Goal: Transaction & Acquisition: Purchase product/service

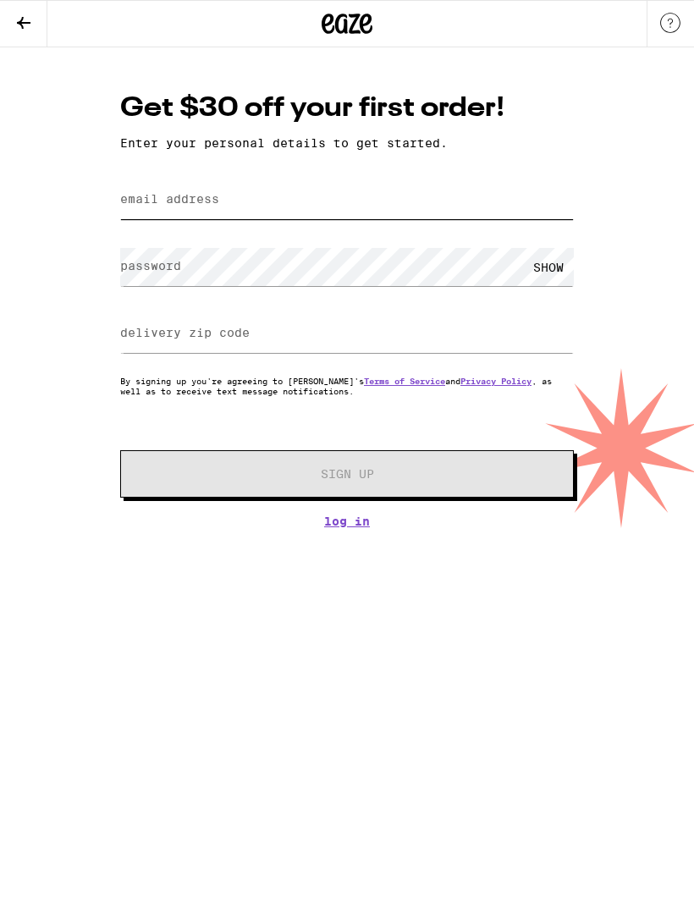
click at [314, 200] on input "email address" at bounding box center [347, 200] width 454 height 38
type input "seairrah888@gmail.com"
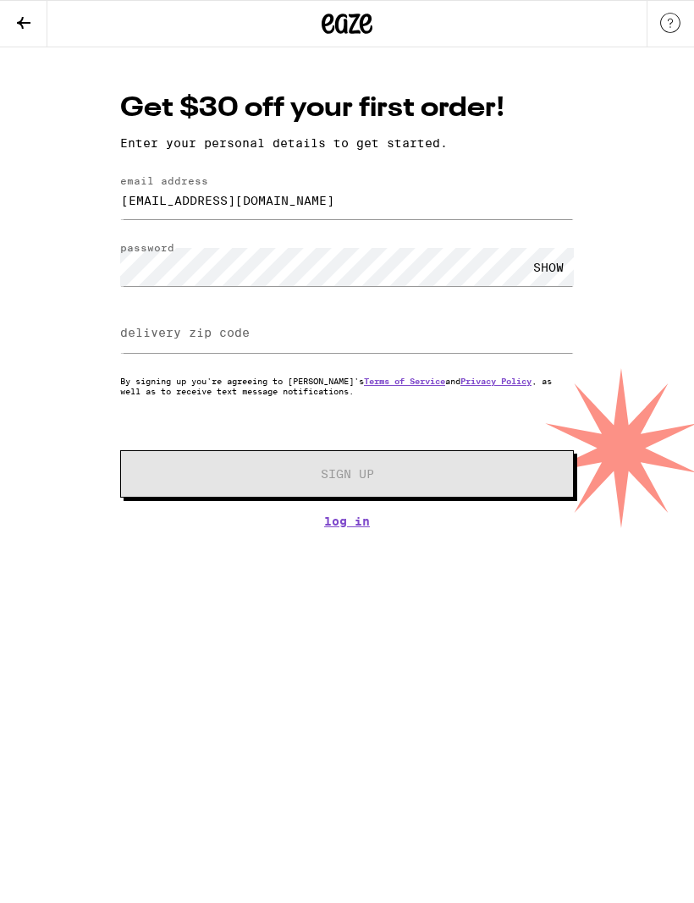
click at [543, 272] on div "SHOW" at bounding box center [548, 267] width 51 height 38
click at [152, 334] on label "delivery zip code" at bounding box center [184, 333] width 129 height 14
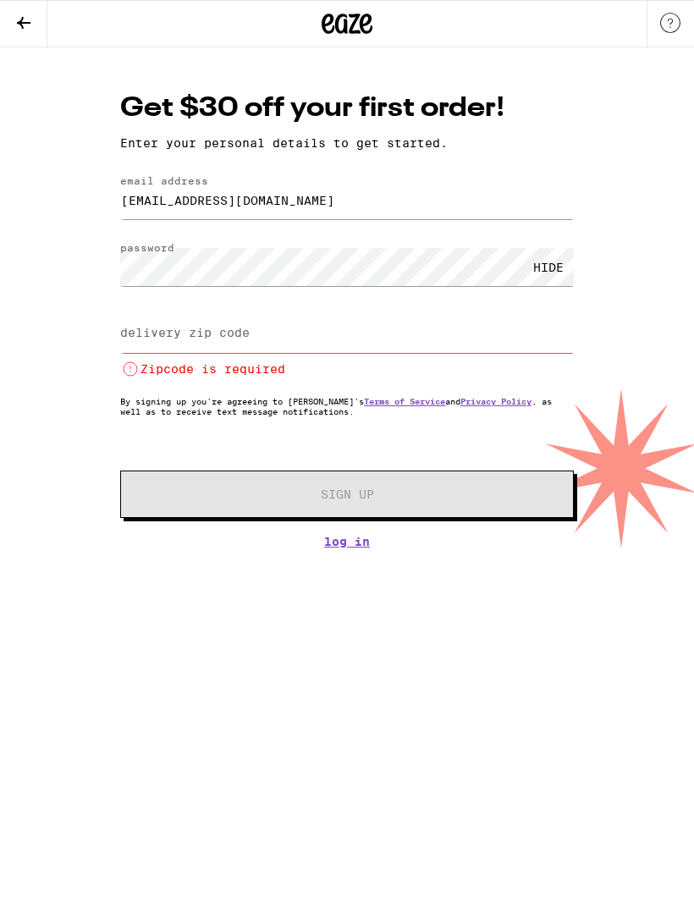
click at [179, 332] on label "delivery zip code" at bounding box center [184, 333] width 129 height 14
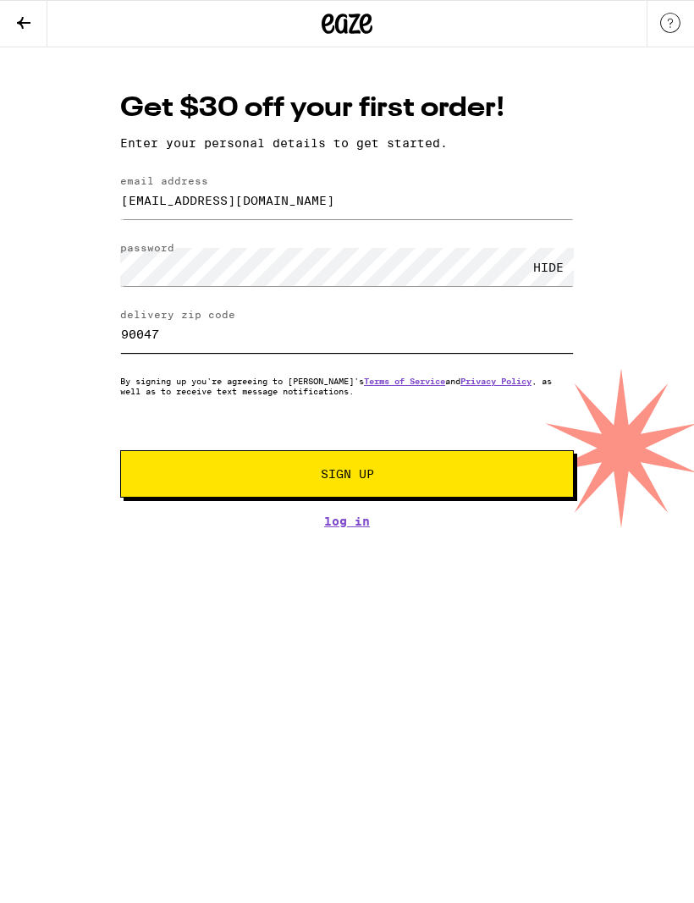
type input "90047"
click at [226, 478] on span "Sign Up" at bounding box center [347, 474] width 337 height 12
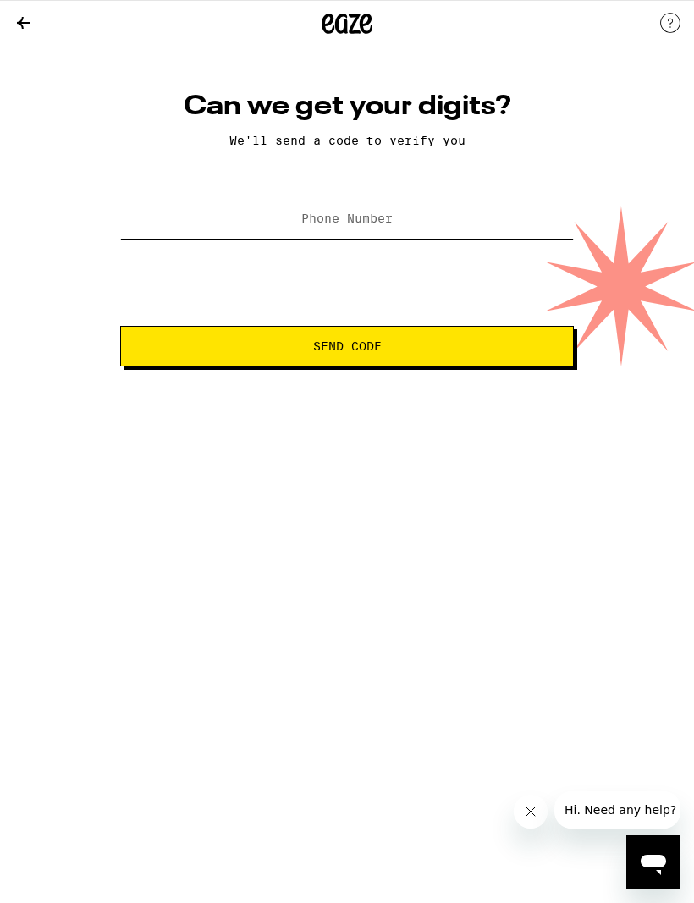
click at [189, 209] on input "Phone Number" at bounding box center [347, 220] width 454 height 38
type input "(323) 646-0066"
click at [205, 343] on span "Send Code" at bounding box center [347, 346] width 425 height 12
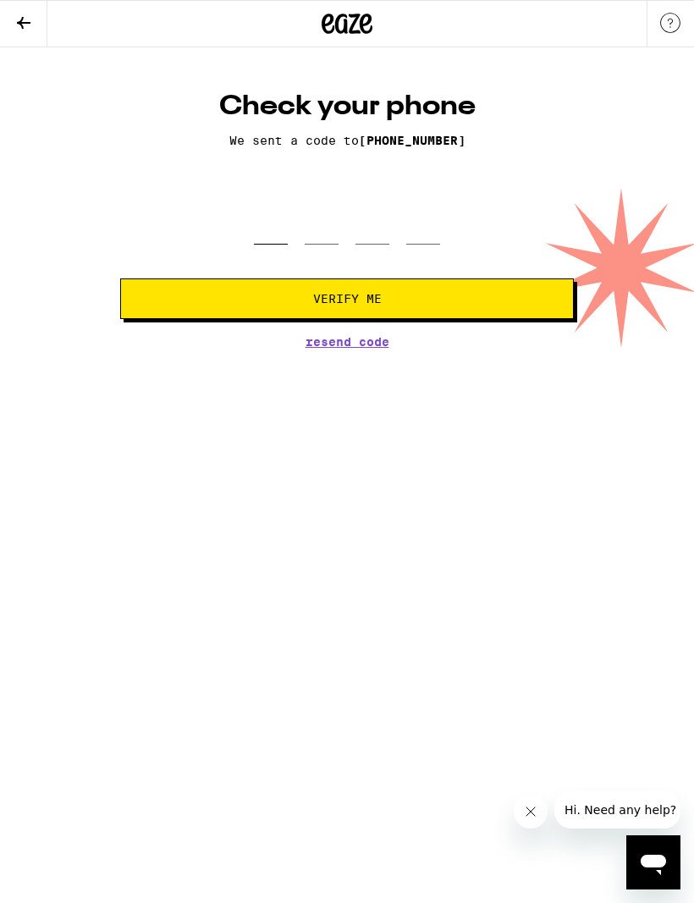
click at [264, 245] on input "tel" at bounding box center [271, 220] width 34 height 50
type input "3"
type input "8"
type input "6"
type input "9"
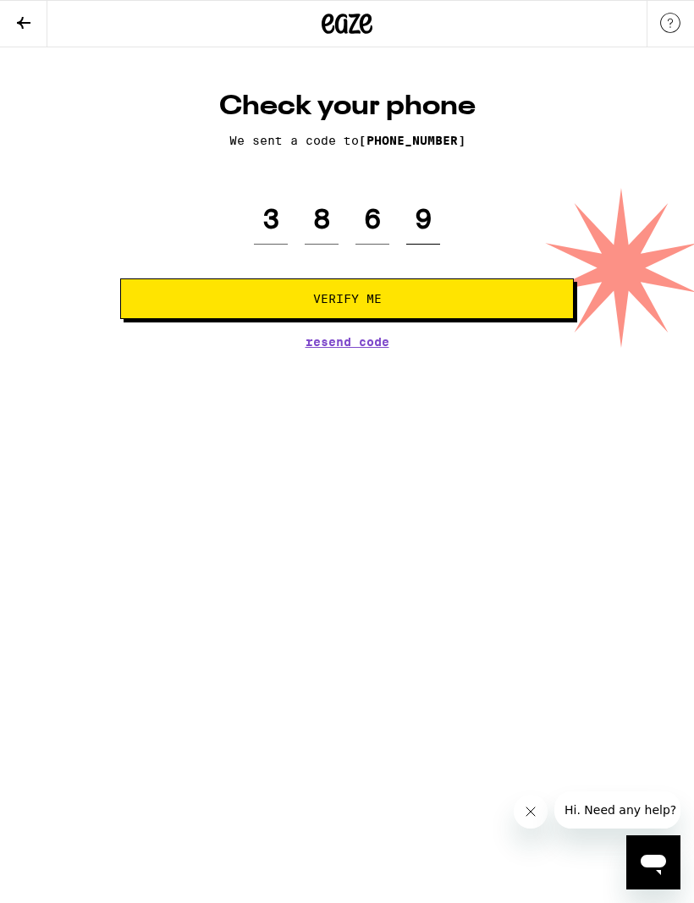
click at [347, 312] on button "Verify Me" at bounding box center [347, 298] width 454 height 41
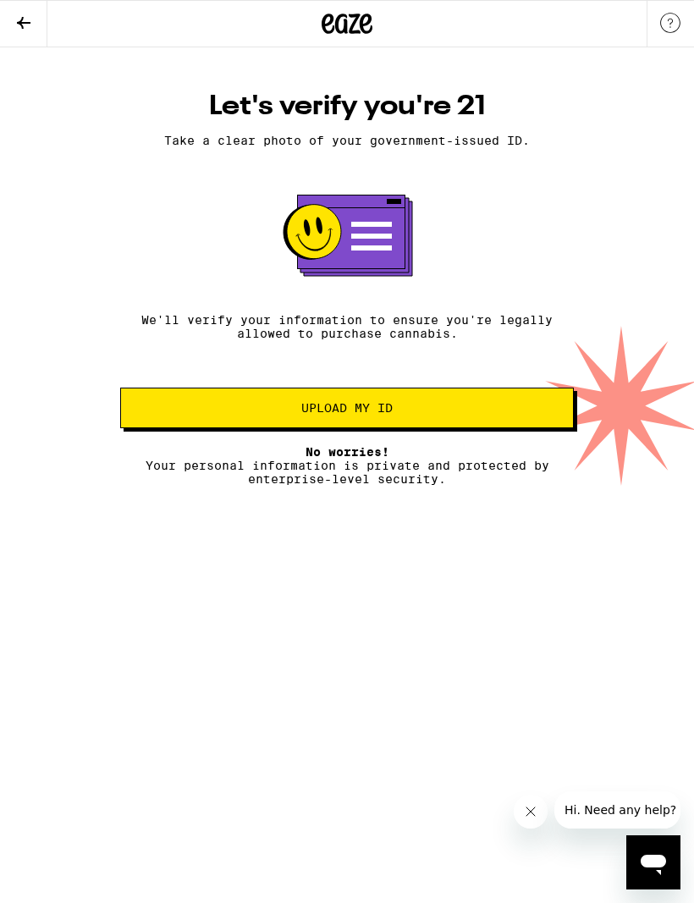
click at [199, 410] on button "Upload my ID" at bounding box center [347, 408] width 454 height 41
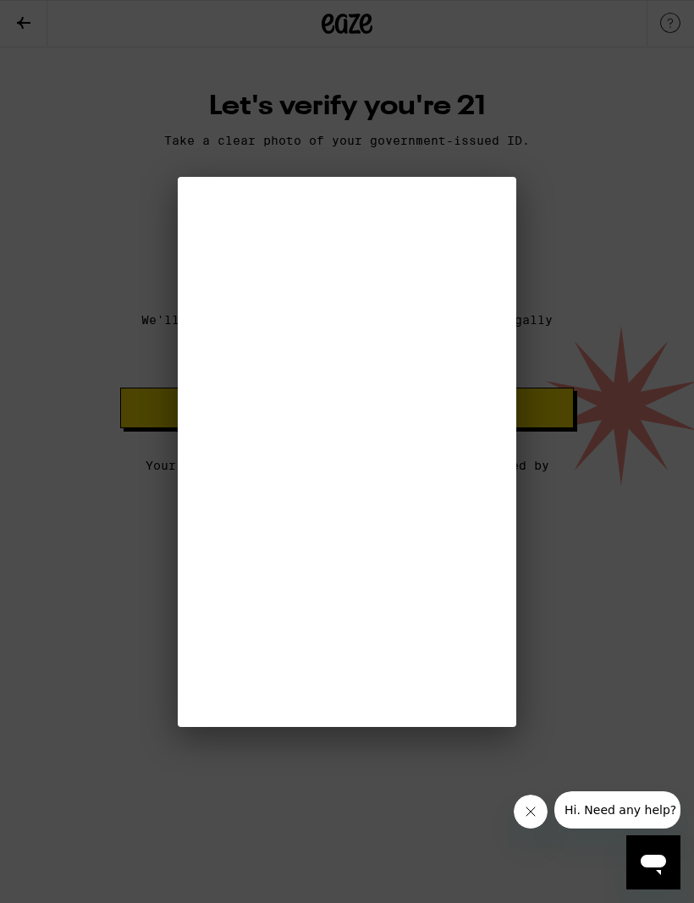
click at [361, 131] on div at bounding box center [347, 451] width 694 height 903
click at [531, 815] on icon "Close message from company" at bounding box center [530, 812] width 14 height 14
click at [640, 200] on div at bounding box center [347, 451] width 694 height 903
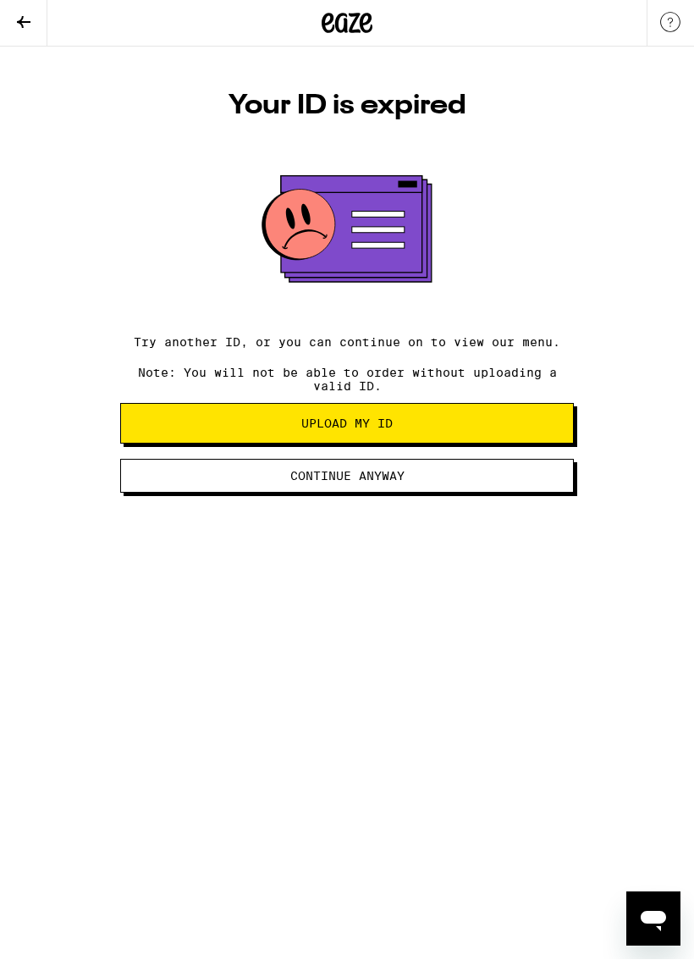
click at [33, 24] on icon at bounding box center [24, 23] width 20 height 20
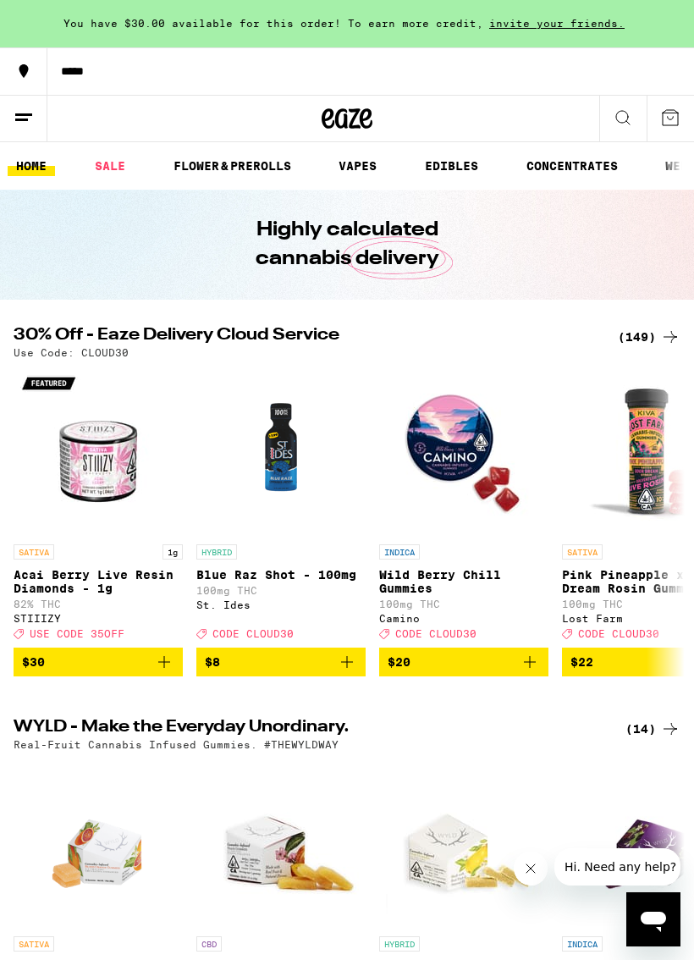
click at [23, 122] on icon at bounding box center [24, 117] width 20 height 20
click at [78, 65] on div "*****" at bounding box center [370, 71] width 646 height 12
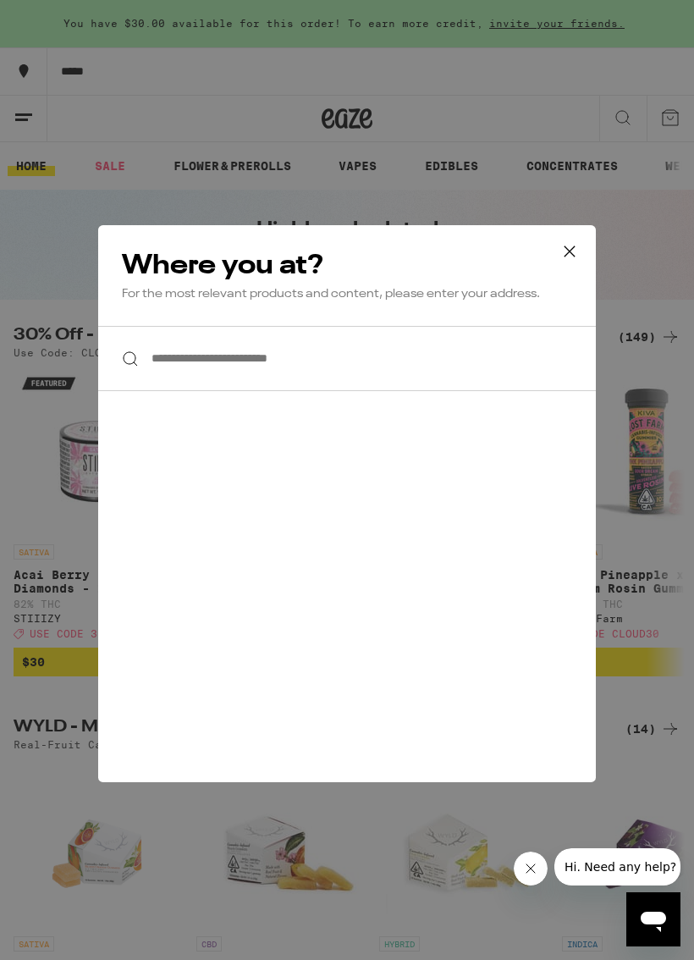
click at [574, 256] on icon at bounding box center [569, 251] width 10 height 10
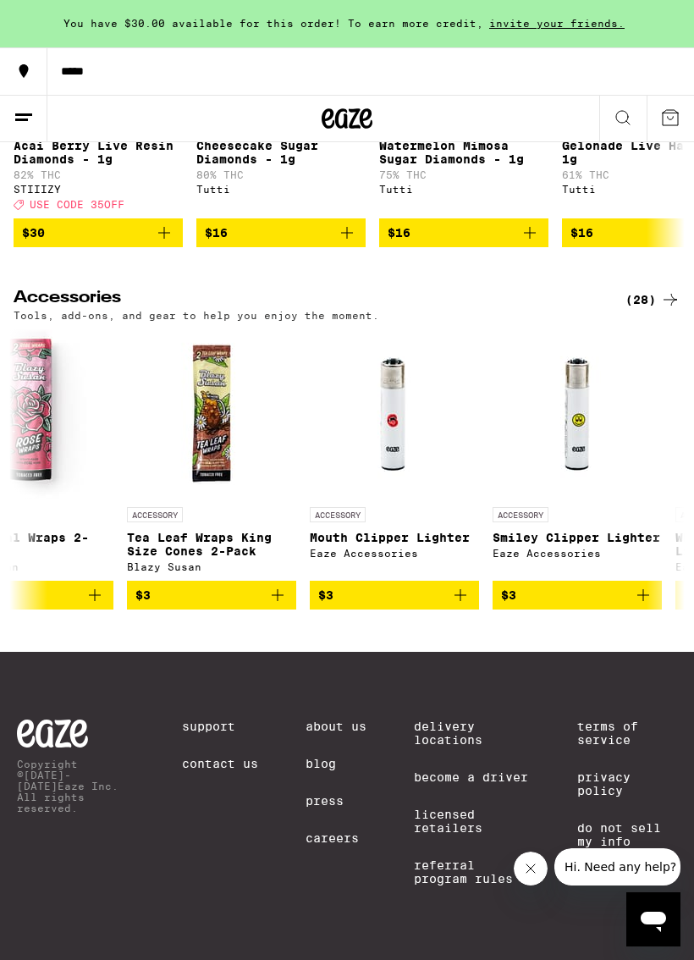
scroll to position [0, 460]
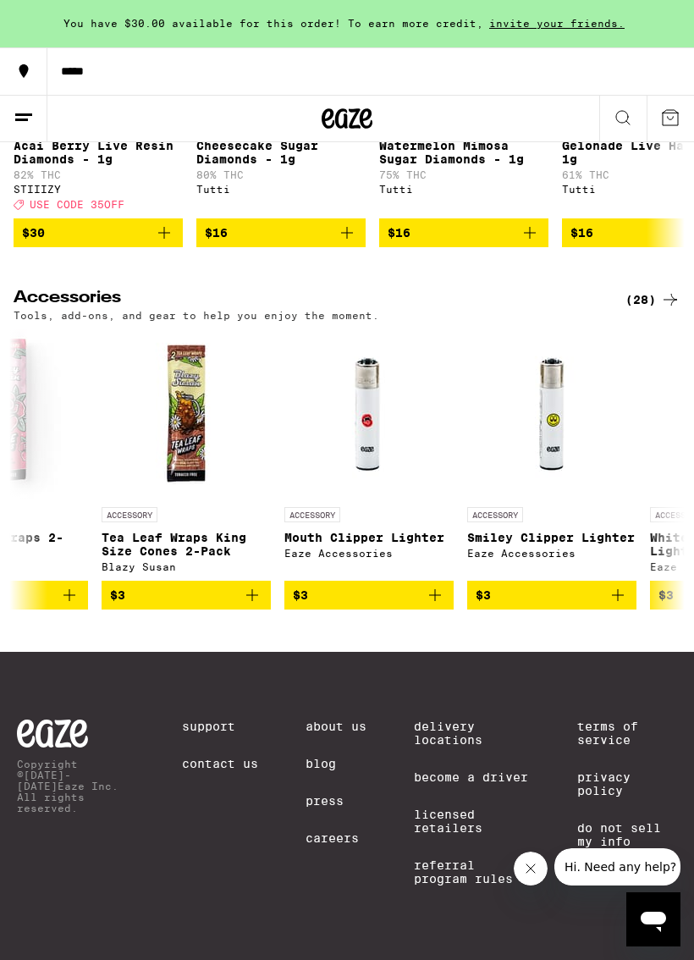
click at [436, 605] on icon "Add to bag" at bounding box center [435, 595] width 20 height 20
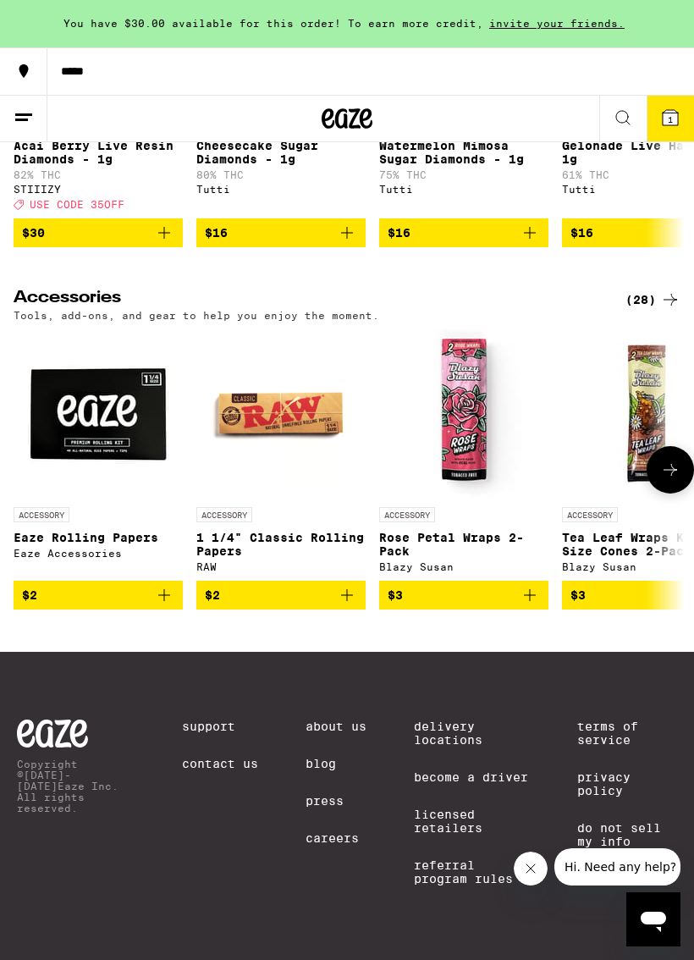
scroll to position [0, 0]
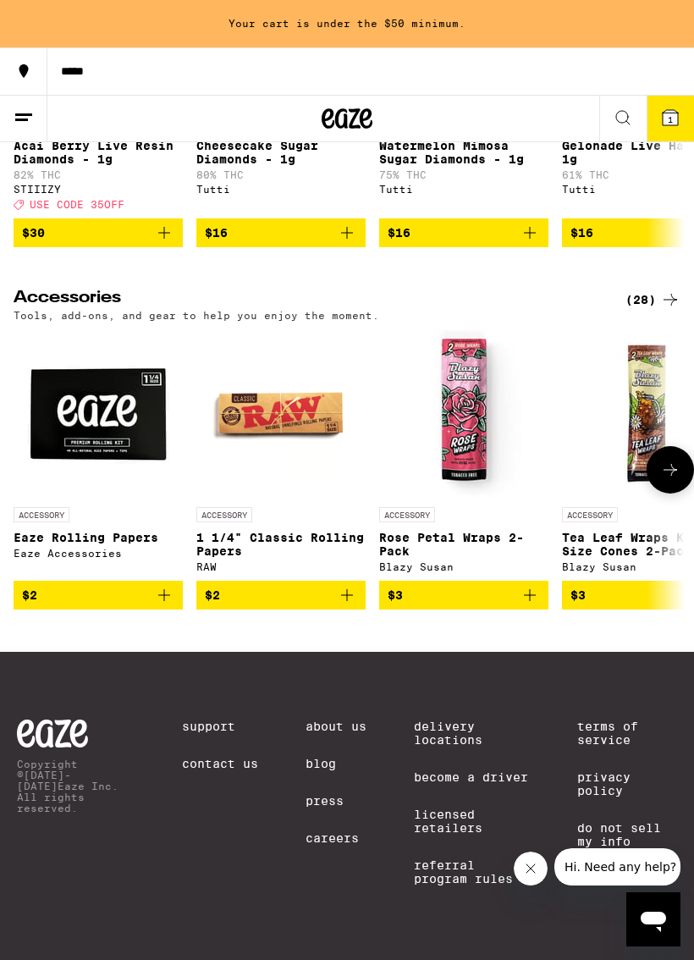
click at [349, 605] on icon "Add to bag" at bounding box center [347, 595] width 20 height 20
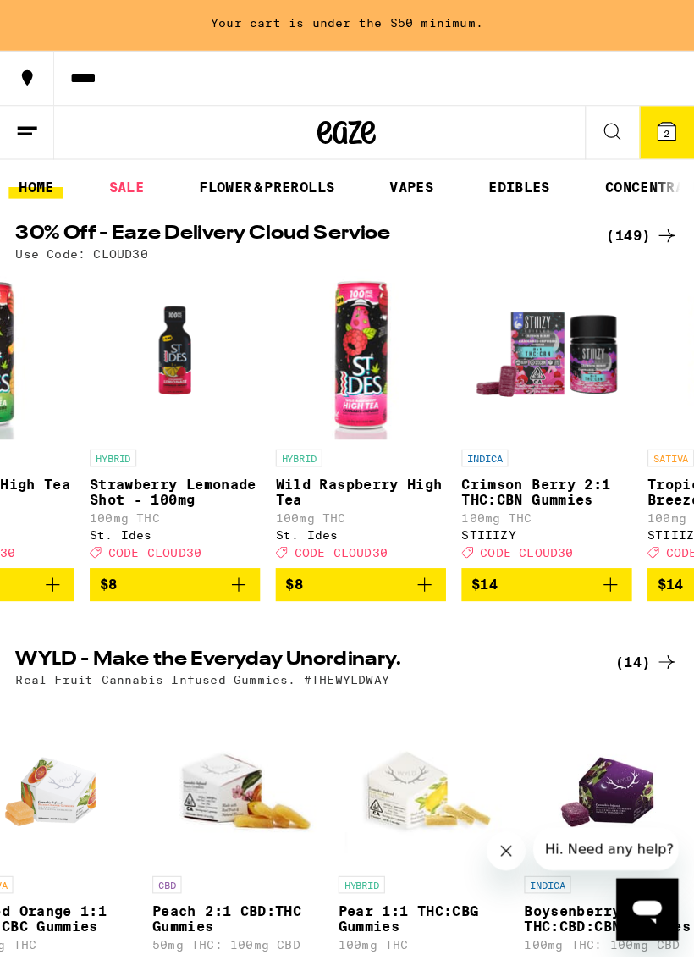
scroll to position [0, 1631]
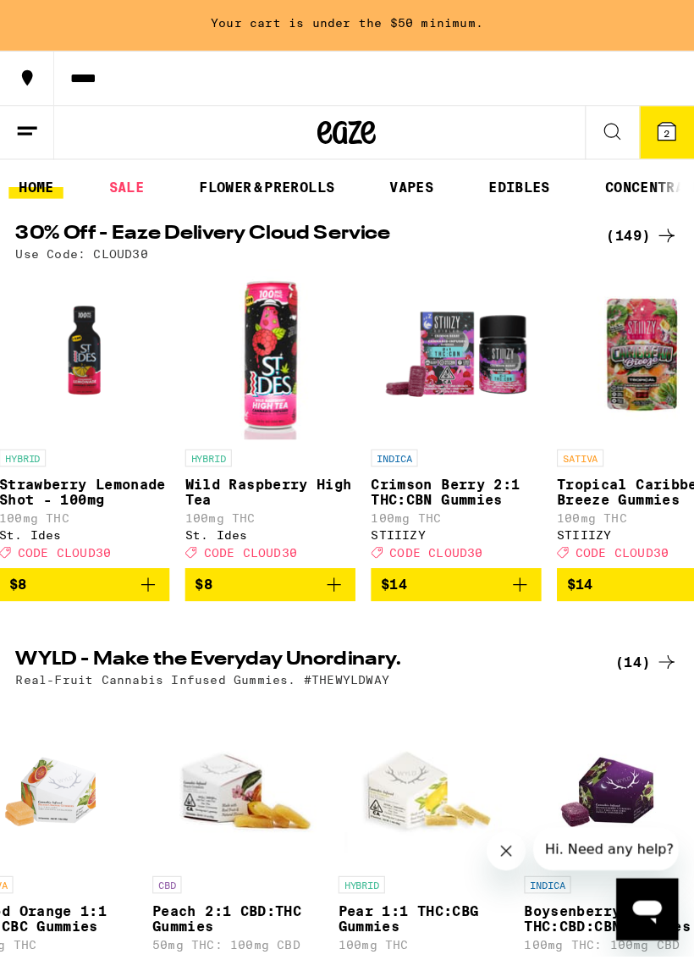
click at [147, 445] on p "Strawberry Lemonade Shot - 100mg" at bounding box center [73, 431] width 148 height 27
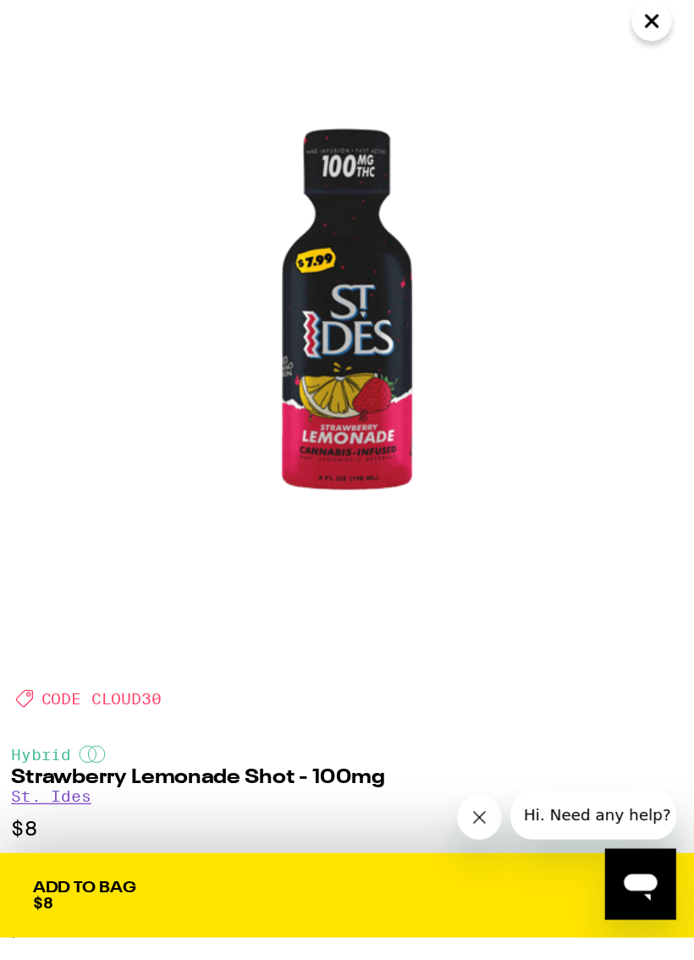
scroll to position [0, 4451]
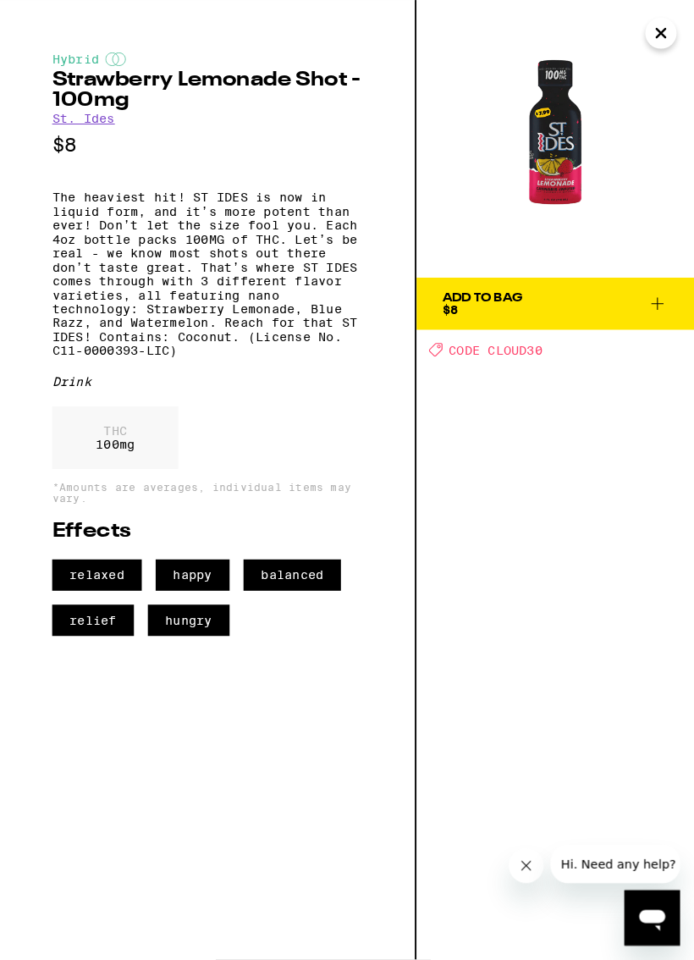
click at [514, 866] on button "Close message from company" at bounding box center [525, 865] width 34 height 34
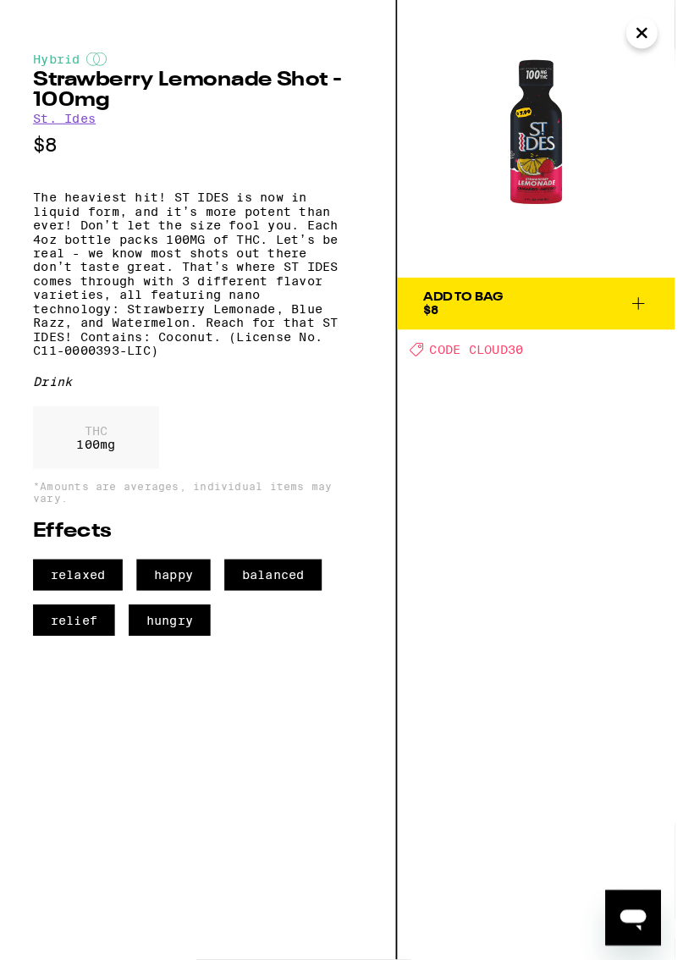
scroll to position [1060, 0]
click at [638, 43] on button "Close" at bounding box center [643, 32] width 30 height 30
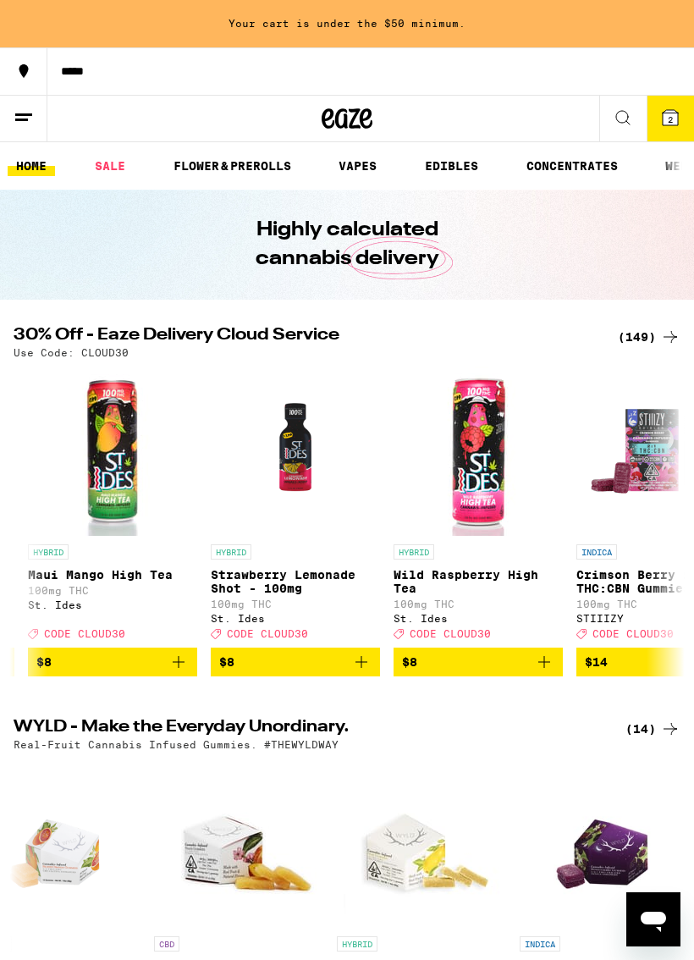
click at [115, 162] on link "SALE" at bounding box center [109, 166] width 47 height 20
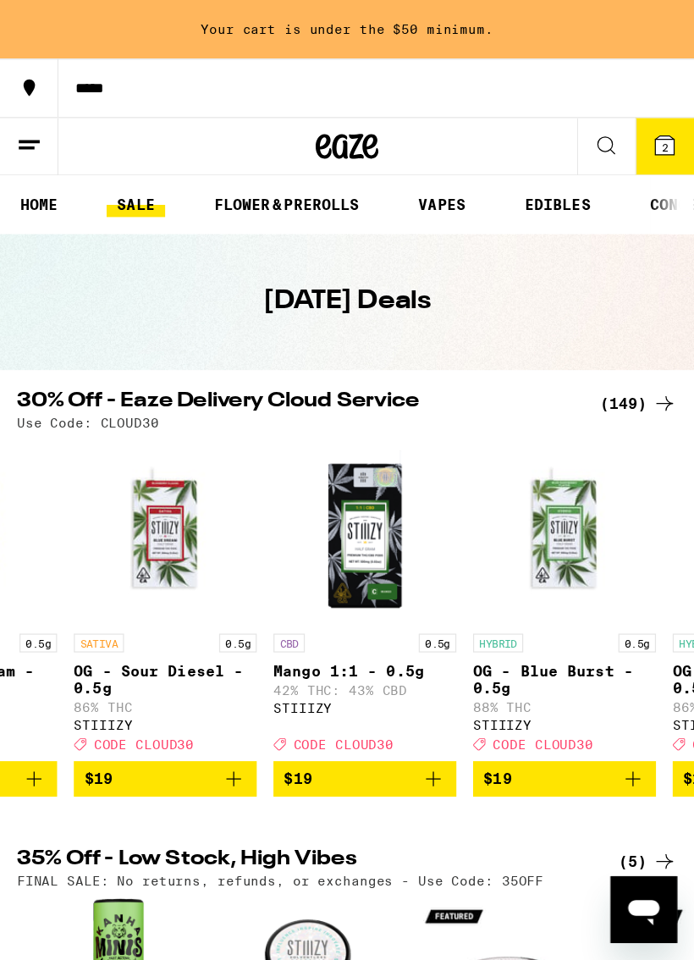
click at [443, 170] on link "EDIBLES" at bounding box center [451, 166] width 70 height 20
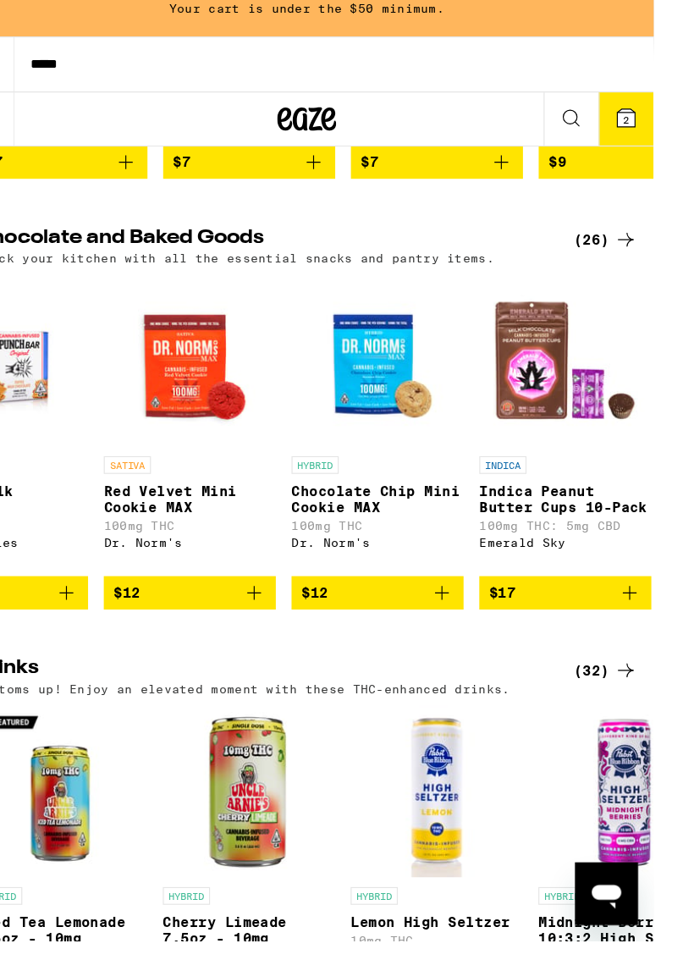
scroll to position [0, 849]
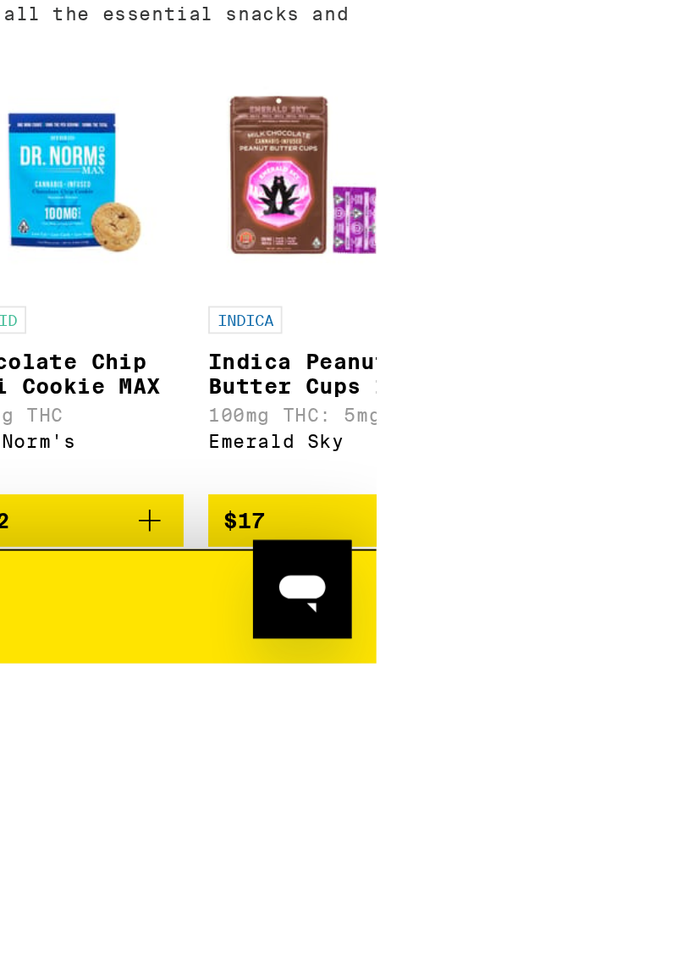
click at [126, 437] on icon "Add to bag" at bounding box center [116, 447] width 20 height 20
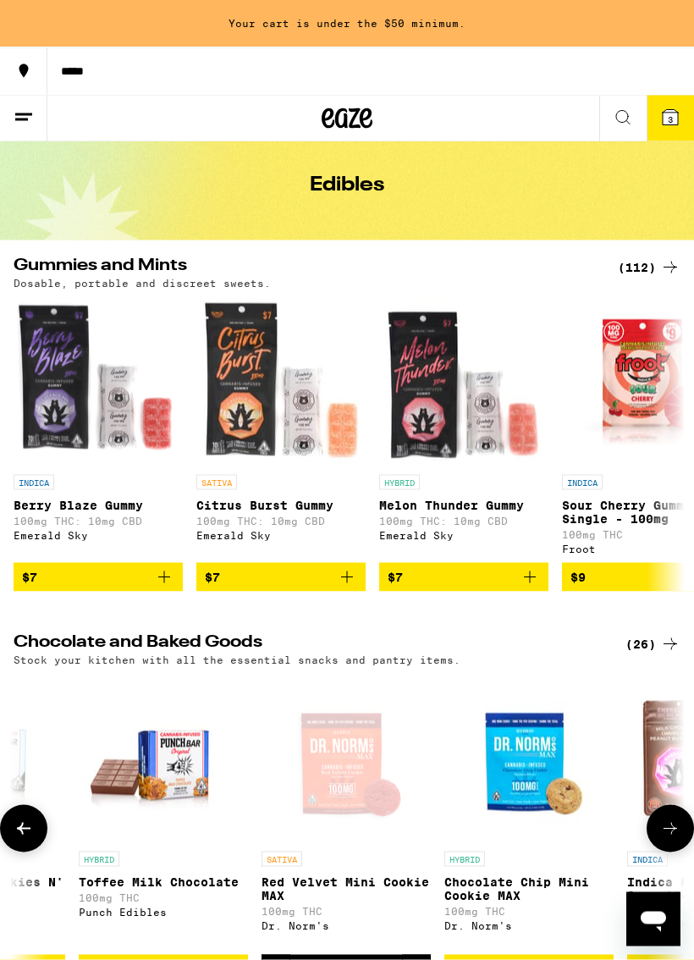
scroll to position [52, 0]
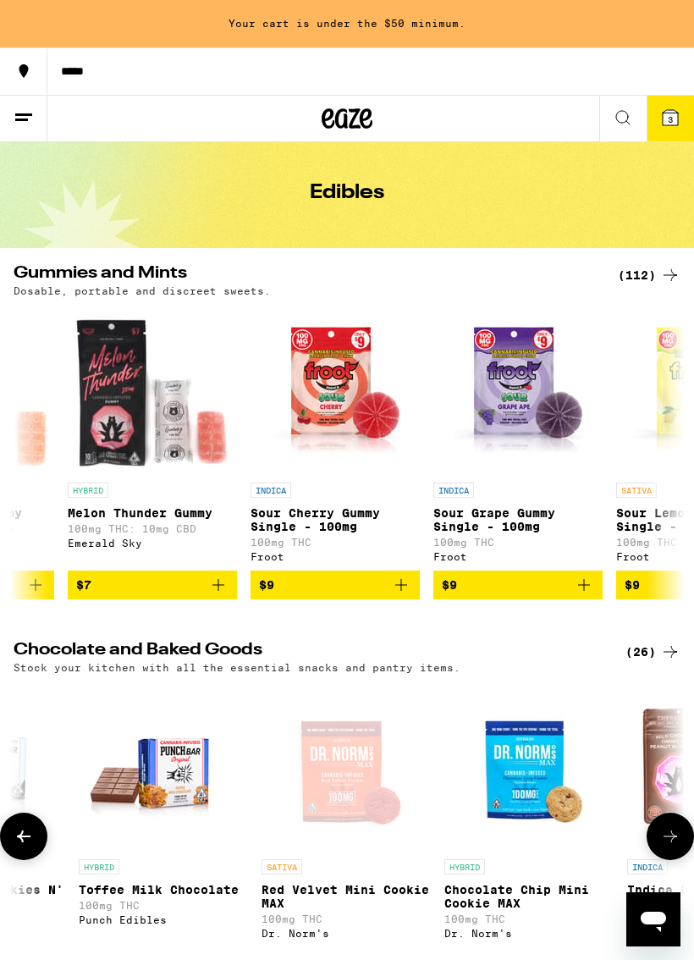
click at [658, 136] on button "3" at bounding box center [669, 119] width 47 height 46
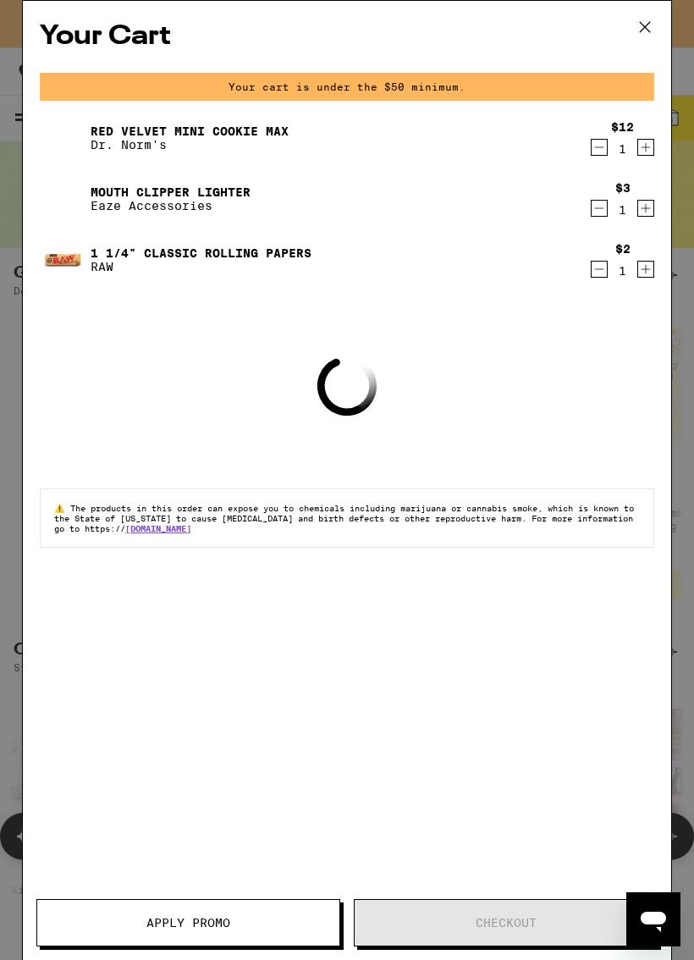
scroll to position [0, 359]
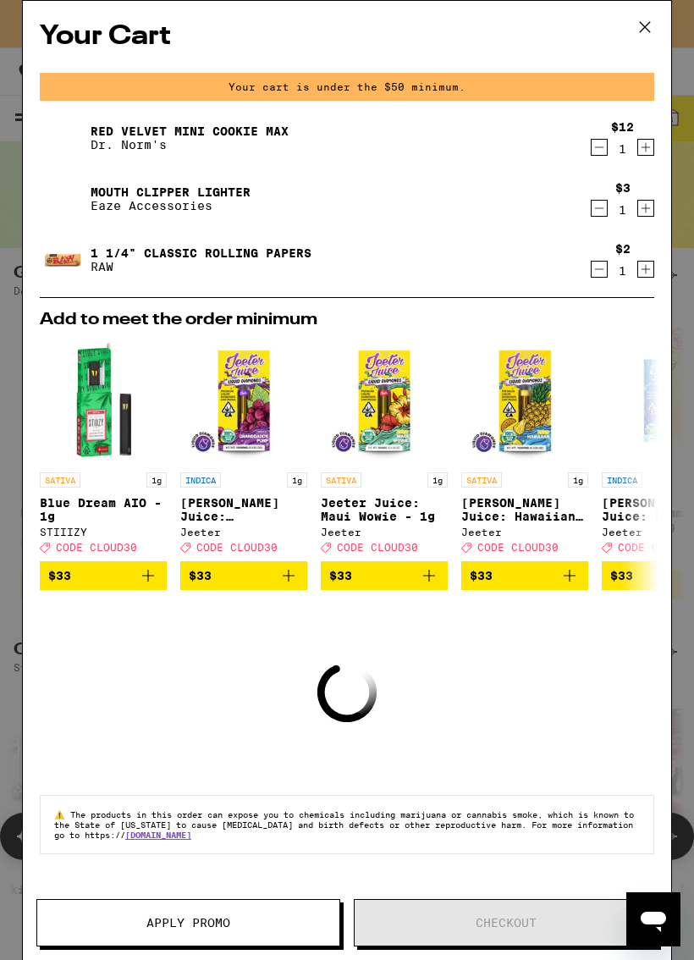
click at [646, 24] on icon at bounding box center [644, 26] width 25 height 25
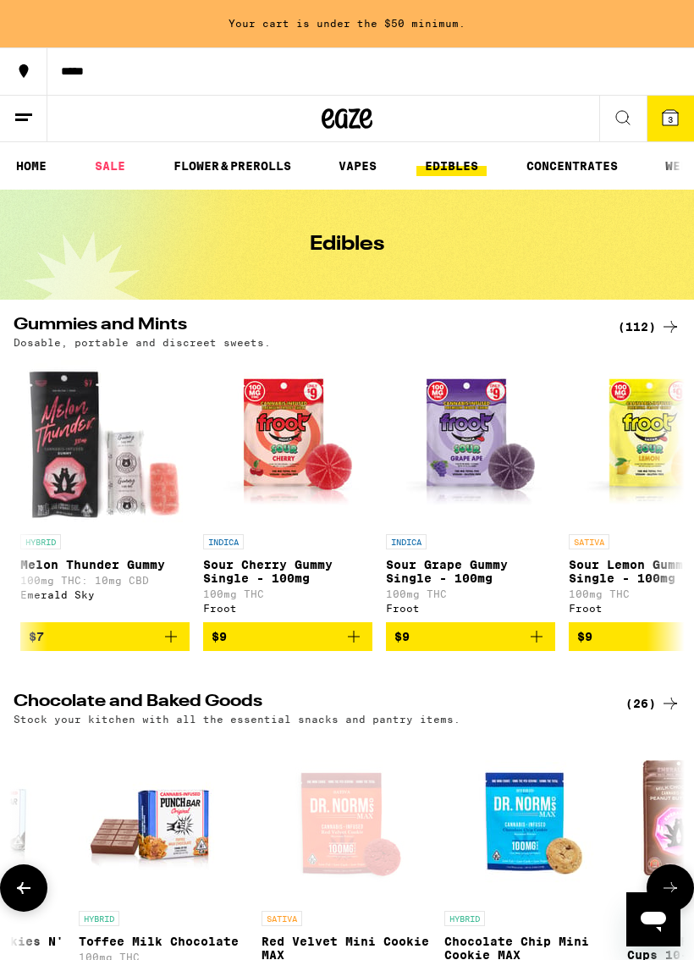
click at [463, 22] on div "Your cart is under the $50 minimum." at bounding box center [347, 23] width 694 height 47
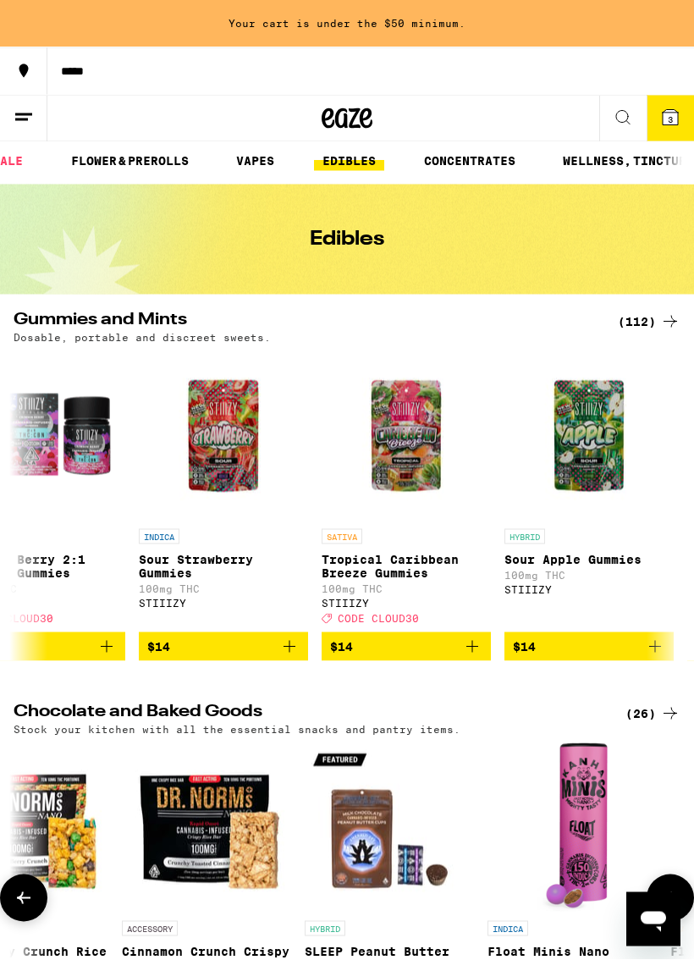
scroll to position [0, 21]
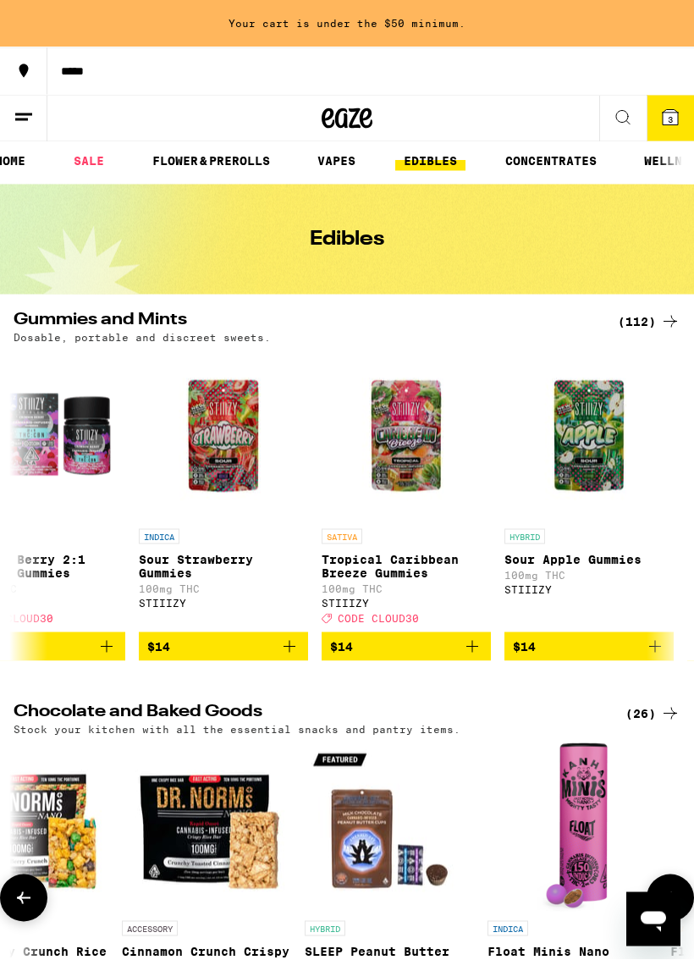
click at [530, 151] on link "CONCENTRATES" at bounding box center [551, 161] width 108 height 20
click at [565, 157] on link "CONCENTRATES" at bounding box center [551, 161] width 108 height 20
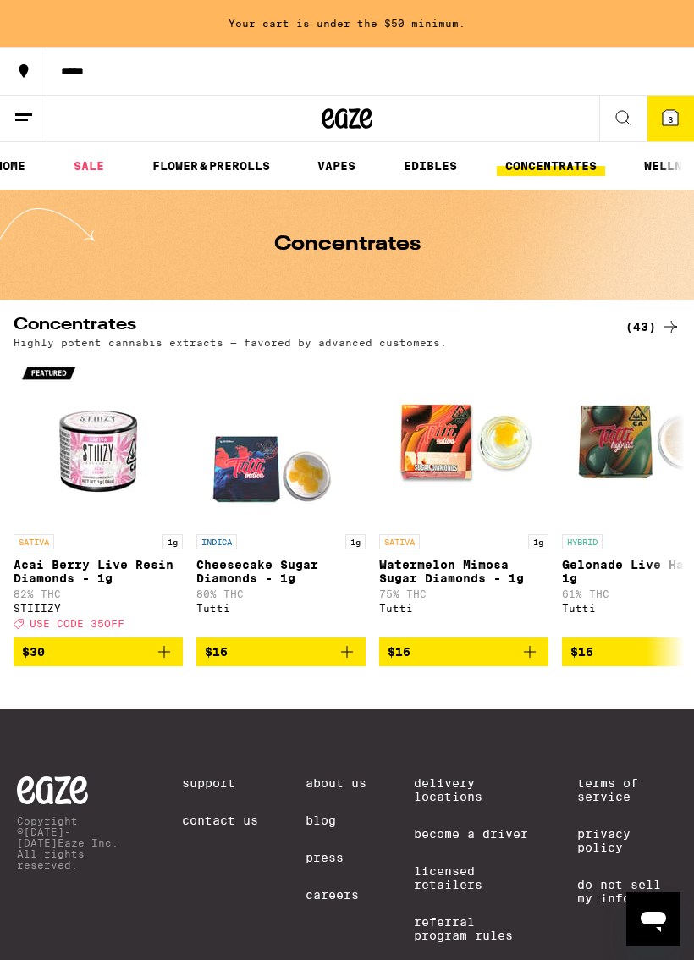
click at [252, 162] on link "FLOWER & PREROLLS" at bounding box center [211, 166] width 135 height 20
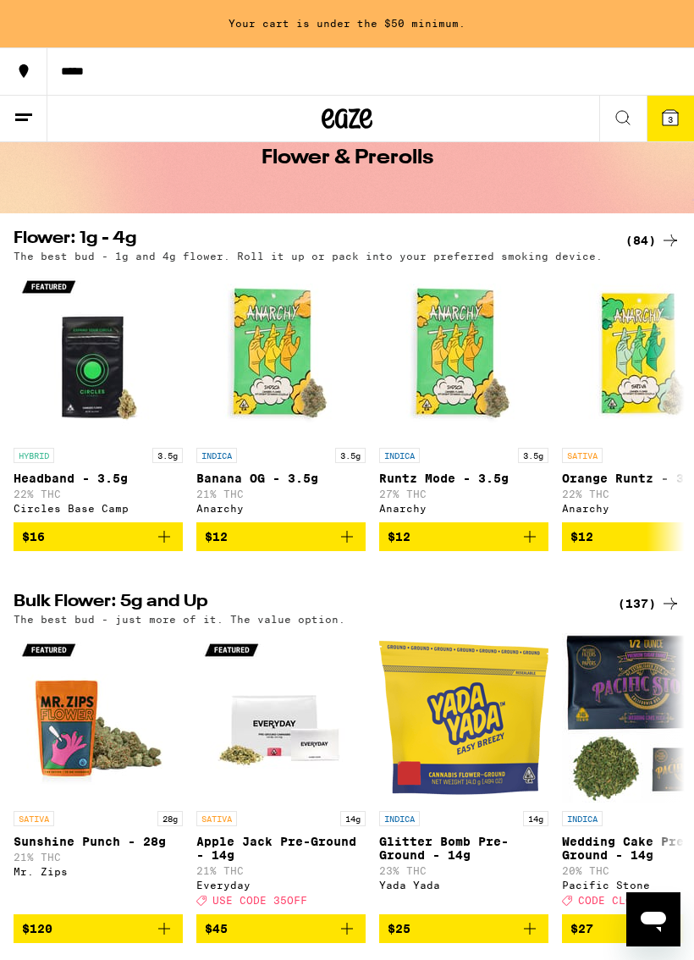
click at [347, 542] on icon "Add to bag" at bounding box center [347, 537] width 12 height 12
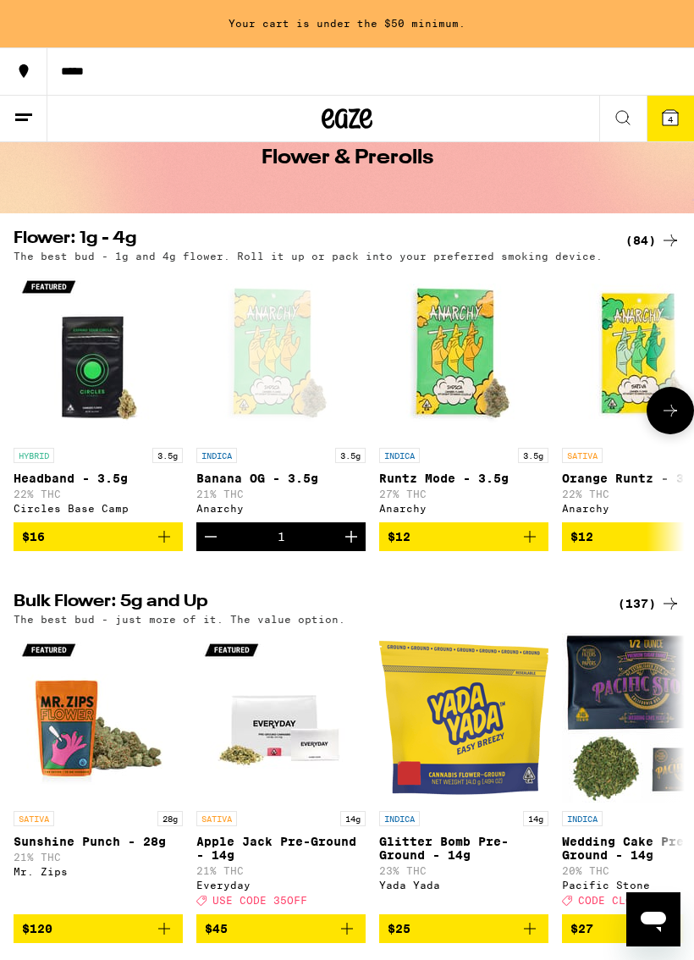
click at [535, 547] on icon "Add to bag" at bounding box center [530, 536] width 20 height 20
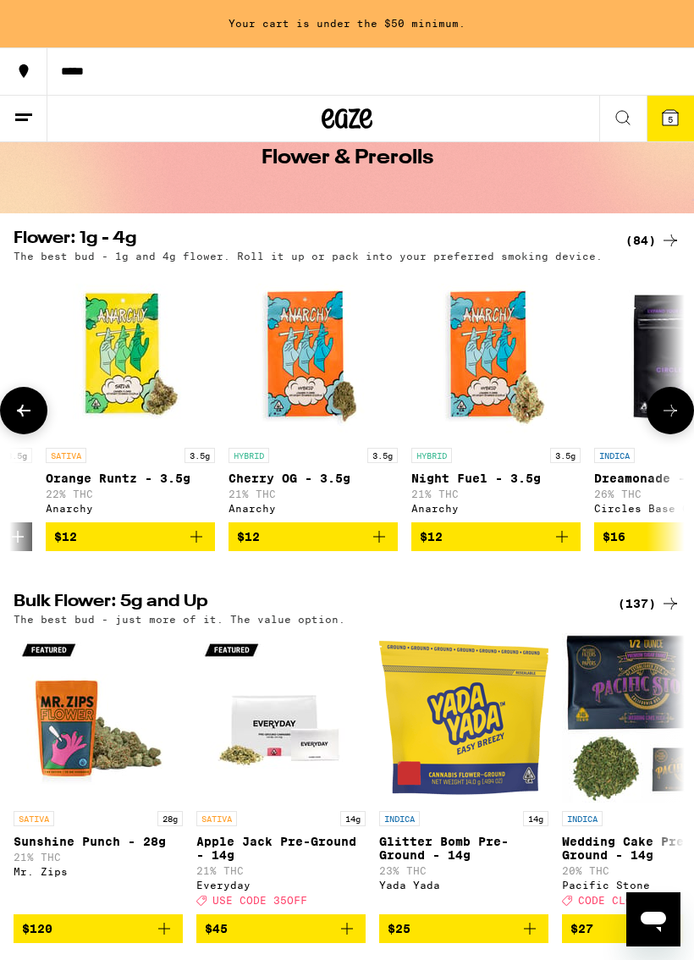
scroll to position [1, 517]
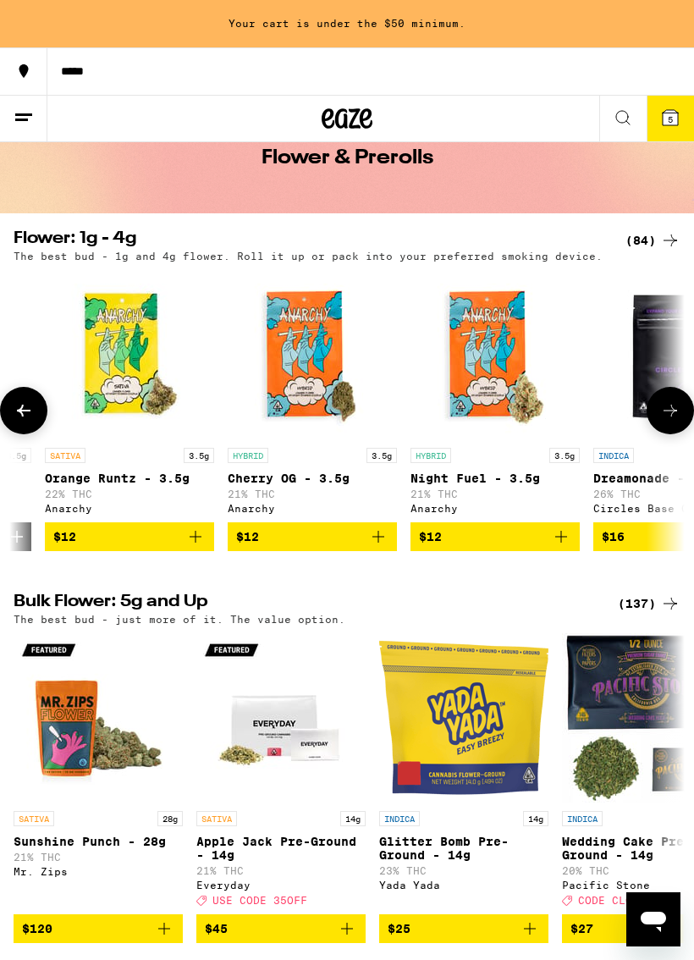
click at [374, 543] on icon "Add to bag" at bounding box center [378, 536] width 20 height 20
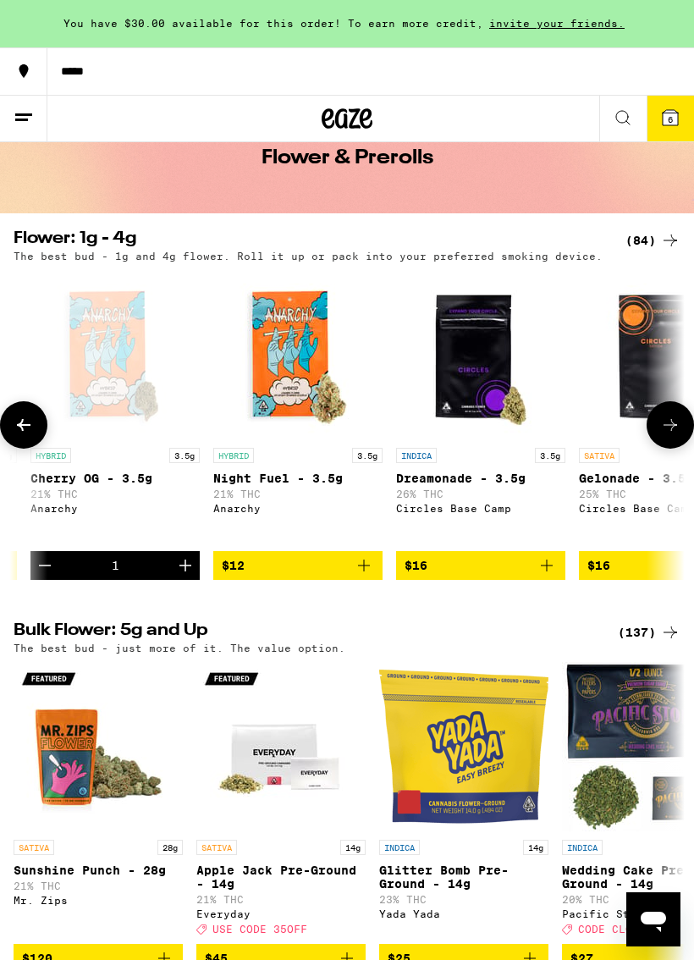
scroll to position [0, 688]
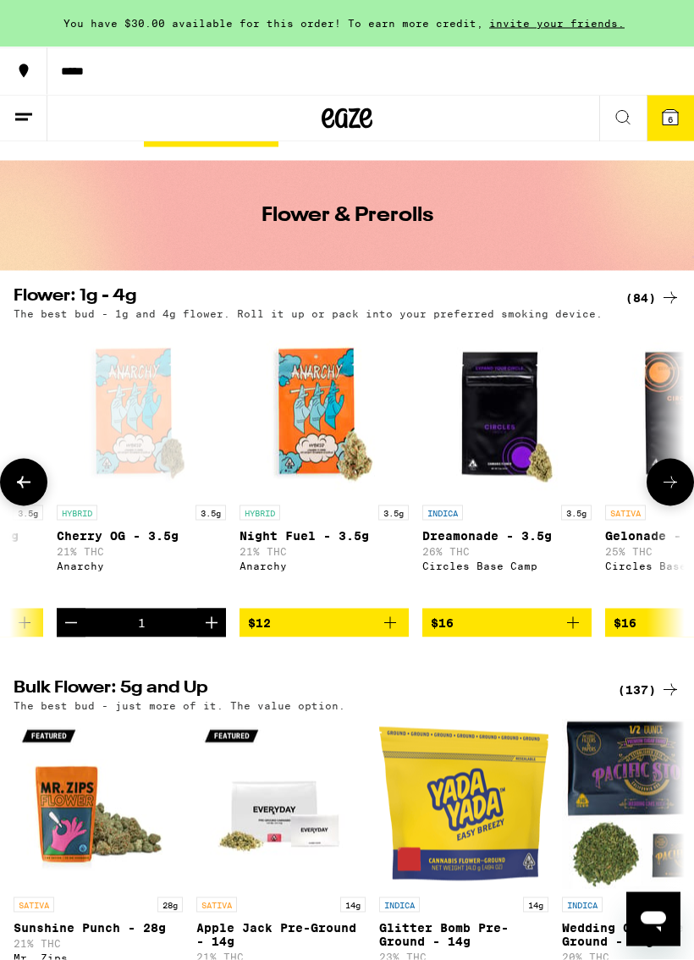
click at [658, 111] on button "6" at bounding box center [669, 119] width 47 height 46
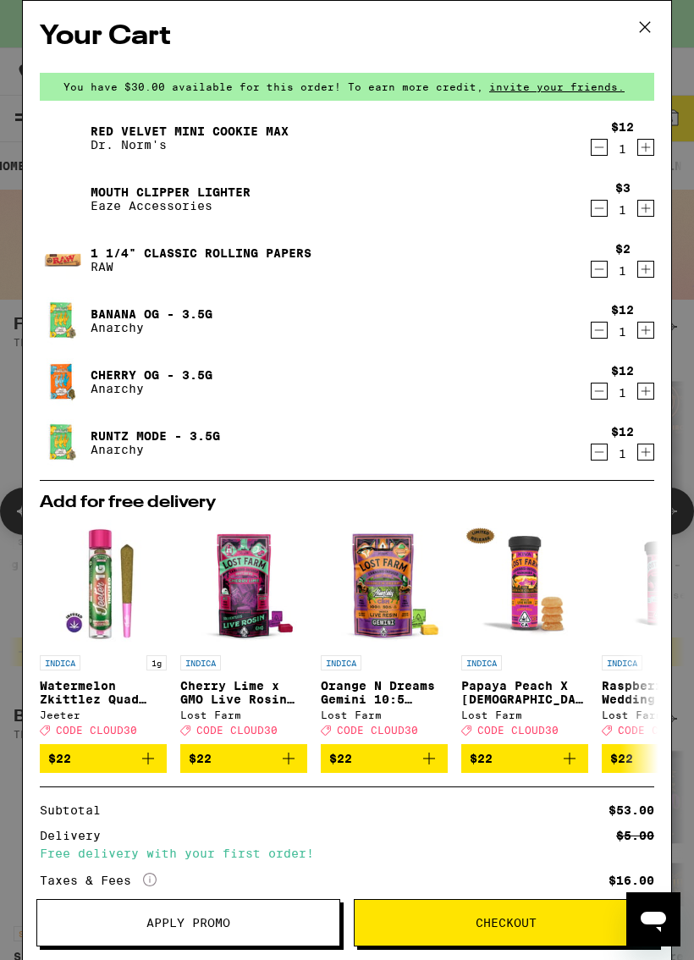
click at [603, 454] on icon "Decrement" at bounding box center [598, 452] width 15 height 20
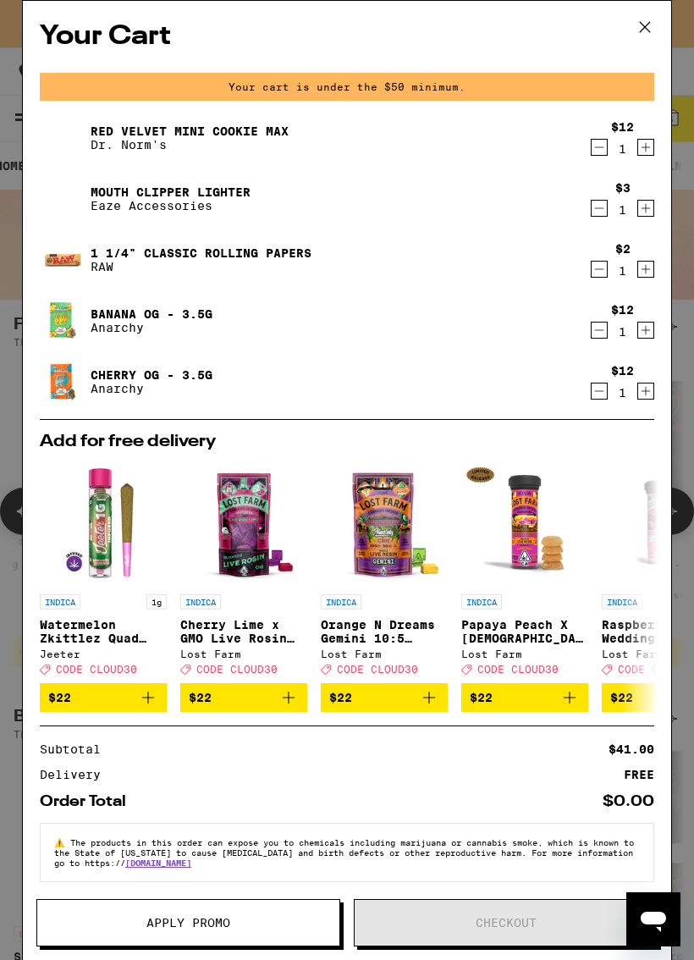
click at [595, 396] on icon "Decrement" at bounding box center [598, 391] width 15 height 20
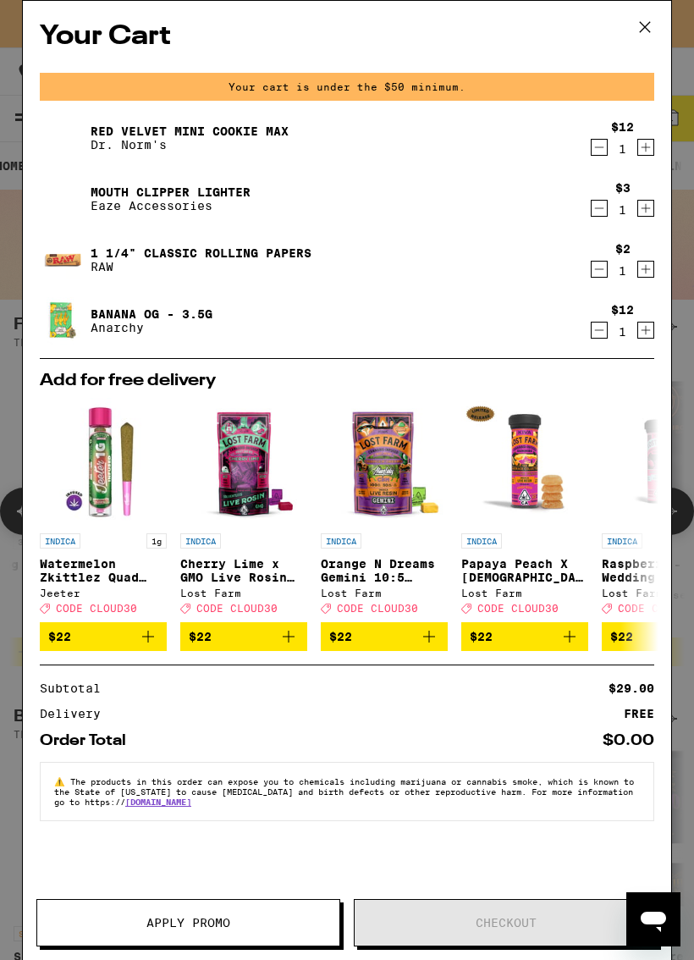
click at [643, 333] on icon "Increment" at bounding box center [645, 330] width 15 height 20
click at [638, 25] on icon at bounding box center [644, 26] width 25 height 25
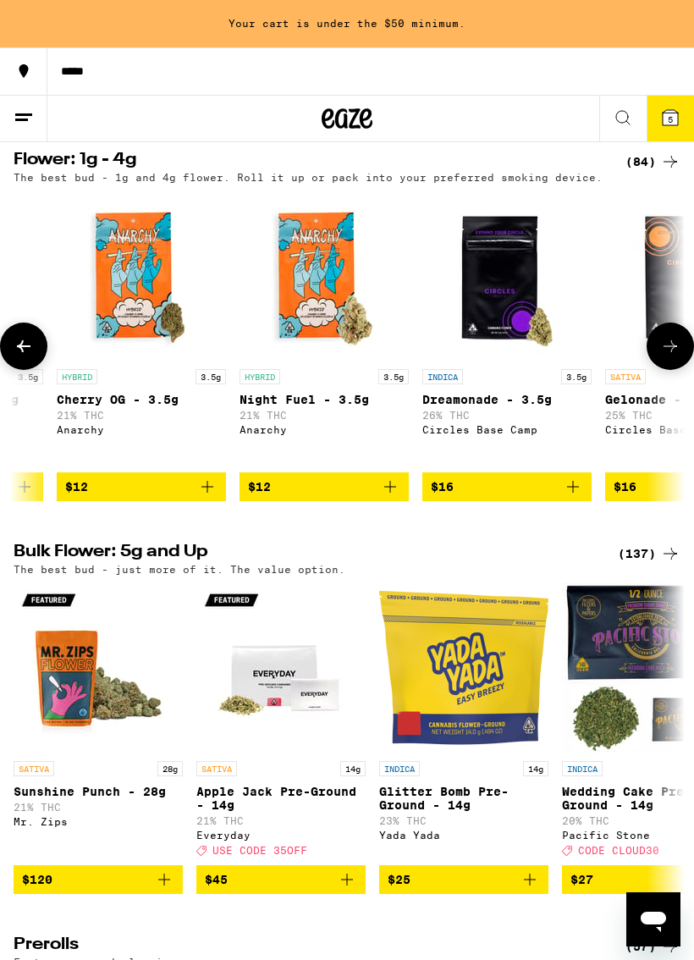
scroll to position [154, 0]
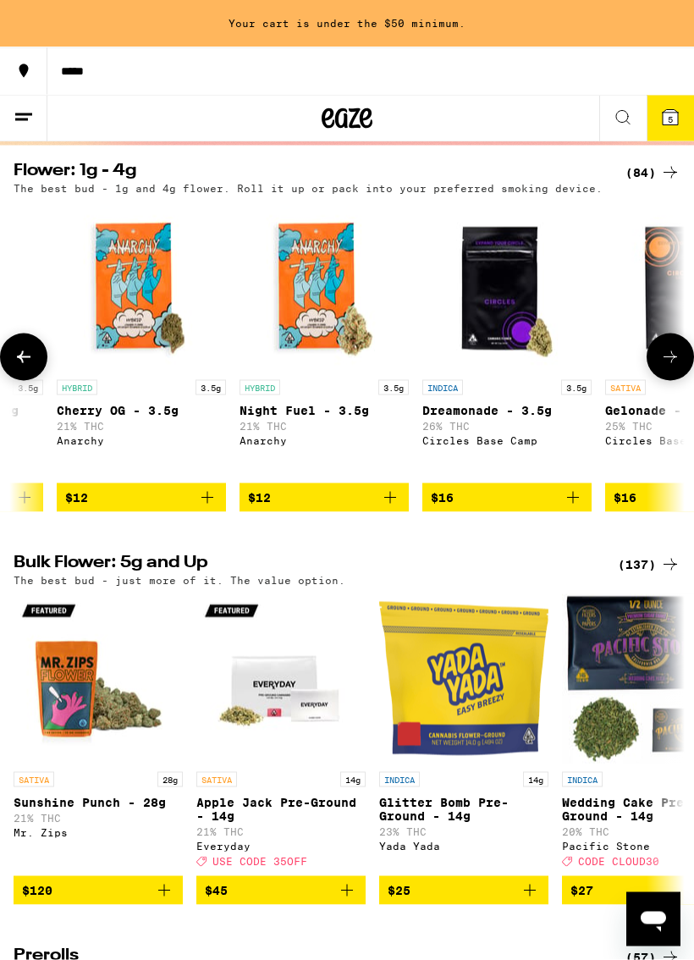
click at [660, 113] on icon at bounding box center [670, 117] width 20 height 20
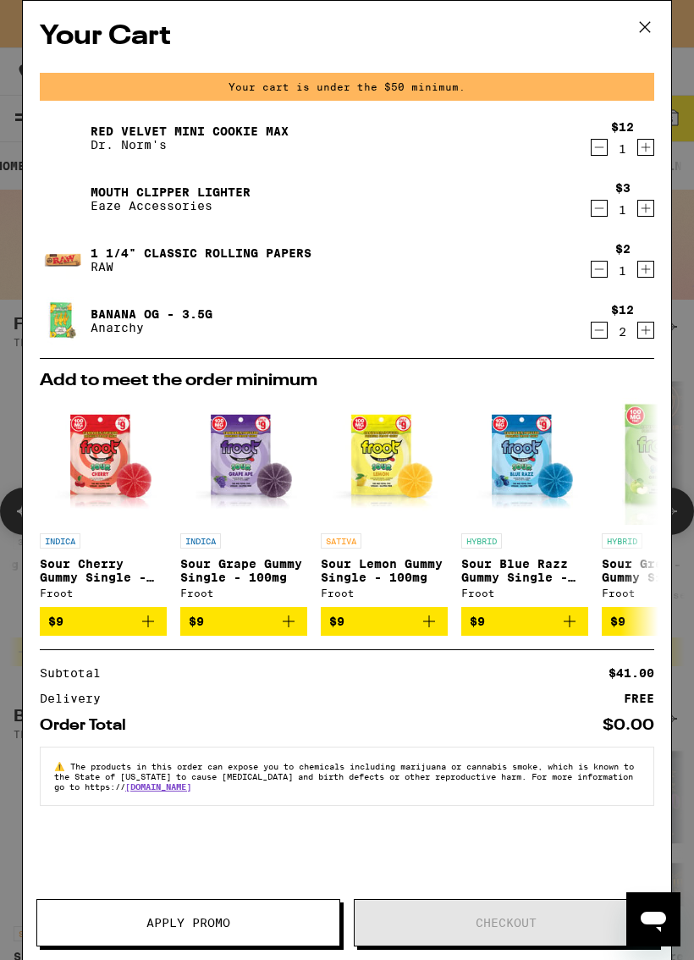
click at [597, 336] on icon "Decrement" at bounding box center [598, 330] width 15 height 20
click at [597, 335] on icon "Decrement" at bounding box center [598, 330] width 15 height 20
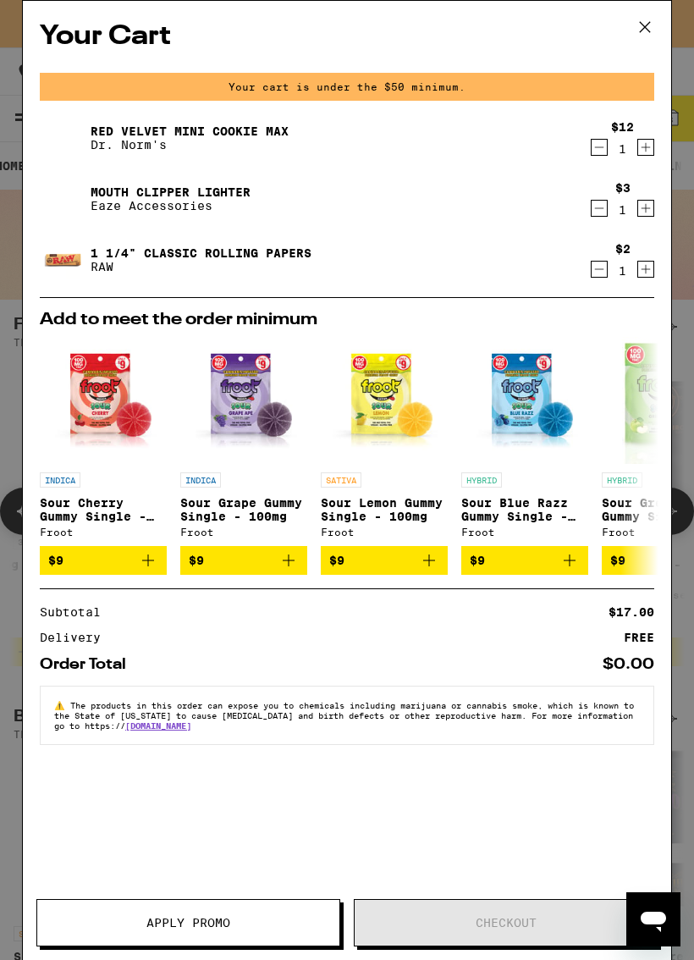
click at [593, 265] on icon "Decrement" at bounding box center [598, 269] width 15 height 20
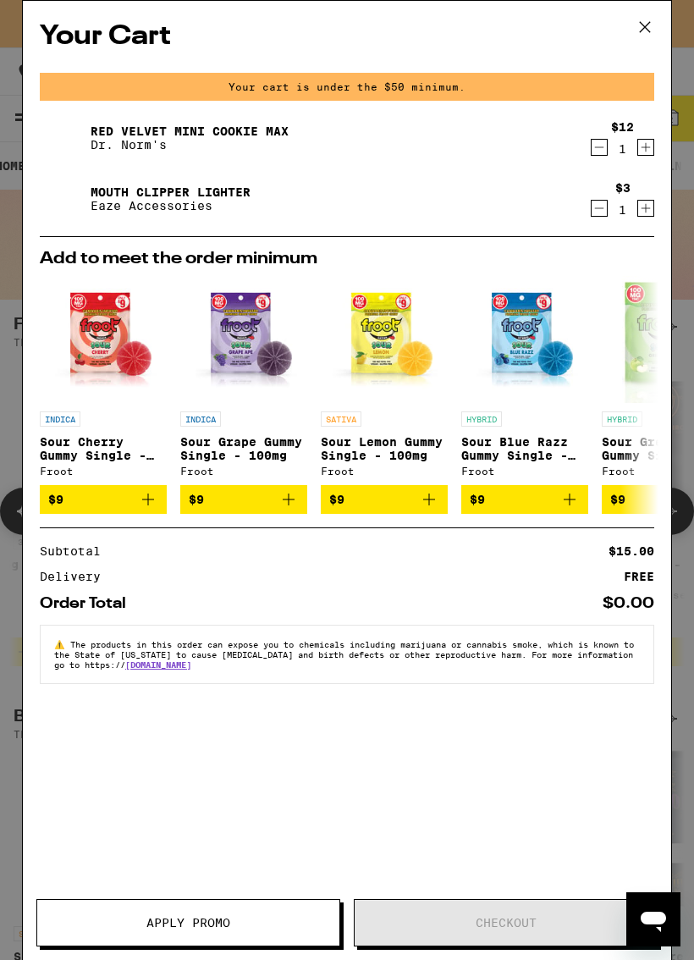
click at [602, 202] on icon "Decrement" at bounding box center [598, 208] width 15 height 20
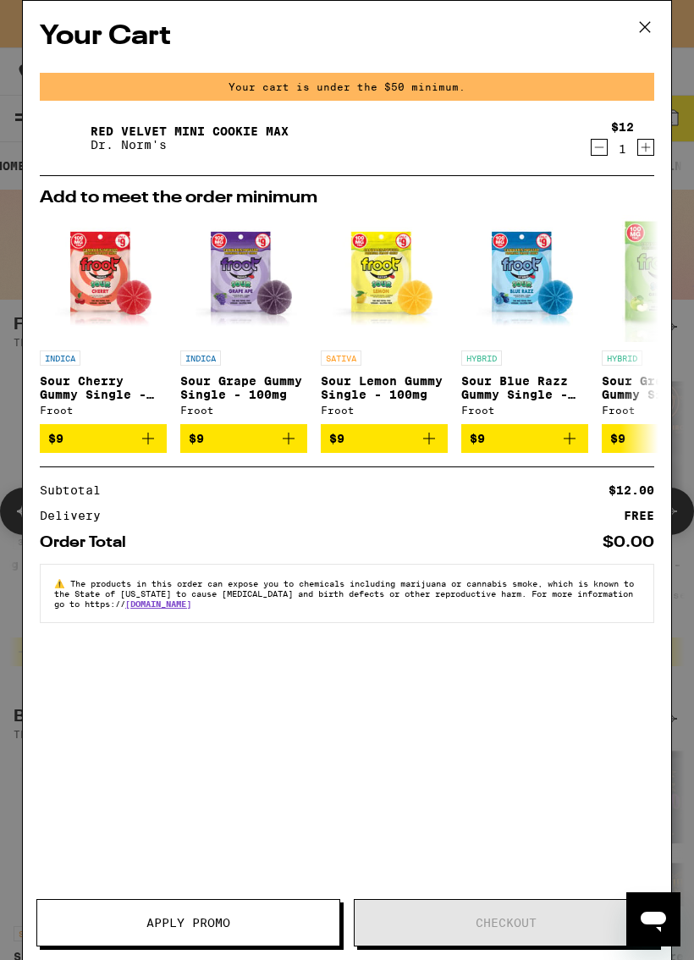
click at [594, 146] on icon "Decrement" at bounding box center [598, 147] width 15 height 20
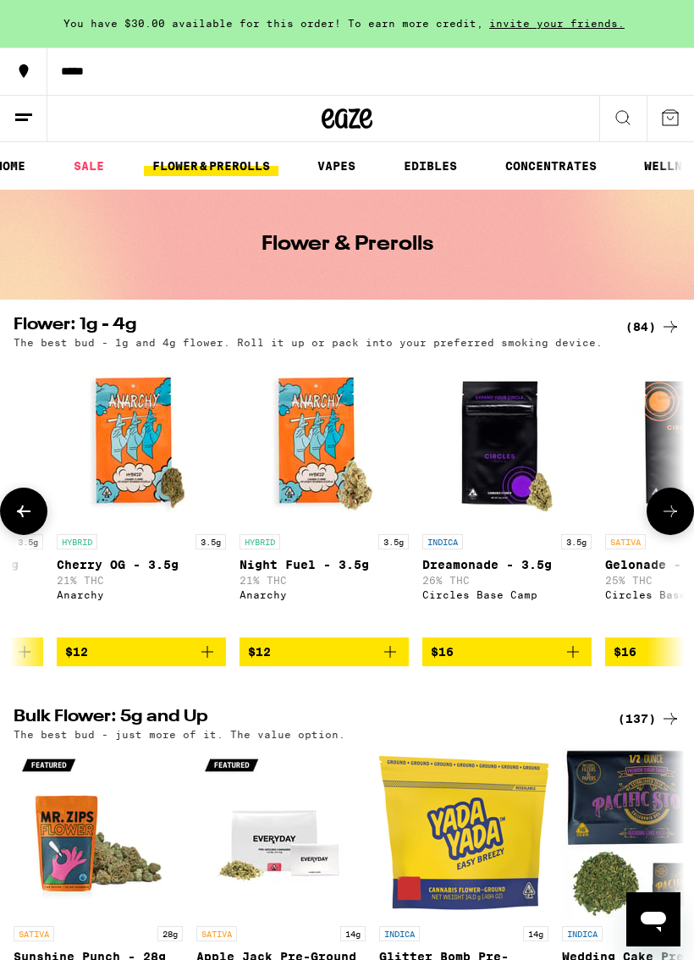
click at [641, 325] on div "(84)" at bounding box center [652, 326] width 55 height 20
click at [651, 318] on div "(84)" at bounding box center [652, 326] width 55 height 20
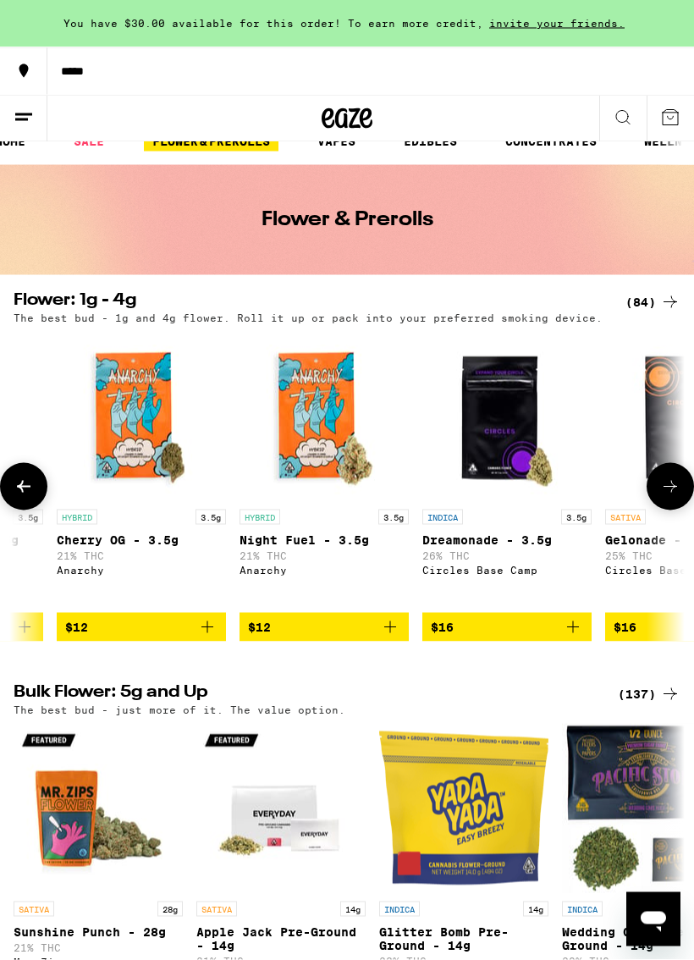
scroll to position [0, 602]
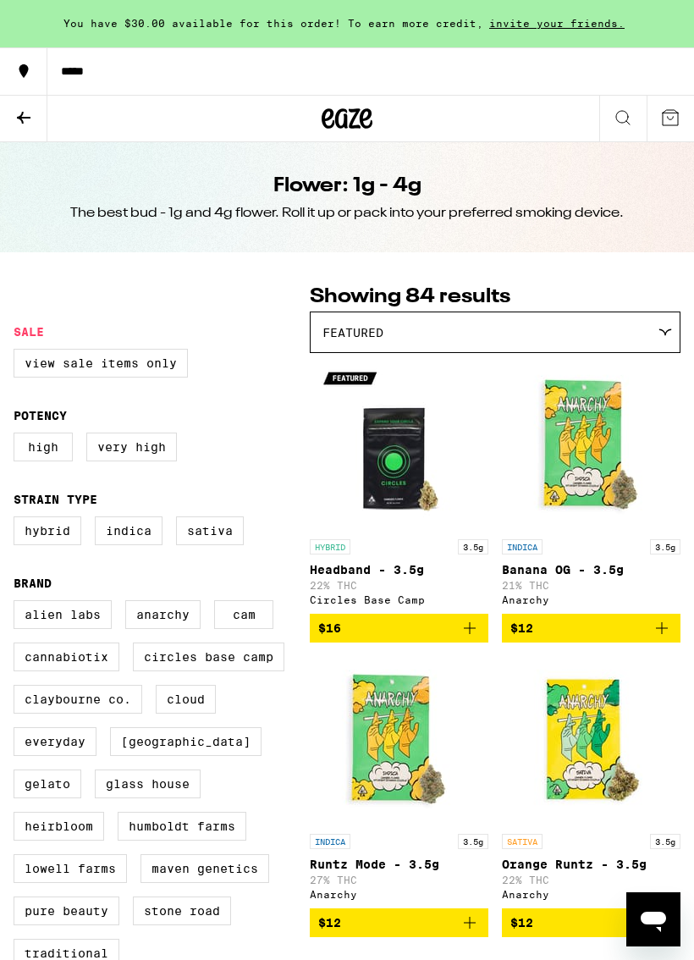
click at [658, 114] on button at bounding box center [669, 119] width 47 height 46
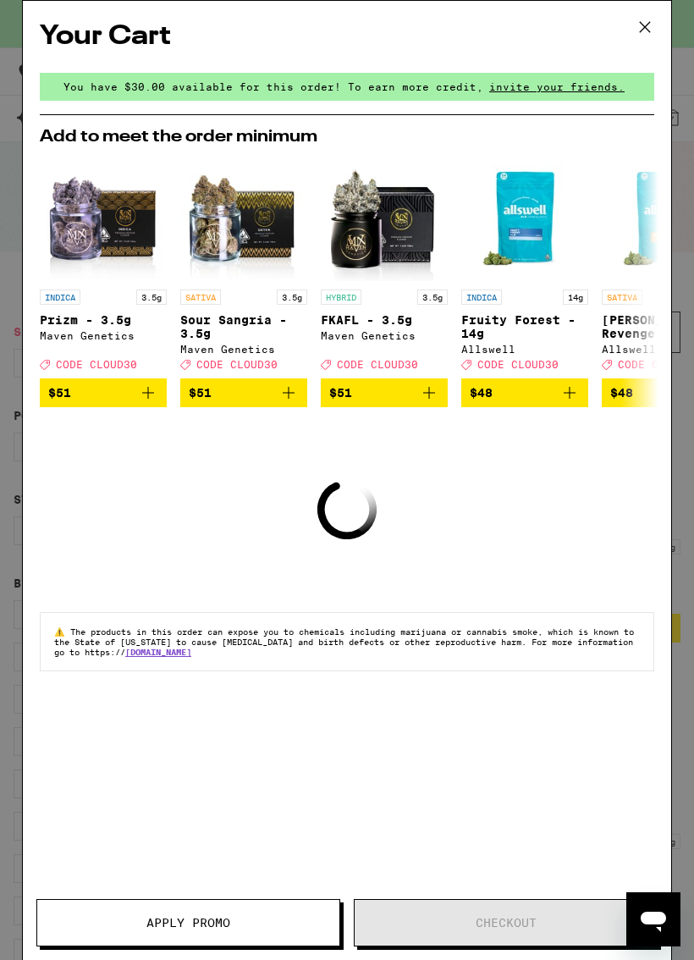
click at [641, 21] on icon at bounding box center [644, 26] width 25 height 25
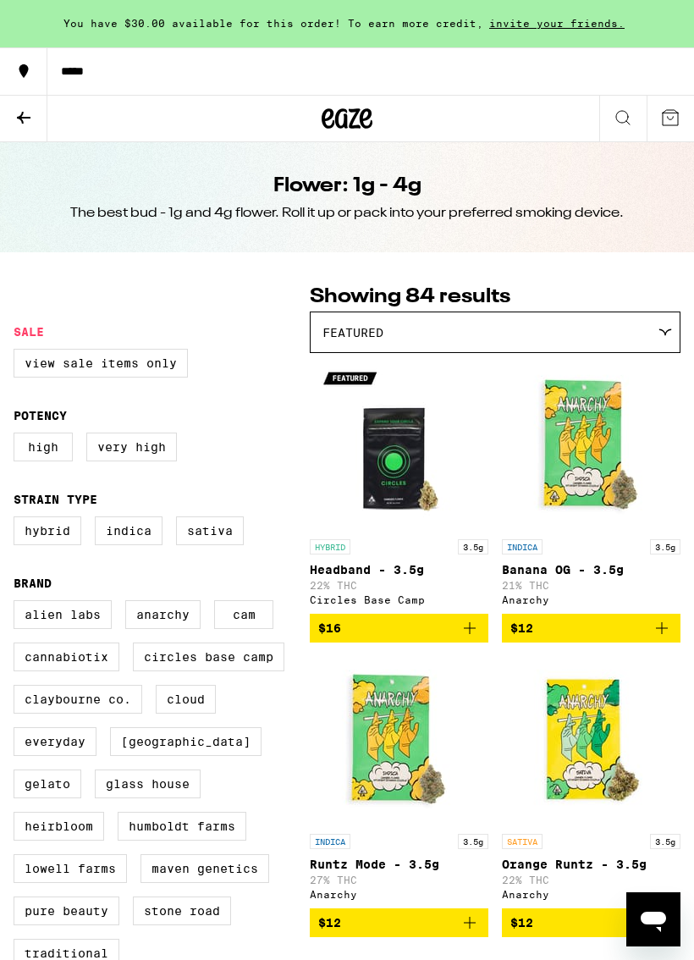
click at [653, 124] on button at bounding box center [669, 119] width 47 height 46
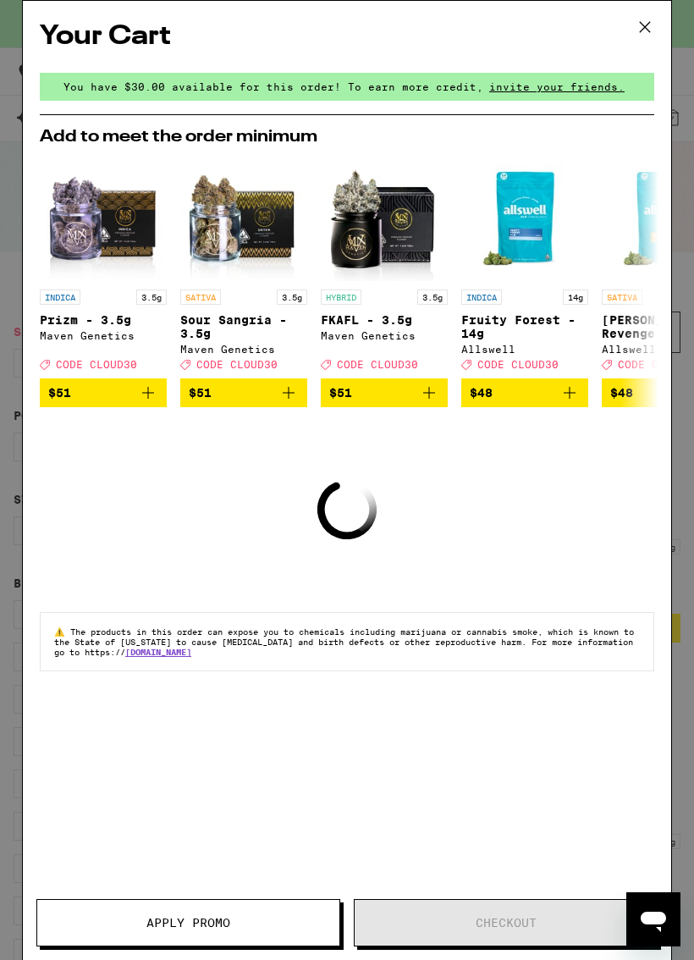
click at [640, 35] on icon at bounding box center [644, 26] width 25 height 25
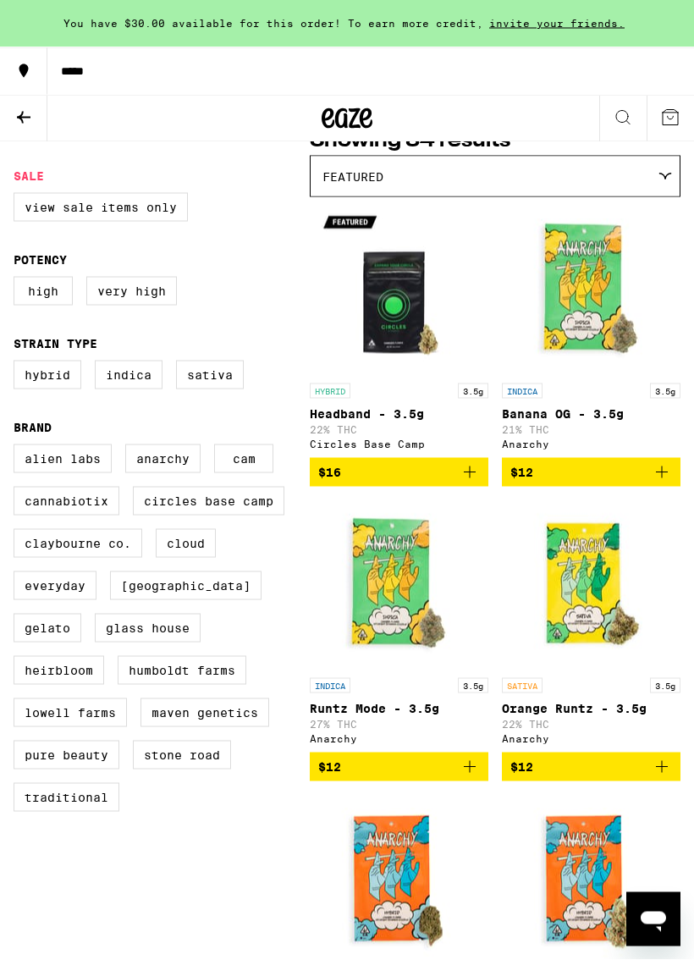
scroll to position [280, 0]
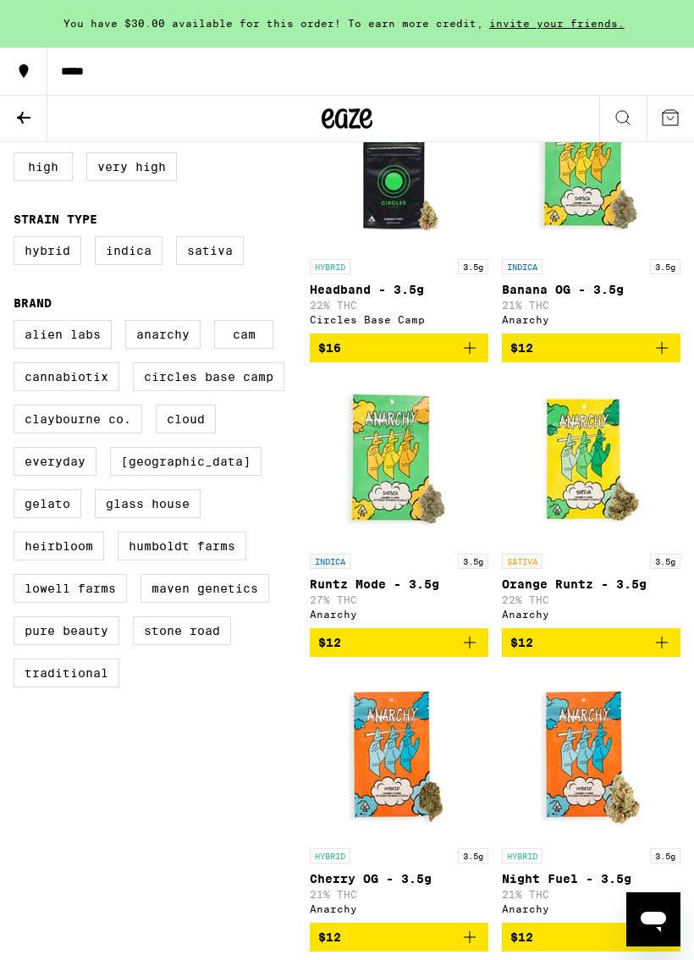
click at [28, 107] on icon at bounding box center [24, 117] width 20 height 20
click at [17, 117] on icon at bounding box center [24, 117] width 20 height 20
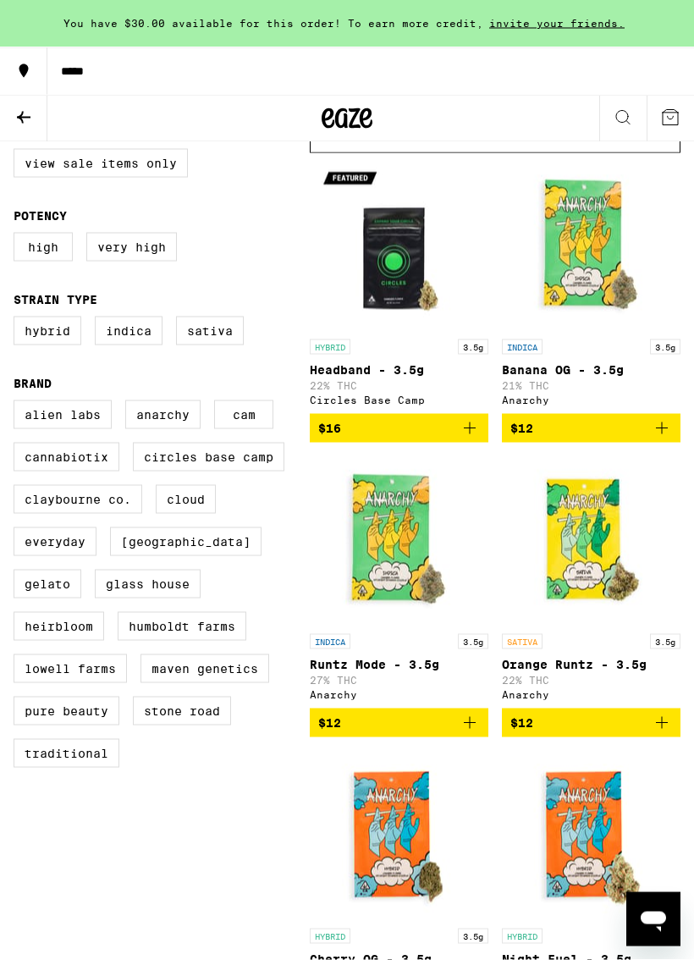
scroll to position [0, 0]
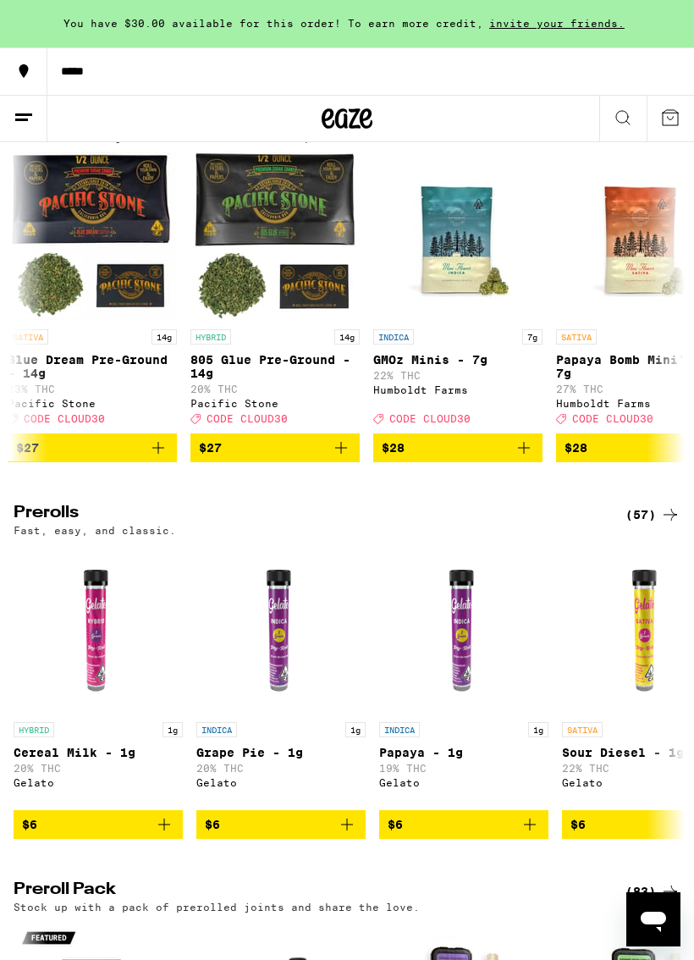
scroll to position [0, 738]
click at [526, 458] on icon "Add to bag" at bounding box center [523, 447] width 20 height 20
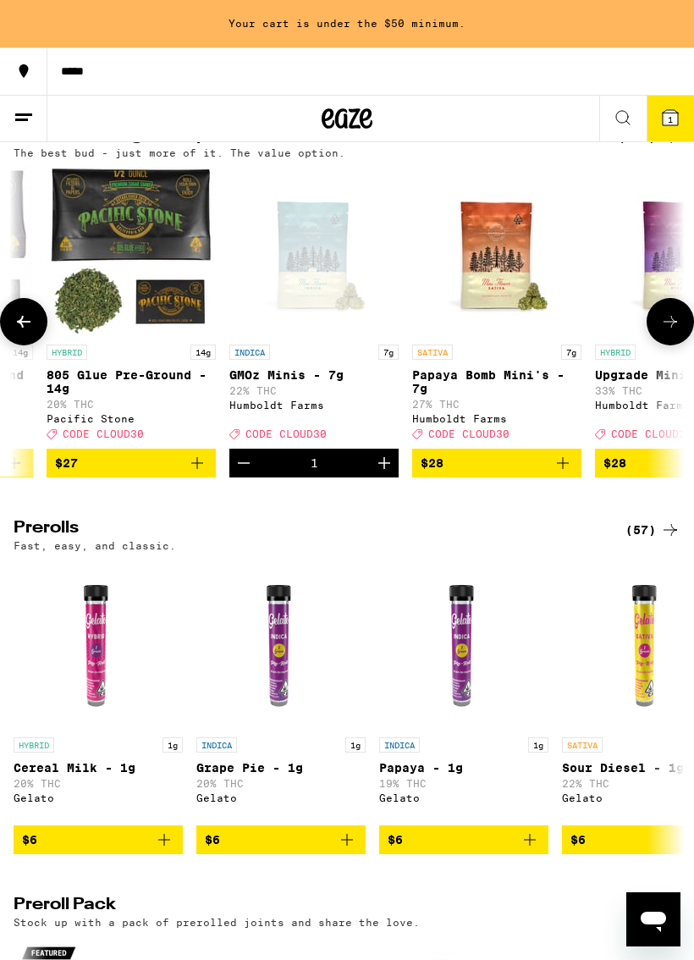
scroll to position [0, 883]
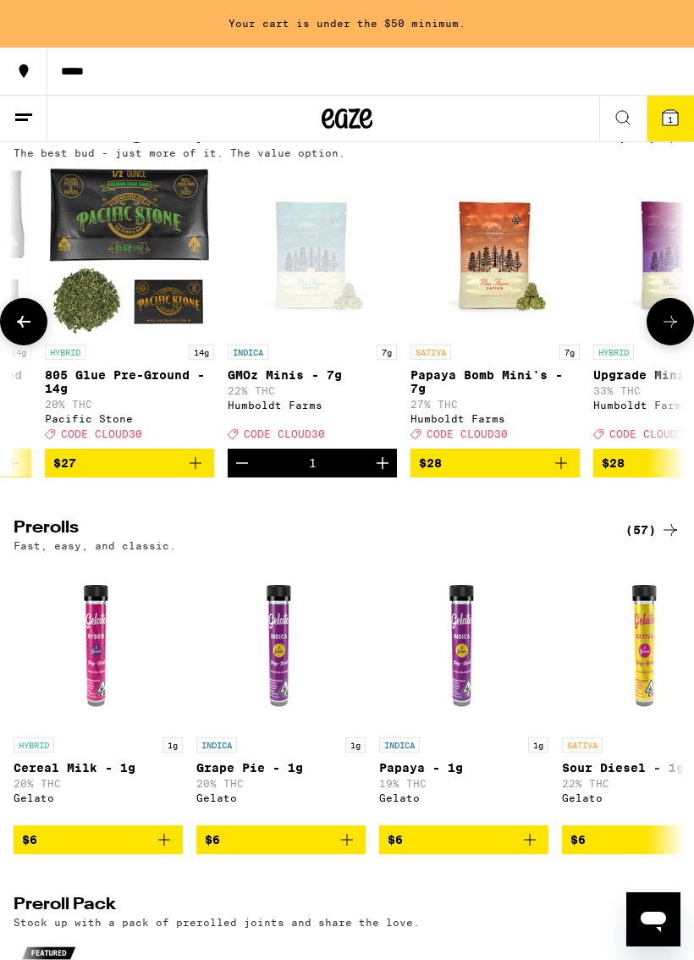
click at [569, 473] on icon "Add to bag" at bounding box center [561, 463] width 20 height 20
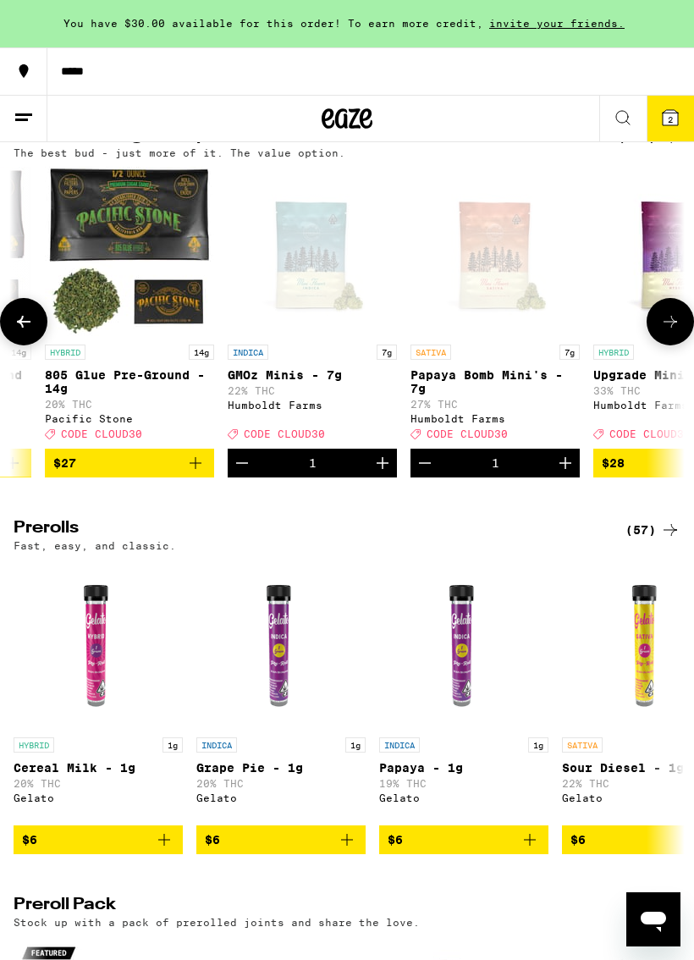
click at [646, 103] on button "2" at bounding box center [669, 119] width 47 height 46
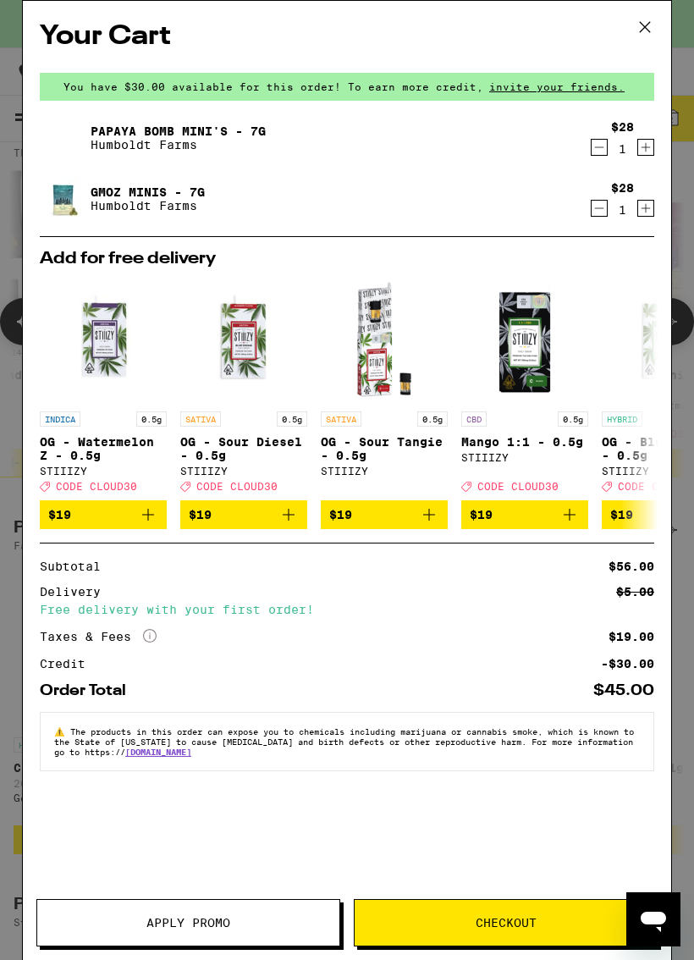
click at [605, 200] on div "$28 1" at bounding box center [622, 199] width 63 height 36
click at [598, 217] on icon "Decrement" at bounding box center [598, 208] width 15 height 20
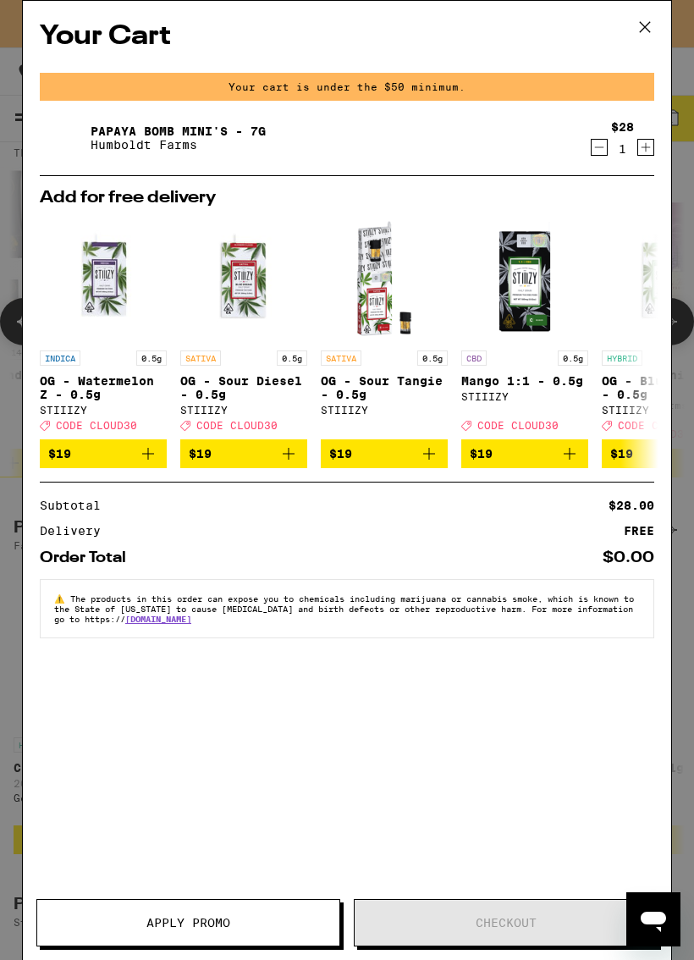
click at [652, 145] on icon "Increment" at bounding box center [645, 147] width 15 height 20
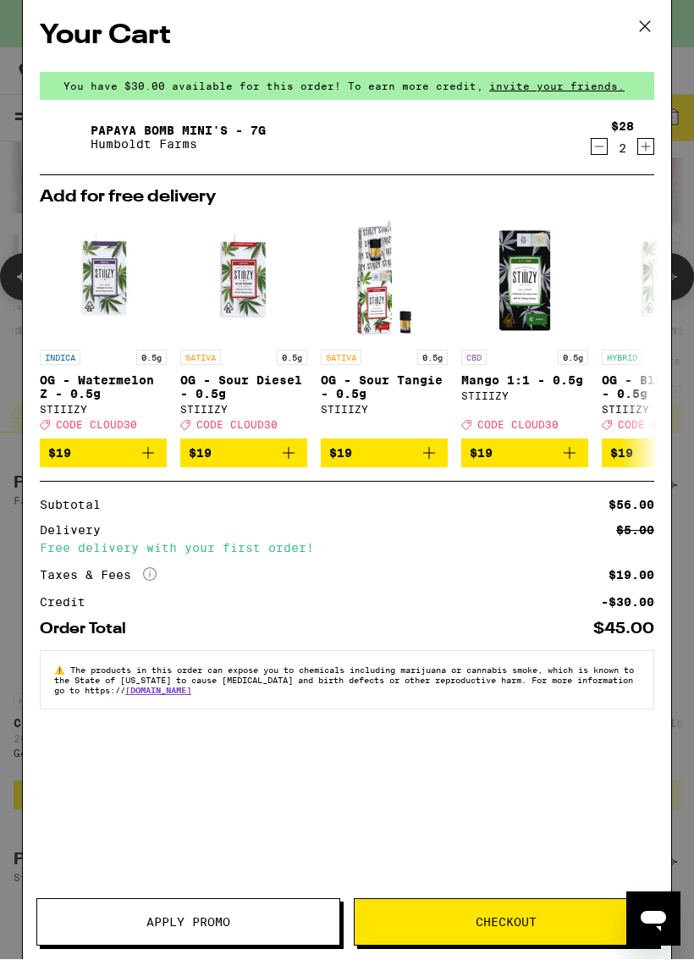
click at [221, 911] on button "Apply Promo" at bounding box center [188, 922] width 304 height 47
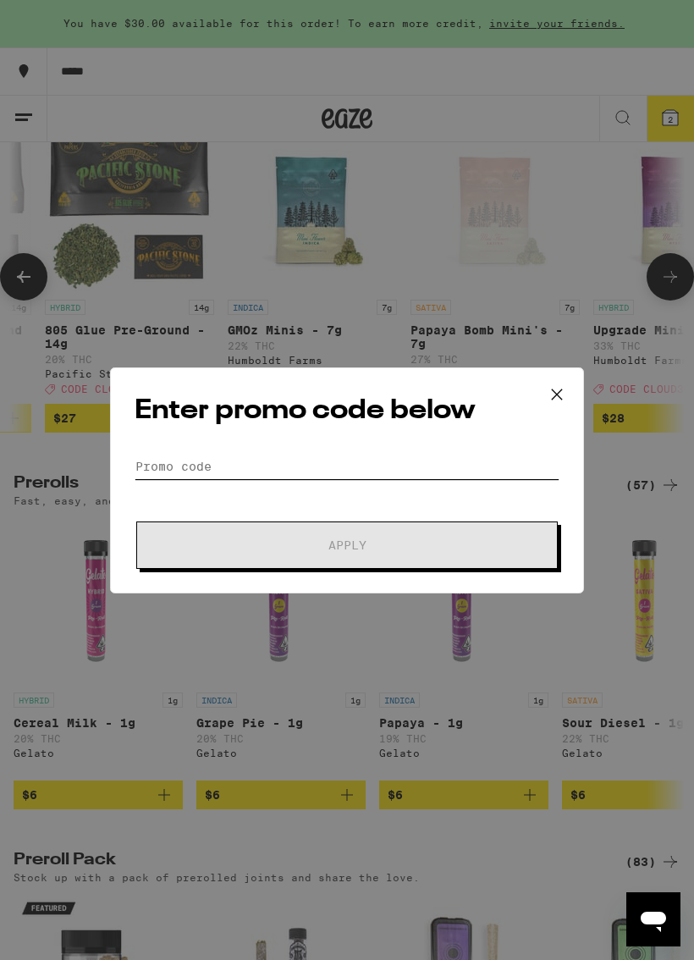
click at [401, 462] on input "Promo Code" at bounding box center [347, 466] width 425 height 25
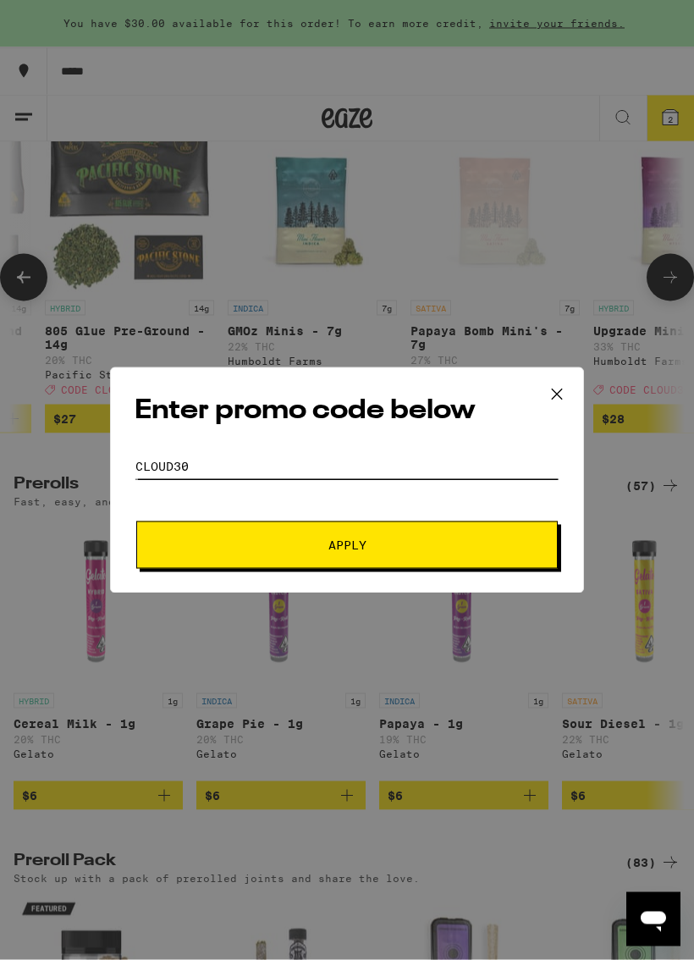
type input "Cloud30"
click at [503, 558] on button "Apply" at bounding box center [346, 544] width 421 height 47
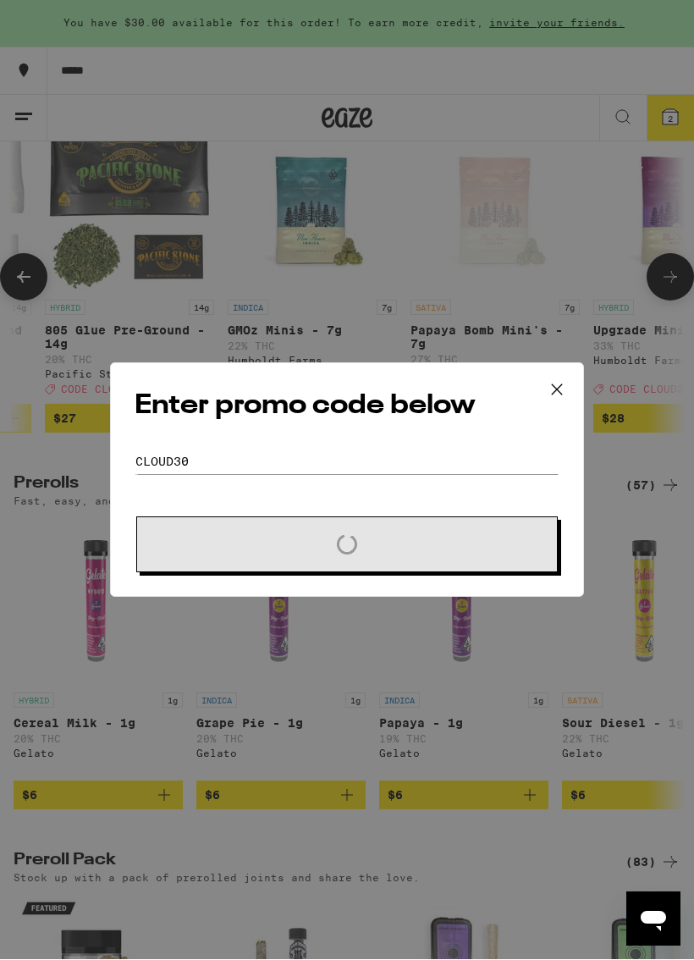
scroll to position [626, 0]
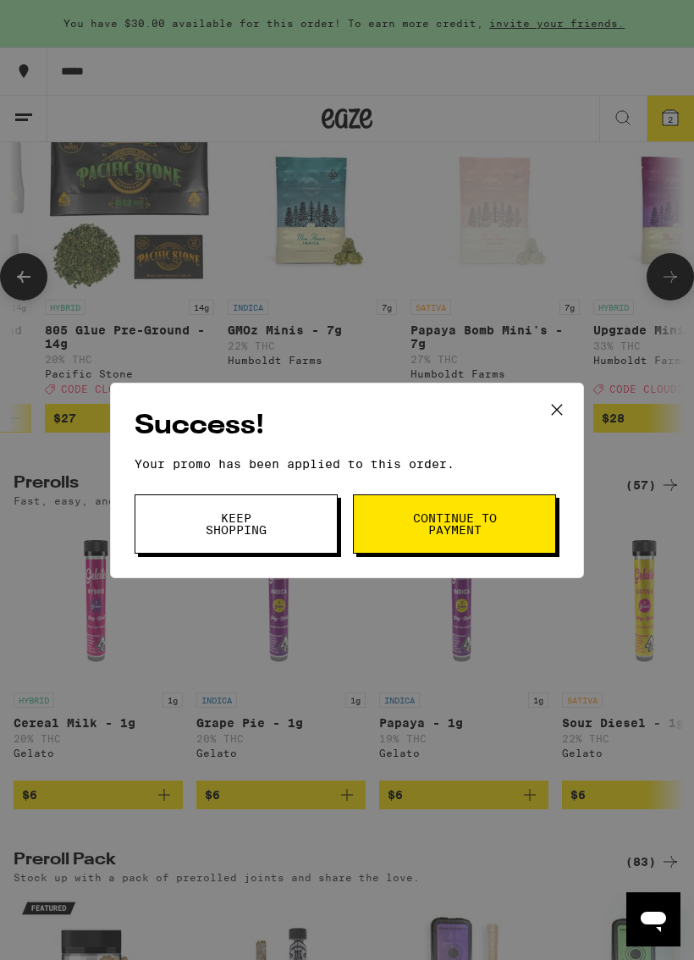
click at [514, 530] on button "Continue to payment" at bounding box center [454, 523] width 203 height 59
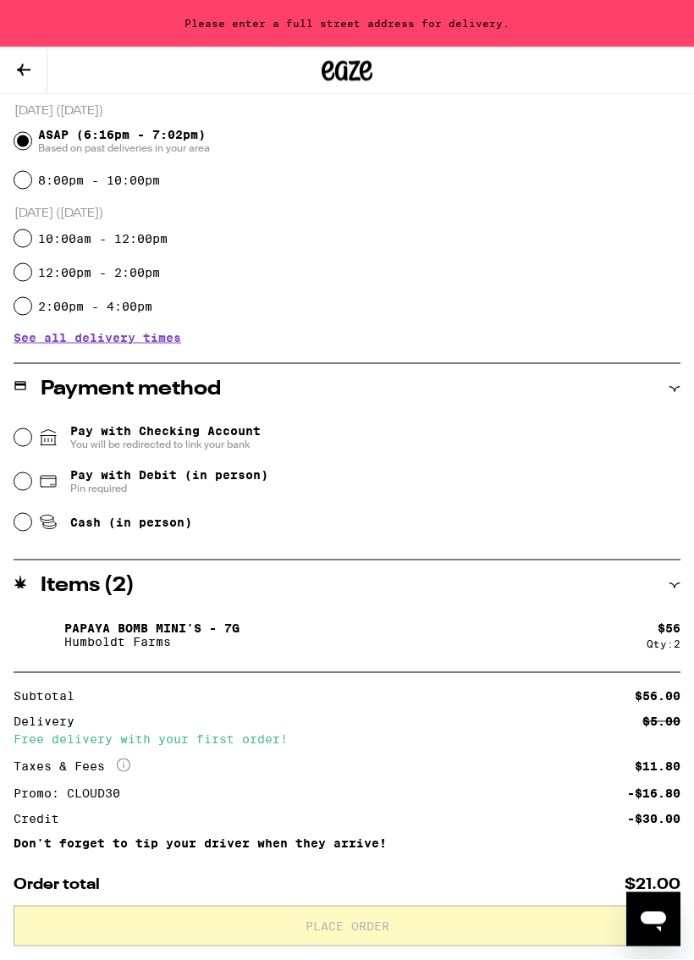
scroll to position [454, 0]
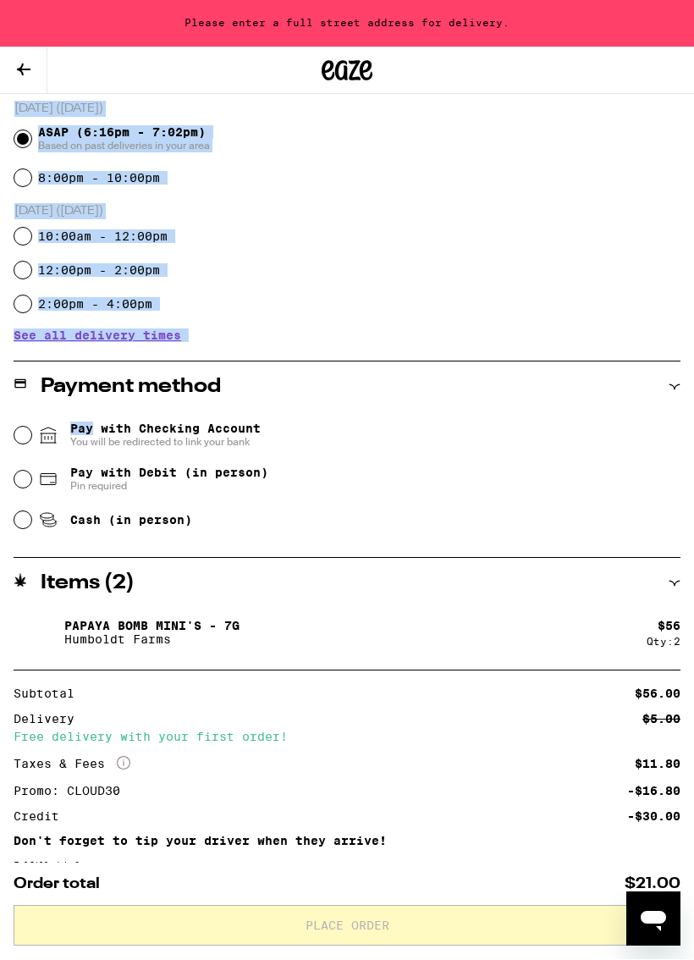
click at [264, 593] on div "Items ( 2 )" at bounding box center [347, 583] width 667 height 51
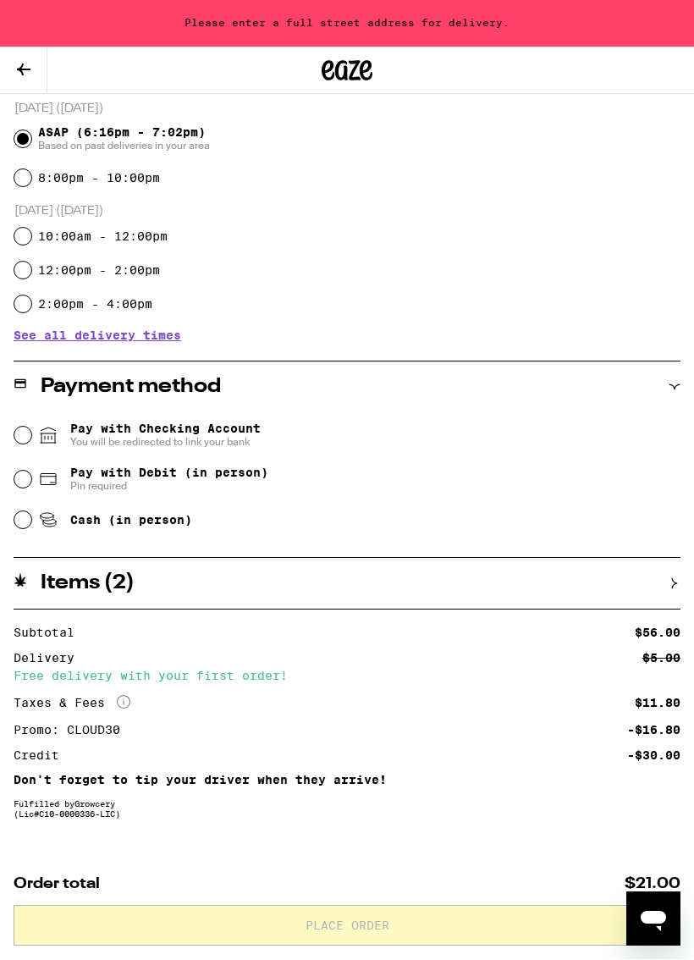
scroll to position [455, 0]
click at [24, 65] on icon at bounding box center [24, 70] width 20 height 20
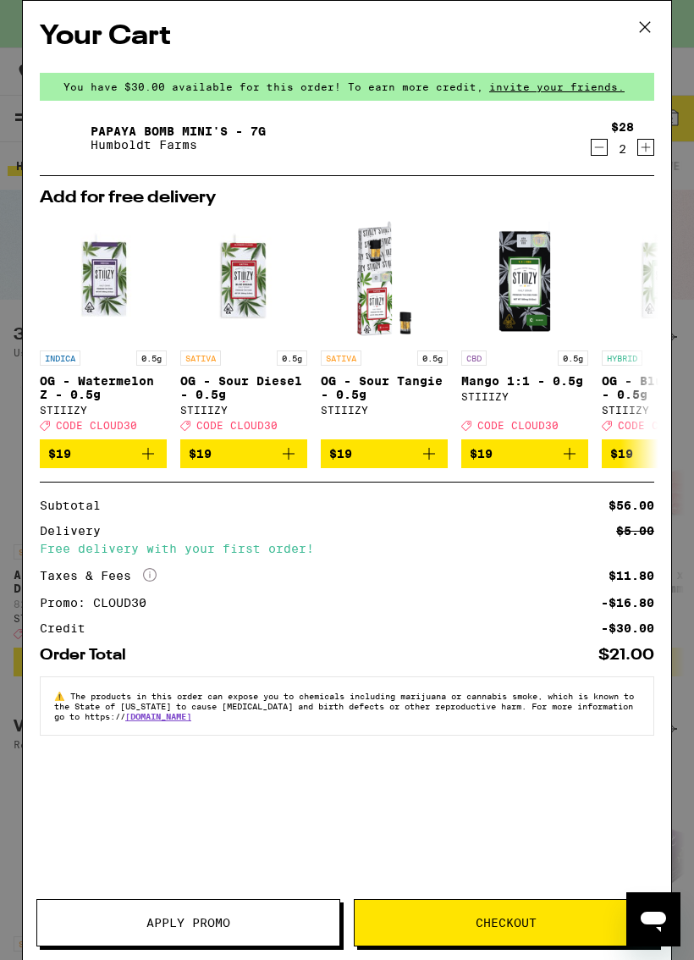
click at [244, 916] on button "Apply Promo" at bounding box center [188, 922] width 304 height 47
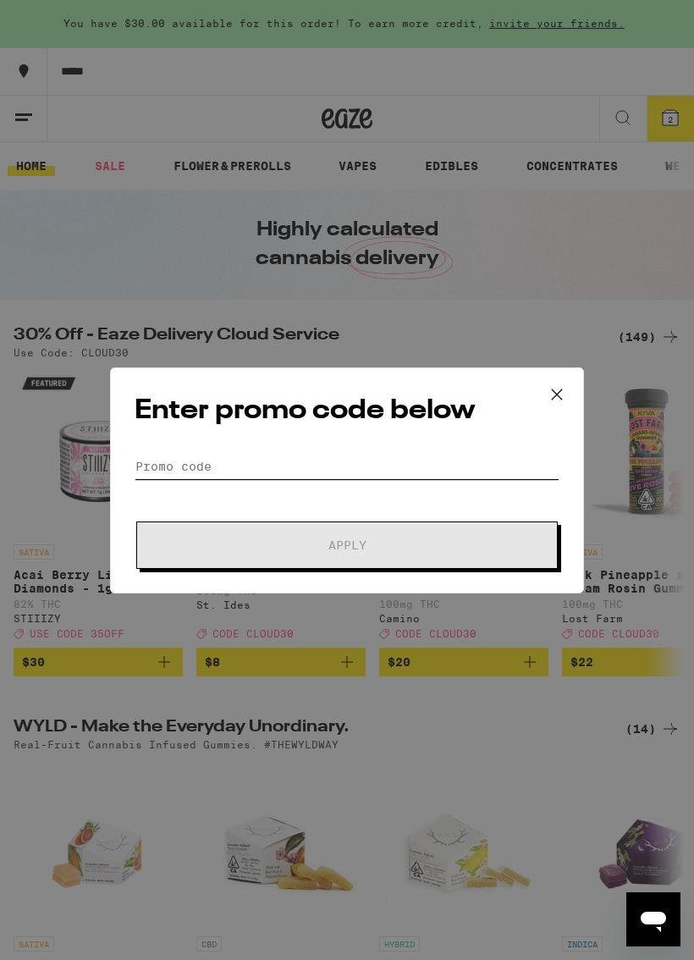
click at [471, 460] on input "Promo Code" at bounding box center [347, 466] width 425 height 25
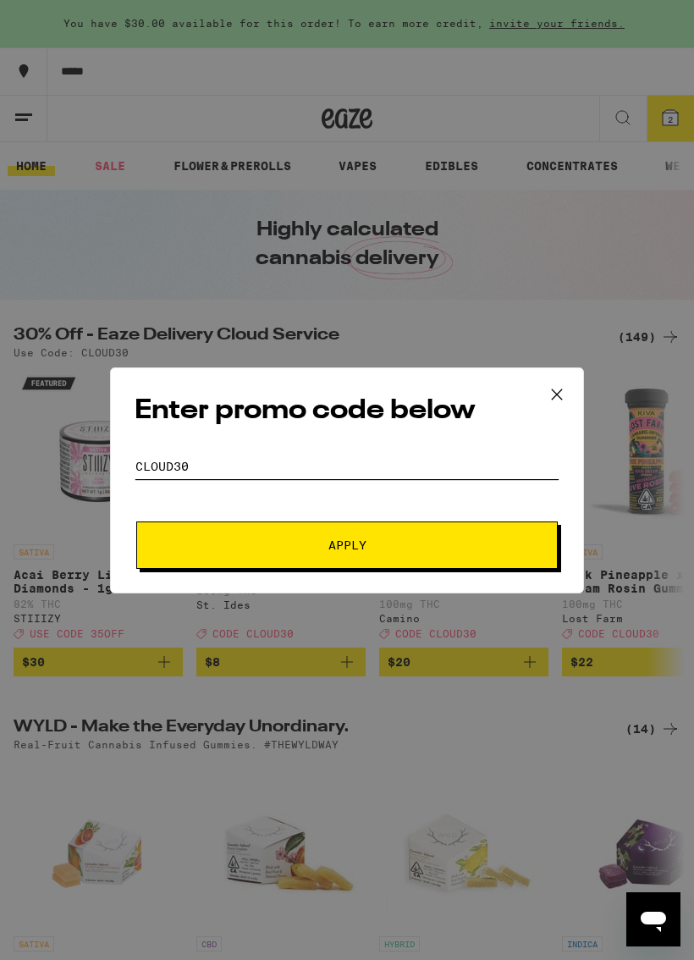
type input "Cloud30"
click at [489, 554] on button "Apply" at bounding box center [346, 544] width 421 height 47
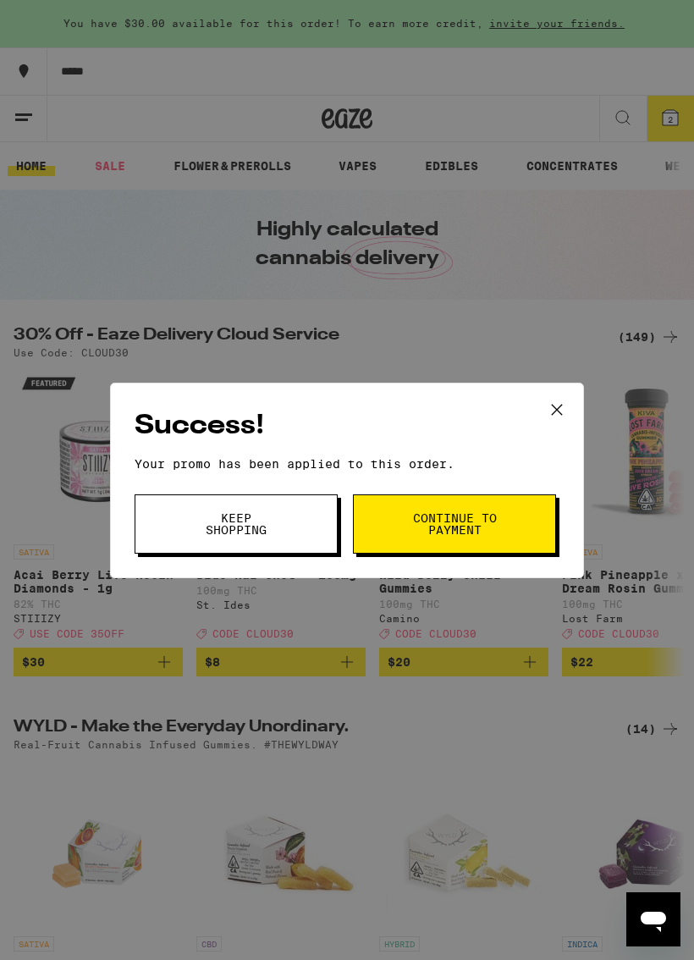
click at [534, 531] on button "Continue to payment" at bounding box center [454, 523] width 203 height 59
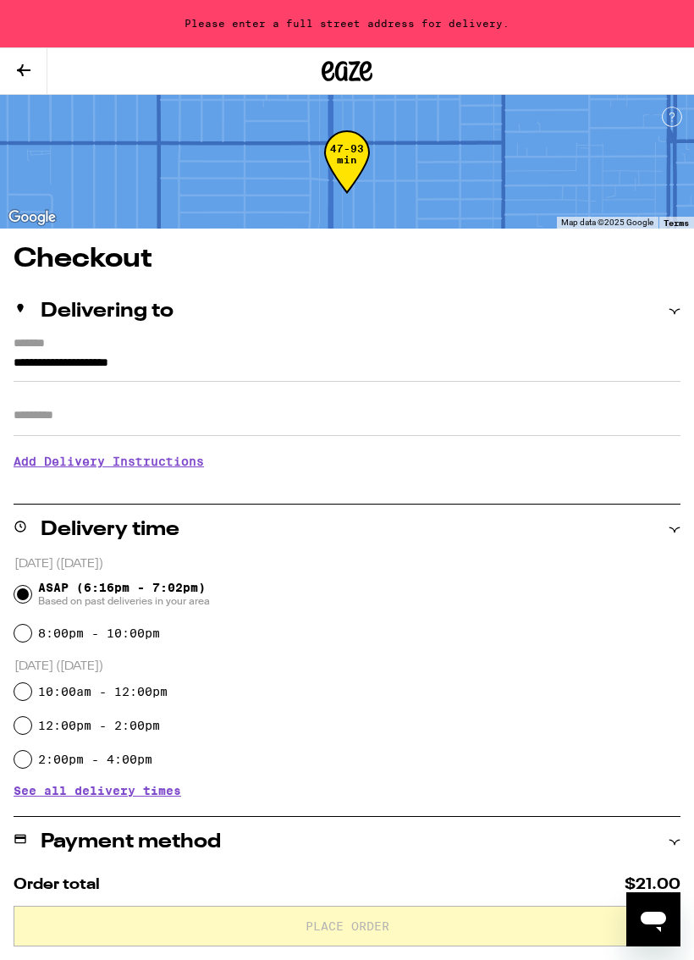
click at [25, 85] on button at bounding box center [23, 71] width 47 height 47
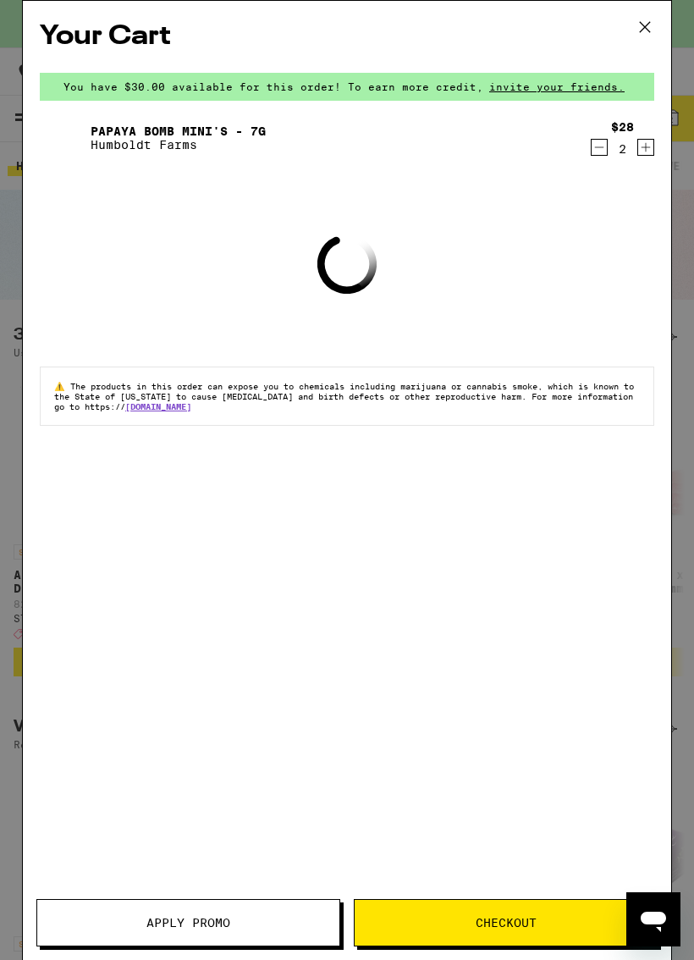
click at [644, 32] on icon at bounding box center [644, 26] width 25 height 25
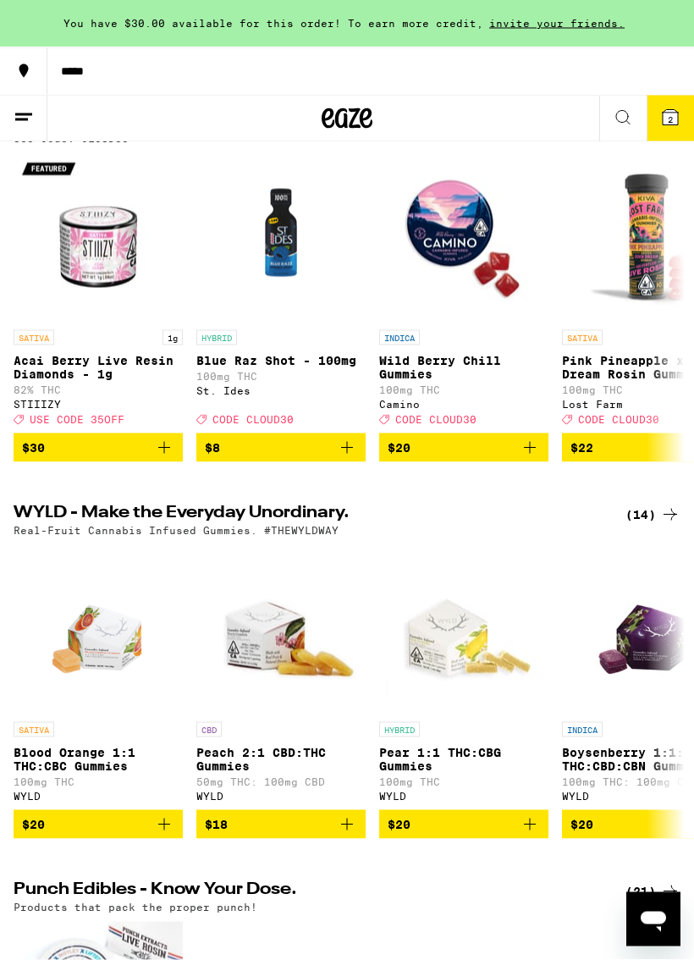
click at [664, 128] on button "2" at bounding box center [669, 119] width 47 height 46
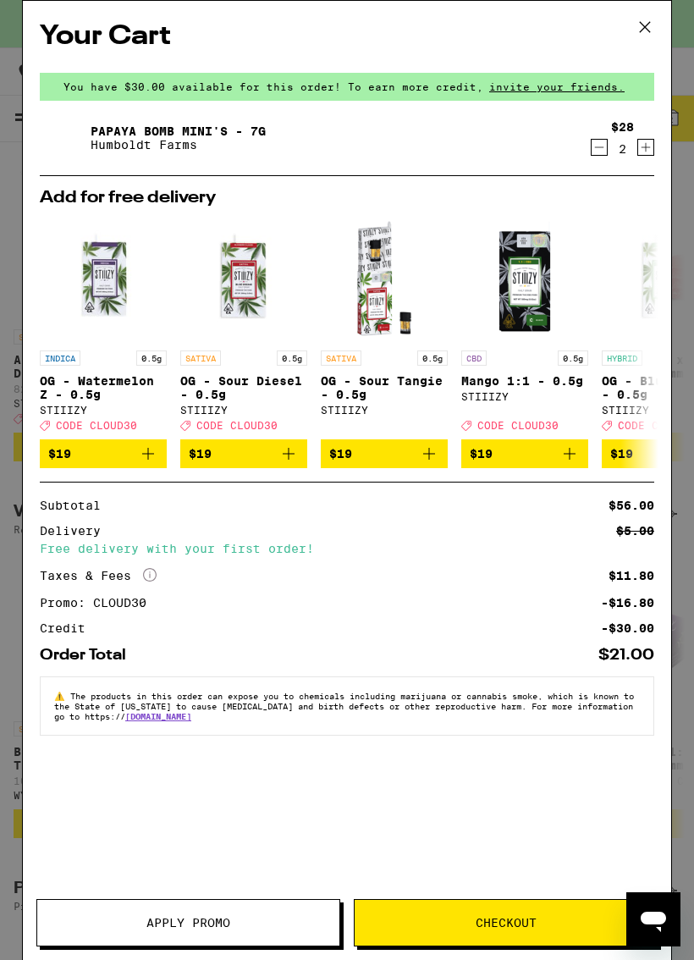
scroll to position [214, 0]
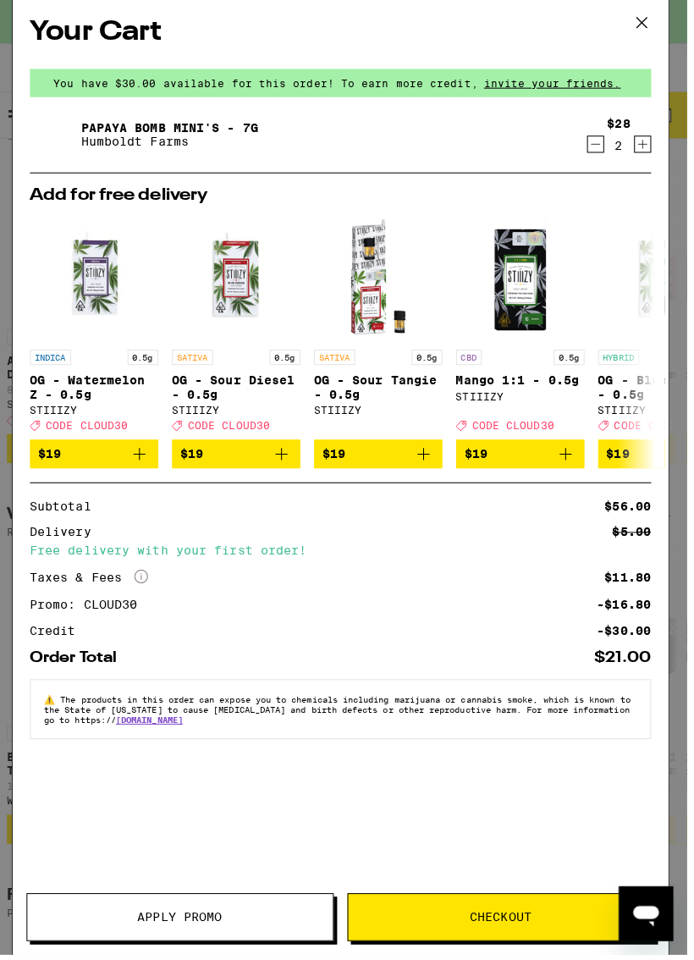
click at [638, 30] on icon at bounding box center [641, 26] width 25 height 25
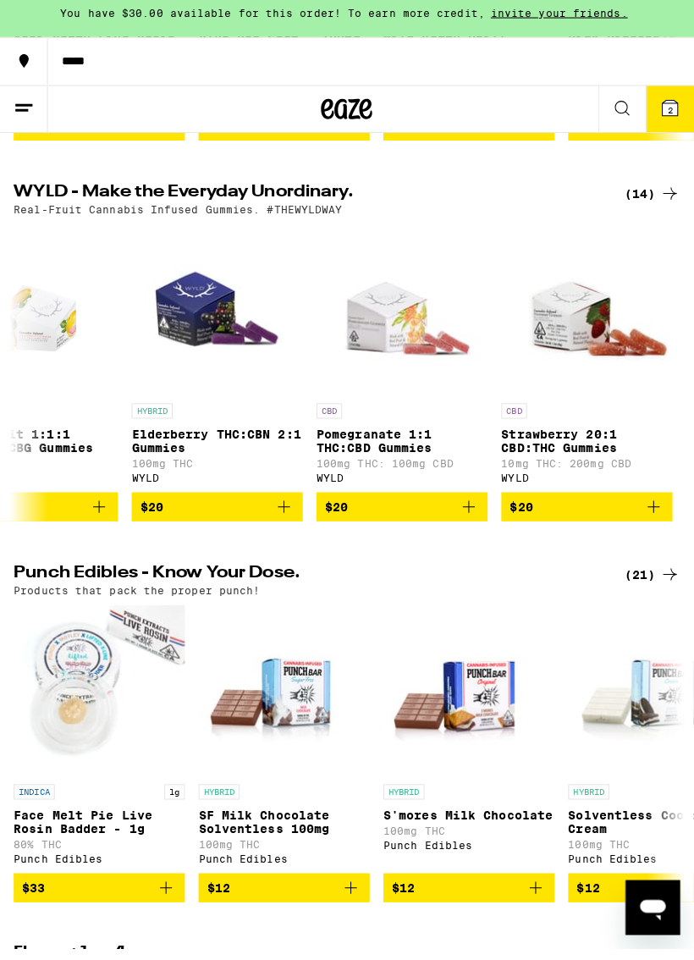
scroll to position [0, 1893]
click at [657, 96] on button "2" at bounding box center [662, 119] width 47 height 46
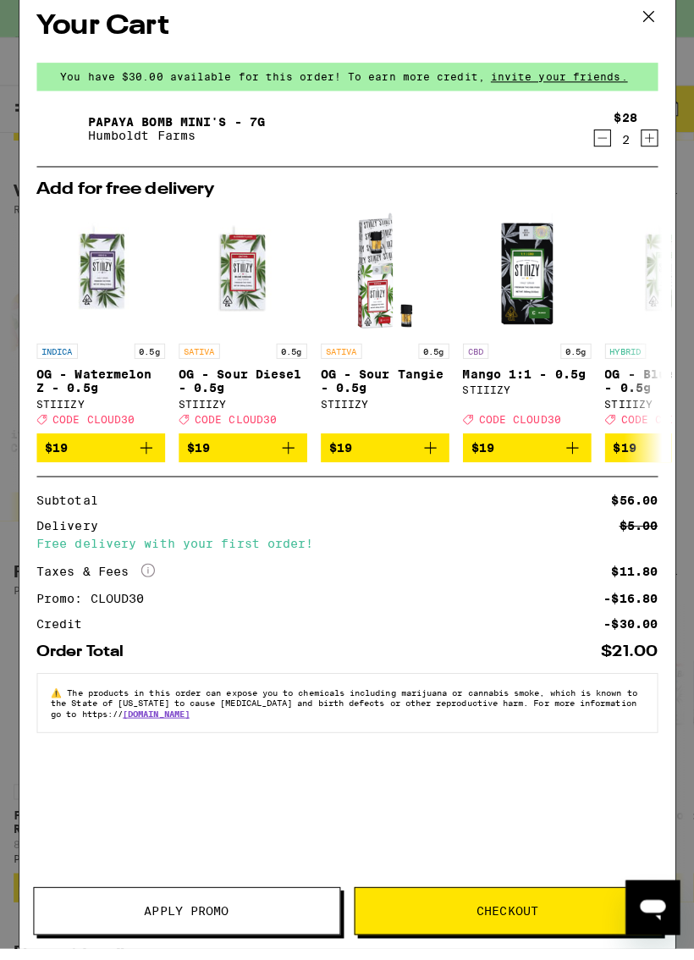
click at [596, 146] on icon "Decrement" at bounding box center [595, 147] width 15 height 20
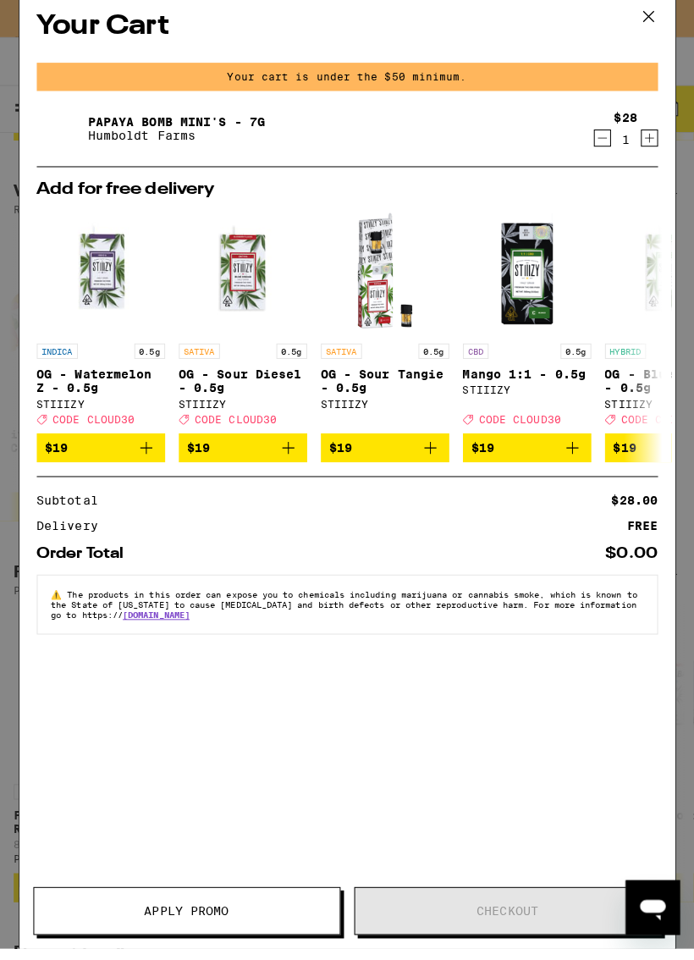
click at [642, 16] on icon at bounding box center [641, 26] width 25 height 25
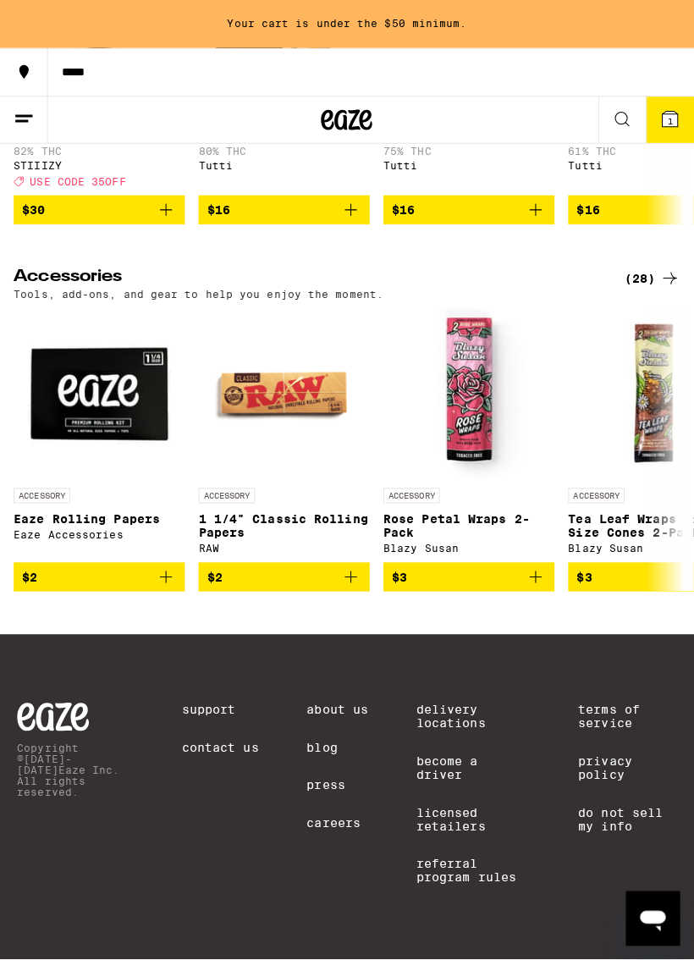
scroll to position [7234, 0]
click at [648, 110] on button "1" at bounding box center [662, 119] width 47 height 46
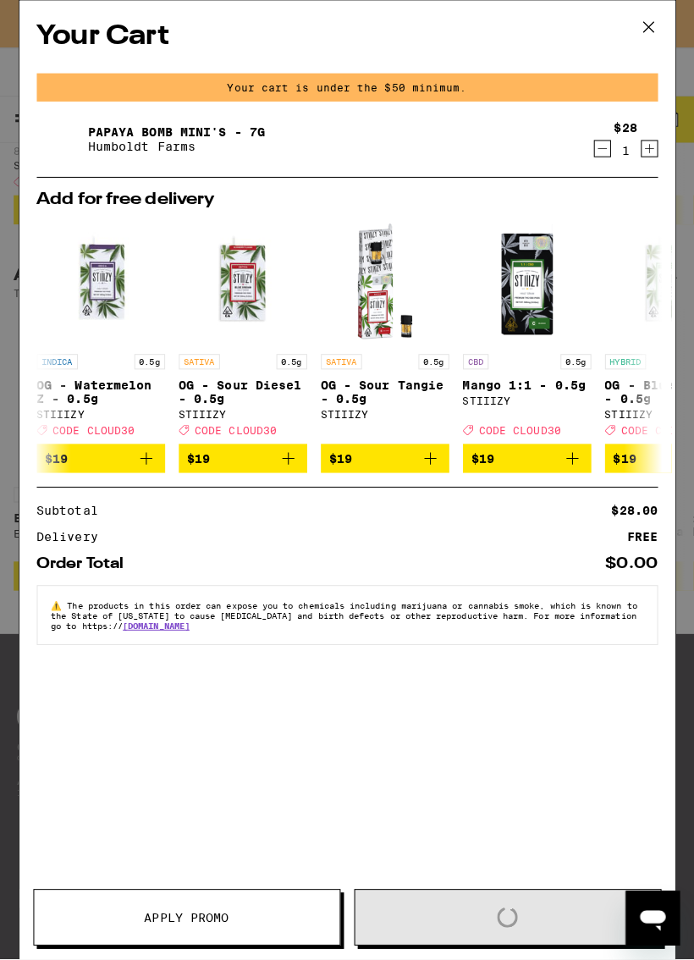
scroll to position [7227, 0]
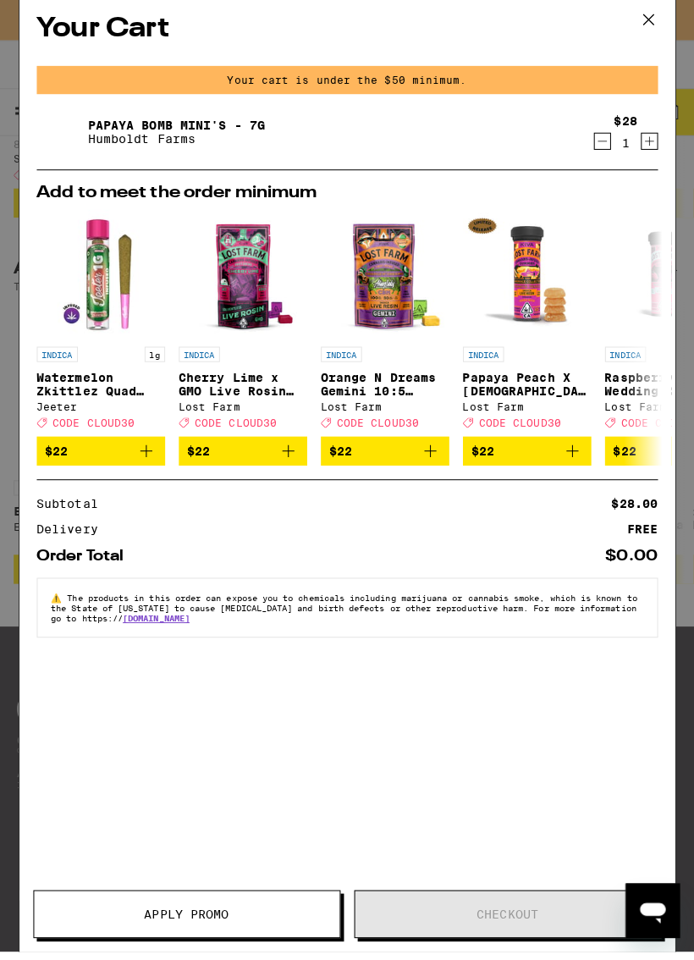
click at [238, 917] on span "Apply Promo" at bounding box center [185, 911] width 302 height 12
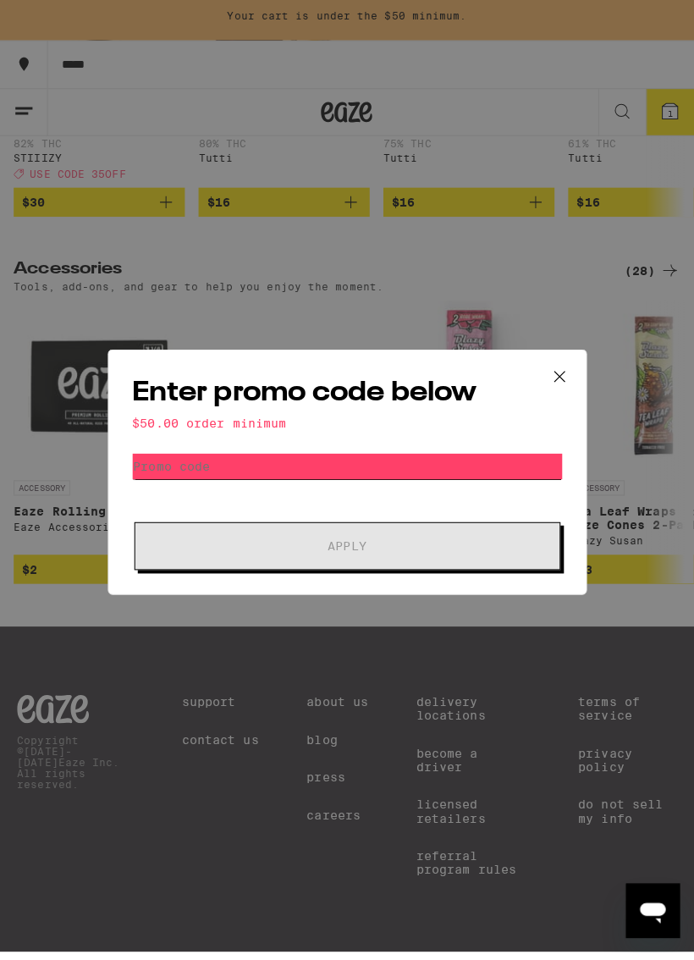
click at [411, 474] on input "Promo Code" at bounding box center [343, 468] width 425 height 25
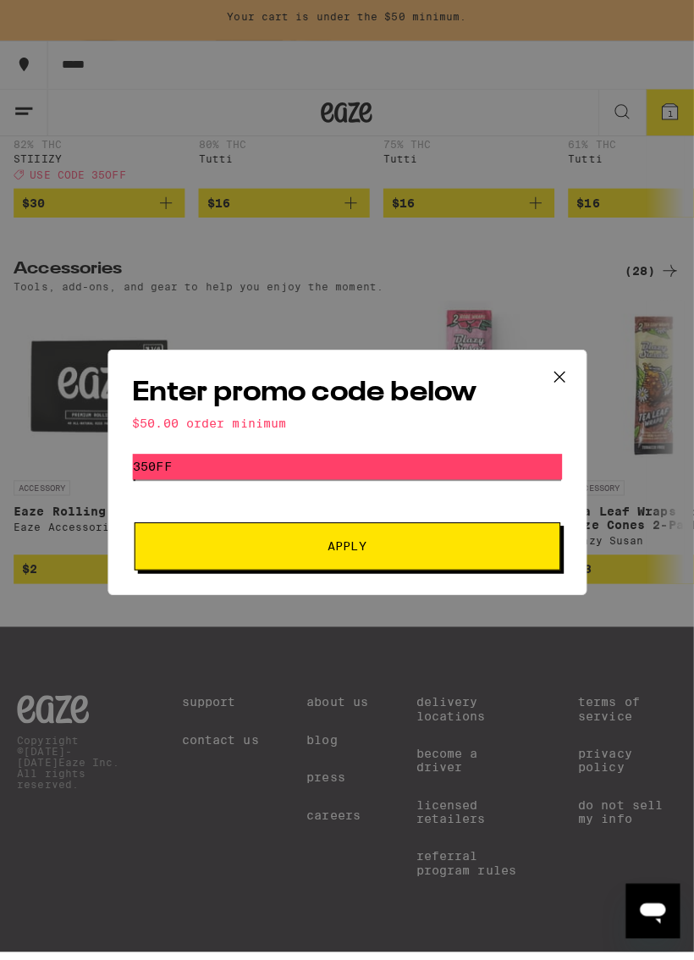
type input "350ff"
click at [461, 547] on span "Apply" at bounding box center [343, 548] width 305 height 12
click at [557, 375] on icon at bounding box center [552, 380] width 10 height 10
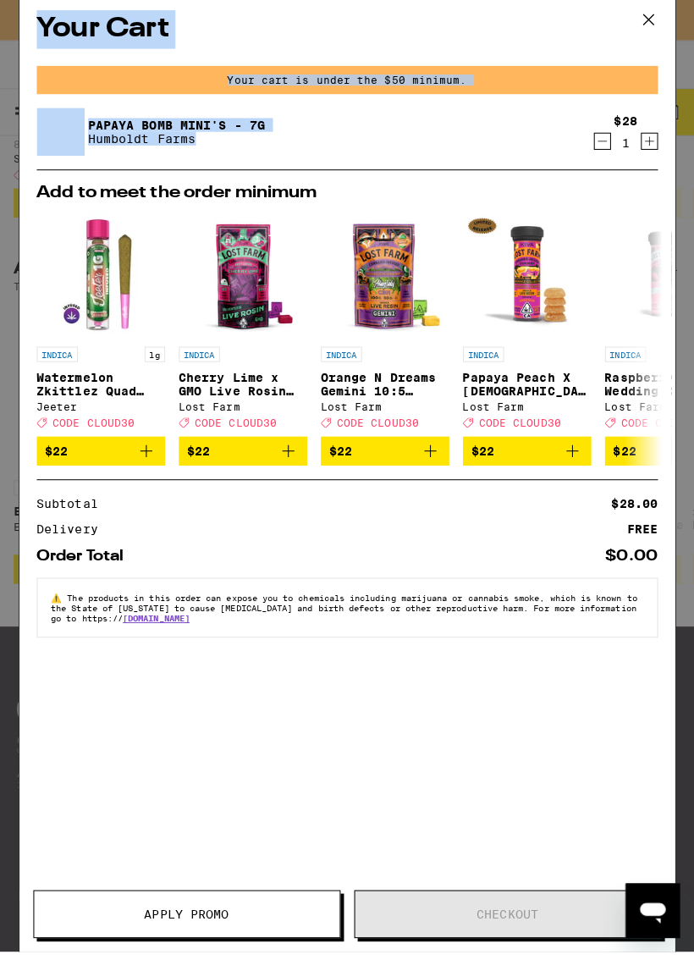
click at [403, 558] on div "Order Total $0.00" at bounding box center [343, 557] width 614 height 15
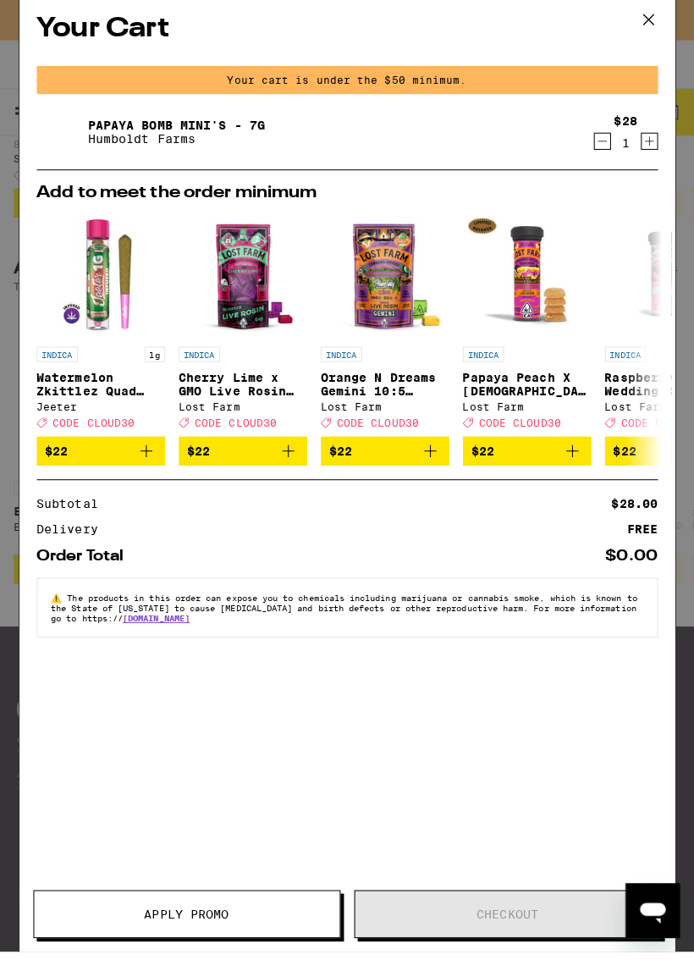
click at [644, 148] on icon "Increment" at bounding box center [642, 147] width 15 height 20
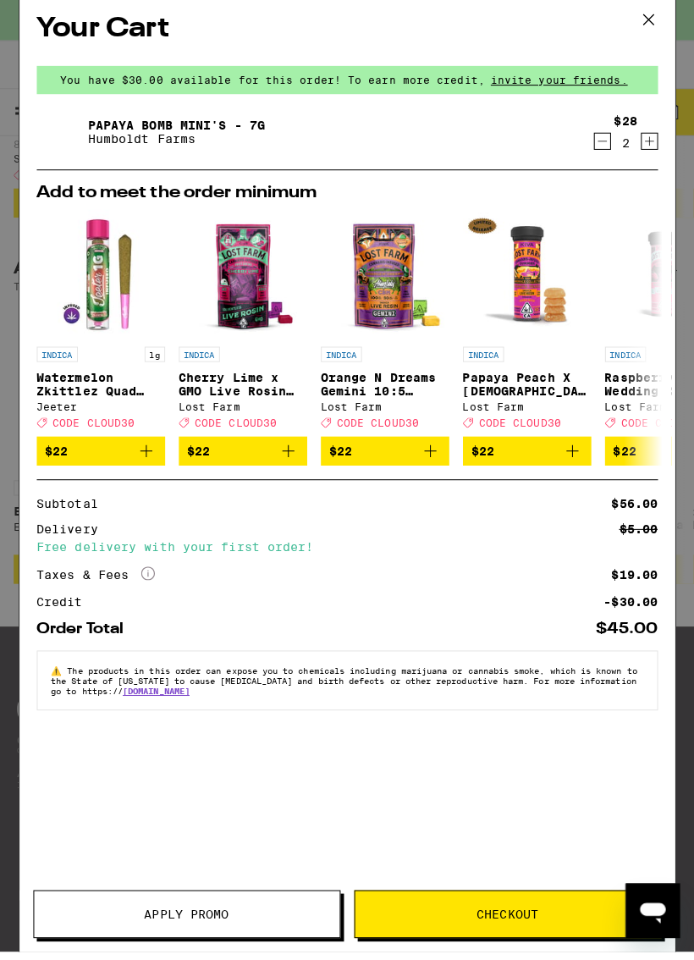
click at [249, 900] on button "Apply Promo" at bounding box center [185, 911] width 304 height 47
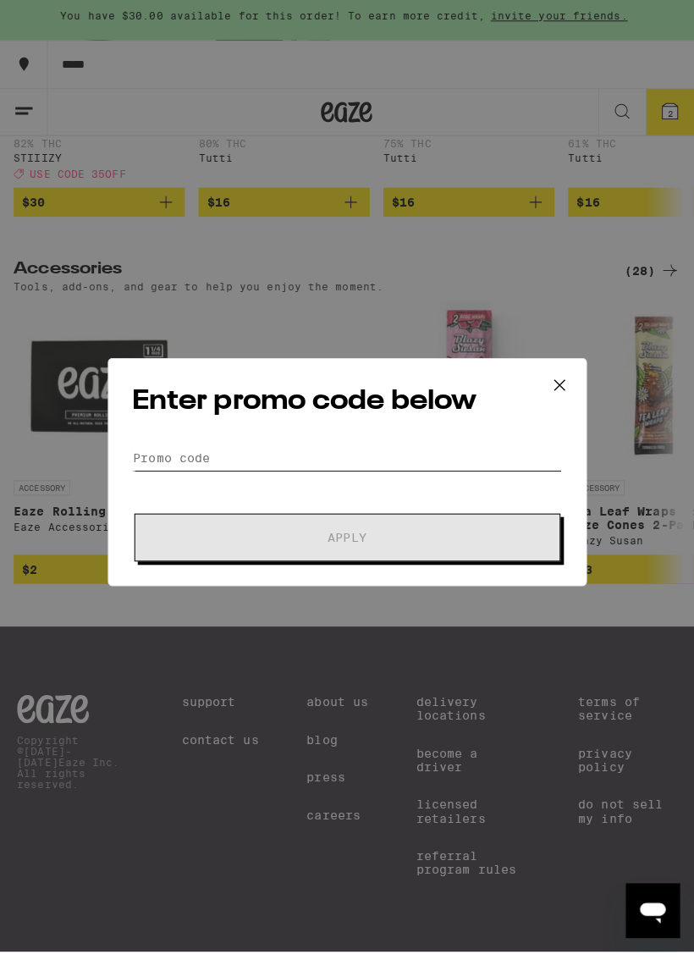
click at [448, 459] on input "Promo Code" at bounding box center [343, 460] width 425 height 25
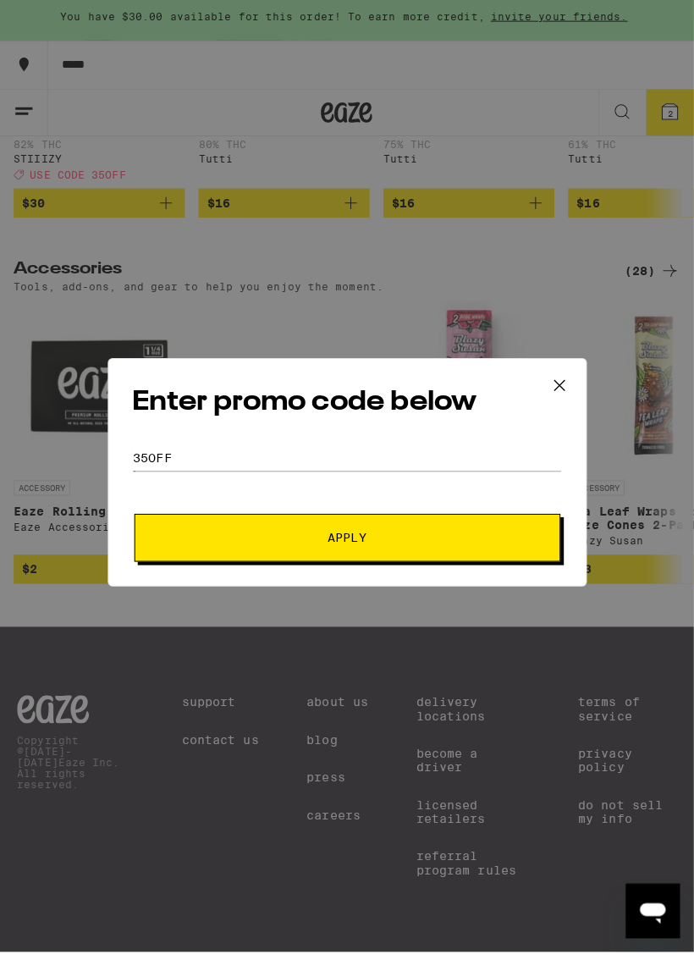
type input "35off"
click at [469, 547] on button "Apply" at bounding box center [343, 538] width 421 height 47
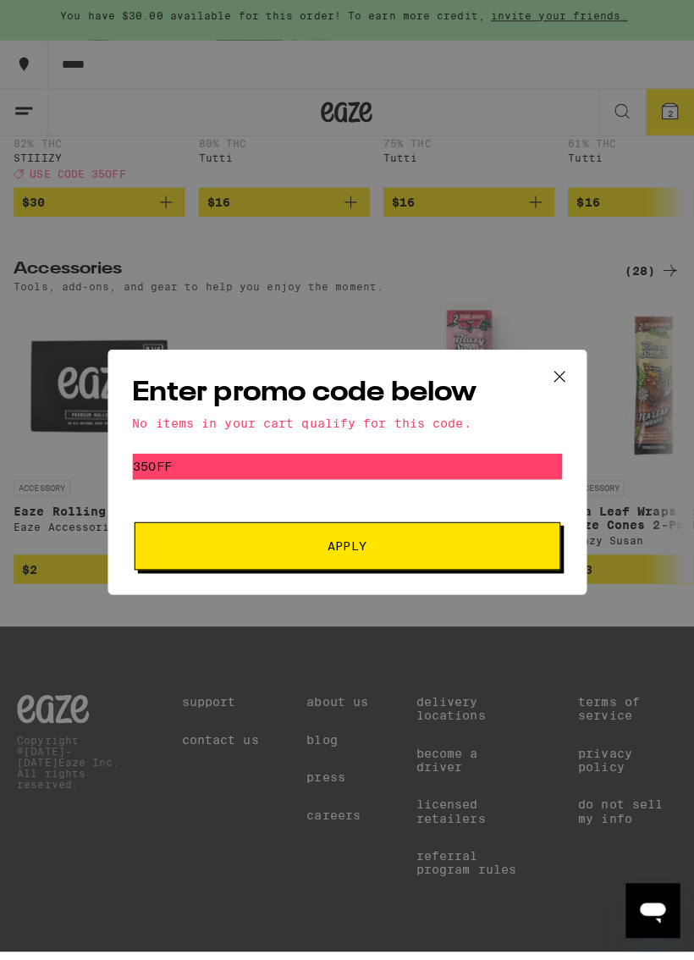
click at [564, 374] on icon at bounding box center [553, 379] width 25 height 25
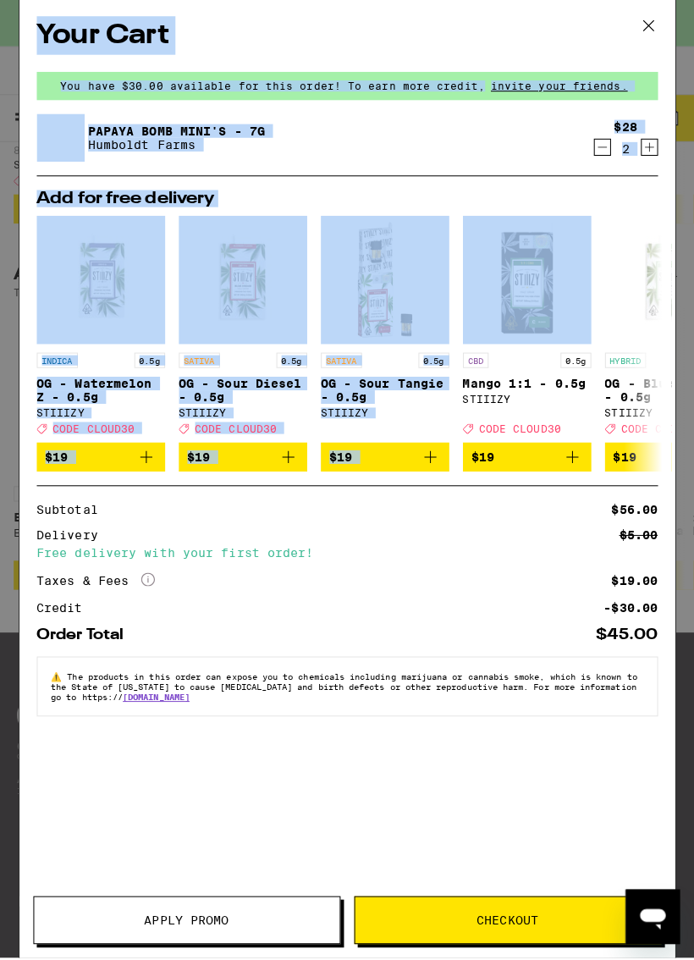
click at [422, 583] on div "Taxes & Fees More Info $19.00" at bounding box center [343, 575] width 614 height 15
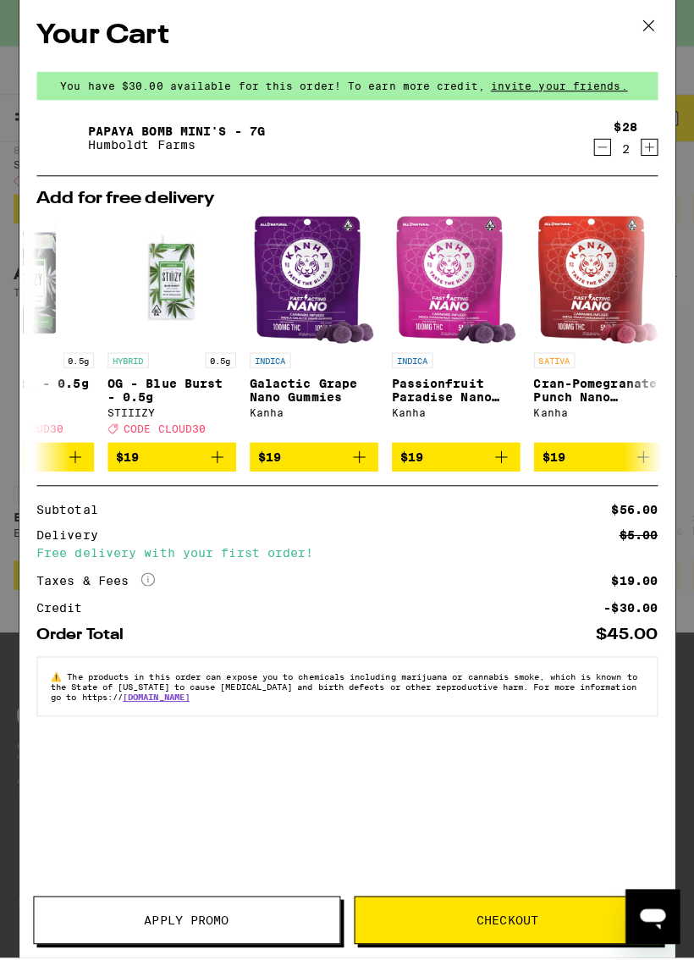
scroll to position [0, 497]
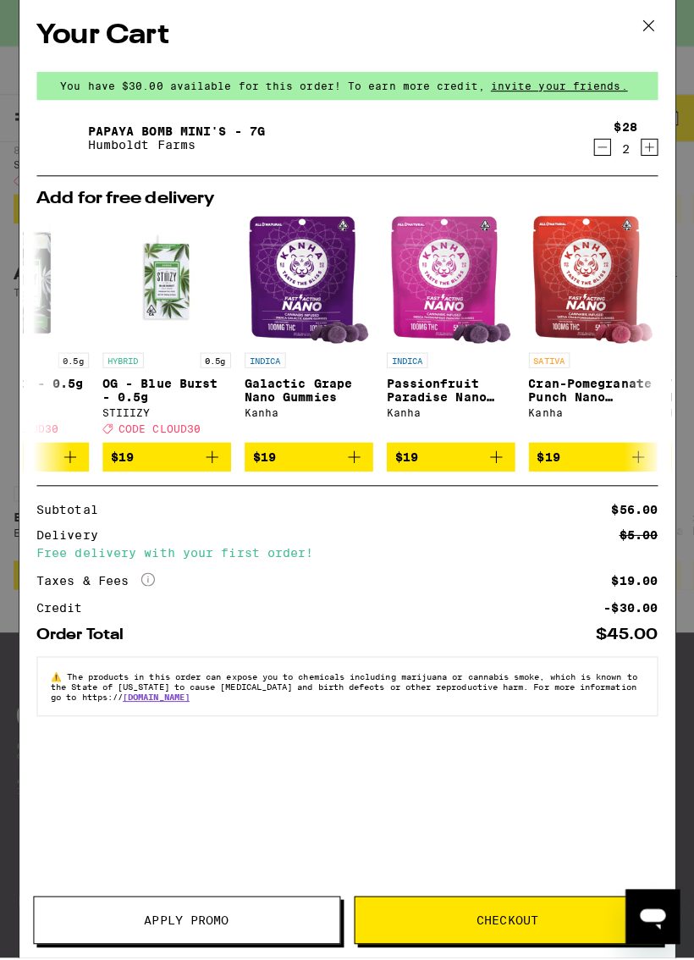
click at [632, 28] on icon at bounding box center [641, 26] width 25 height 25
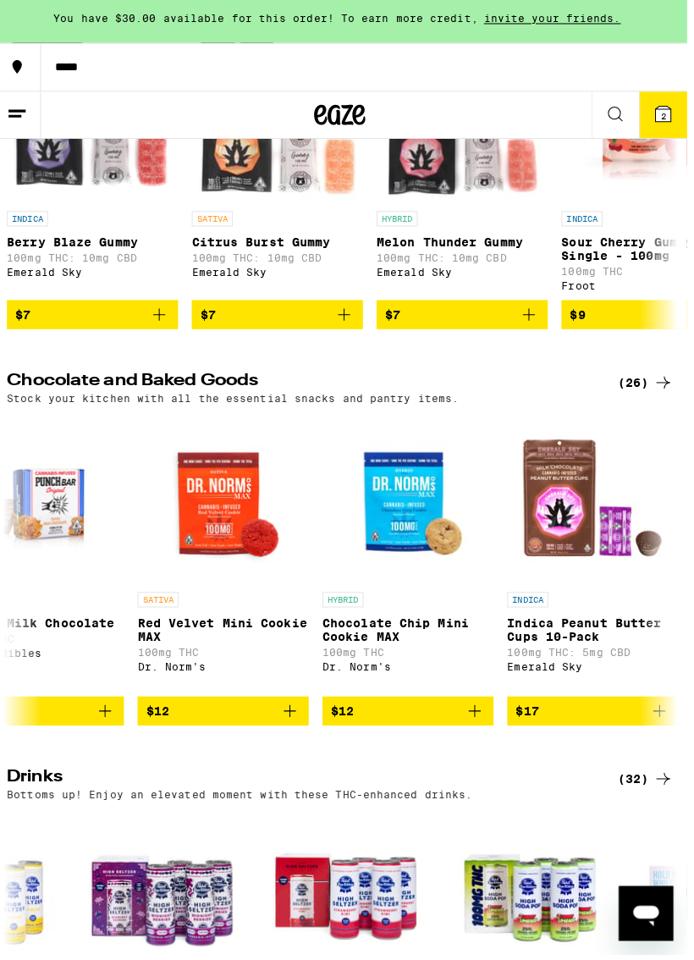
scroll to position [0, 970]
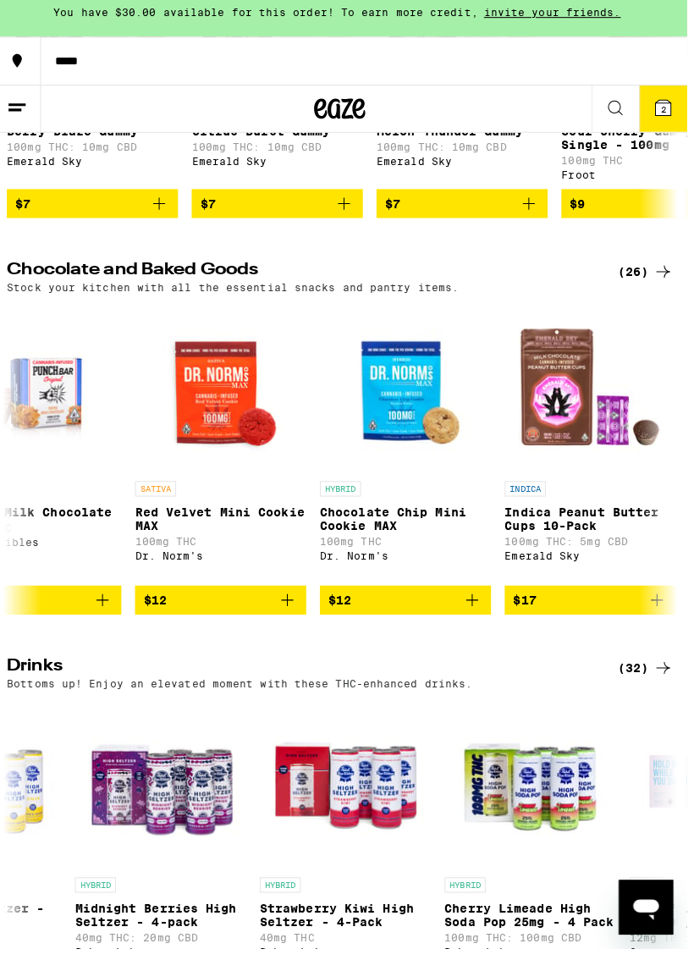
click at [283, 614] on icon "Add to bag" at bounding box center [291, 604] width 20 height 20
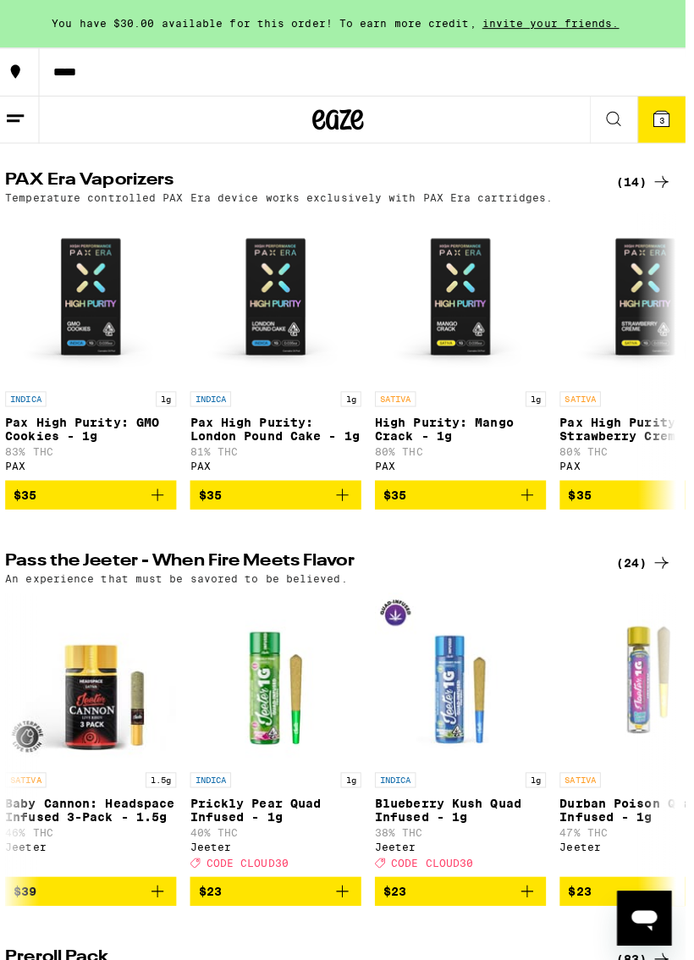
scroll to position [3375, 0]
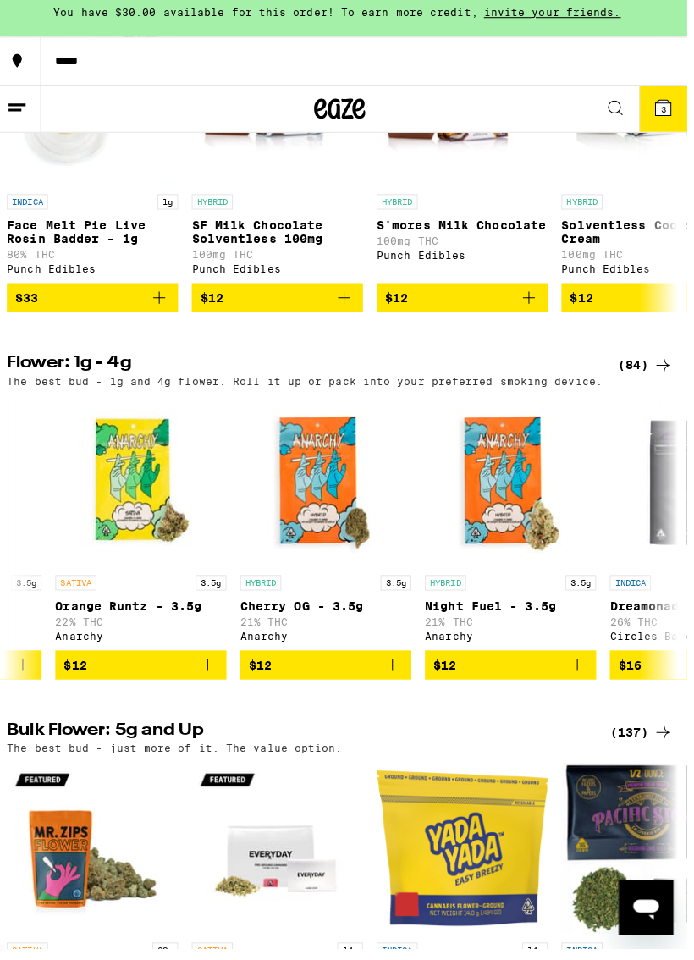
click at [574, 679] on icon "Add to bag" at bounding box center [578, 668] width 20 height 20
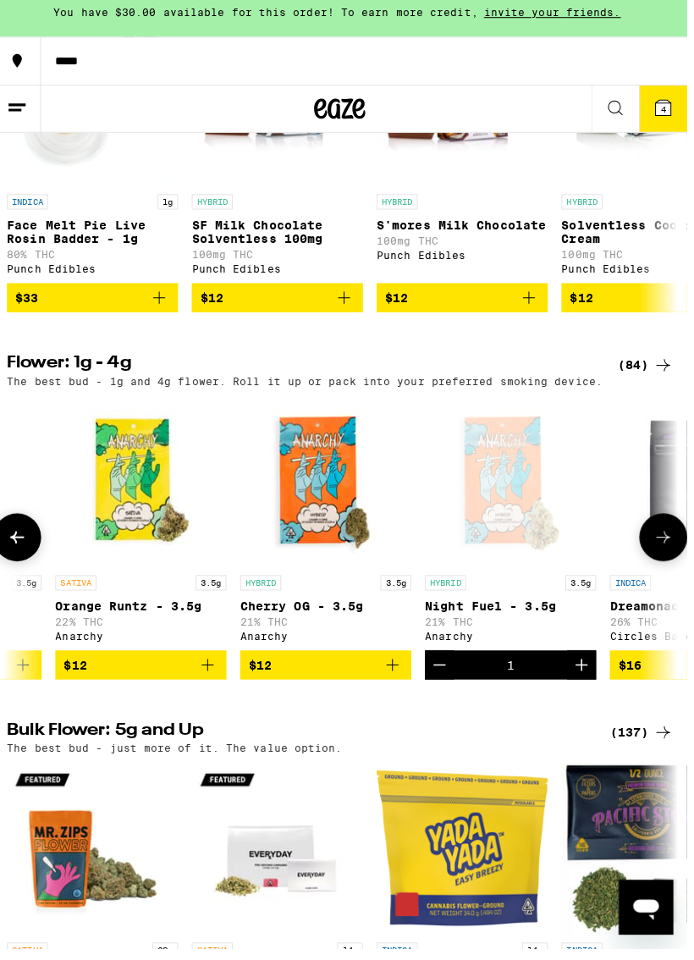
click at [386, 679] on icon "Add to bag" at bounding box center [395, 668] width 20 height 20
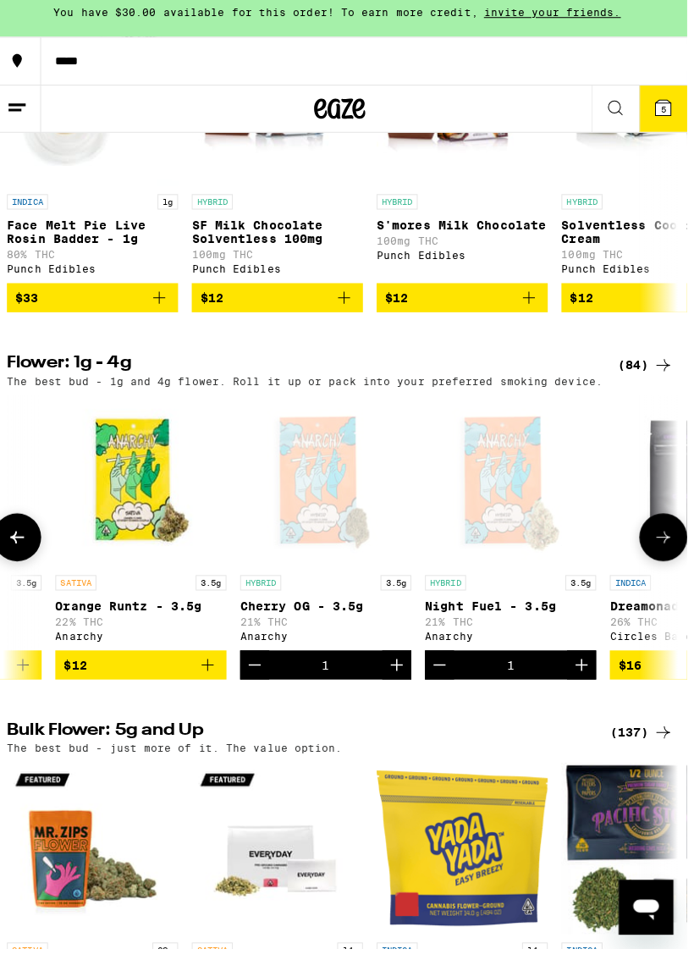
click at [264, 683] on button "Decrement" at bounding box center [259, 668] width 29 height 29
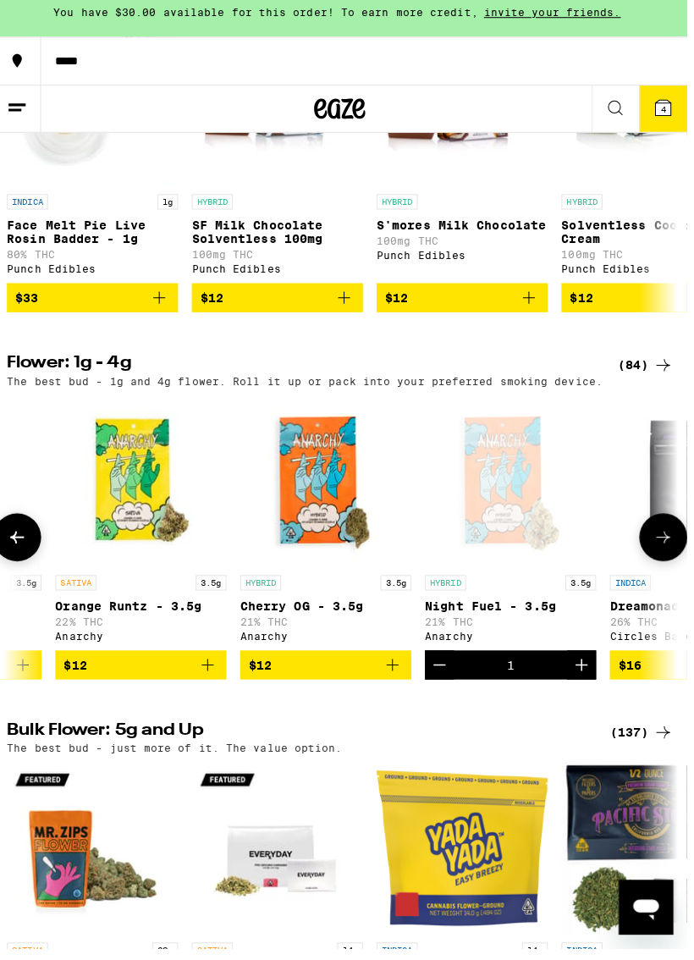
click at [438, 679] on icon "Decrement" at bounding box center [442, 668] width 20 height 20
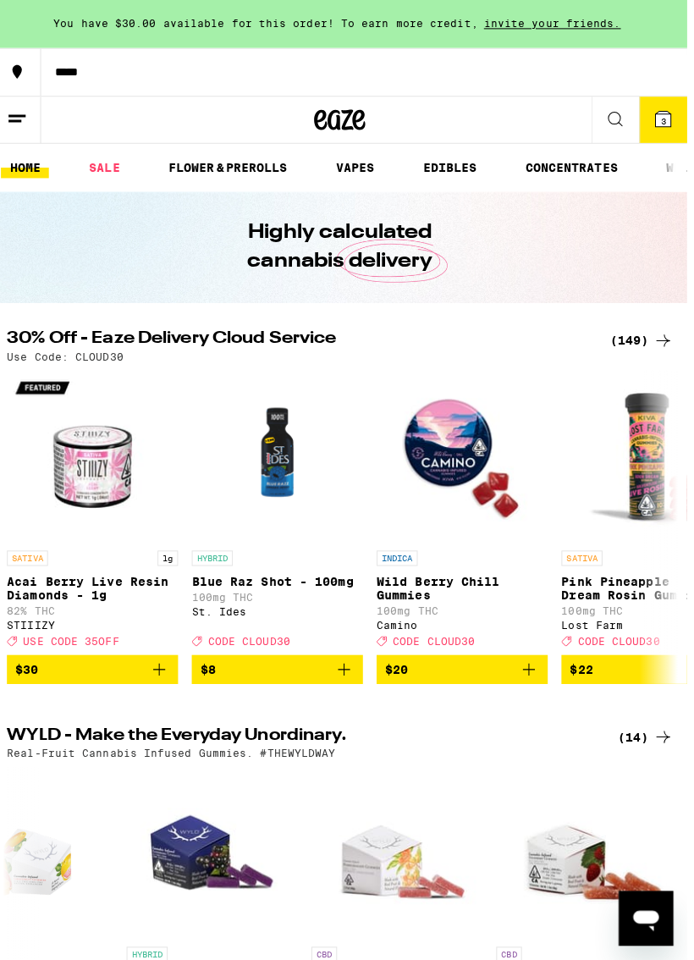
click at [645, 108] on button "3" at bounding box center [662, 119] width 47 height 46
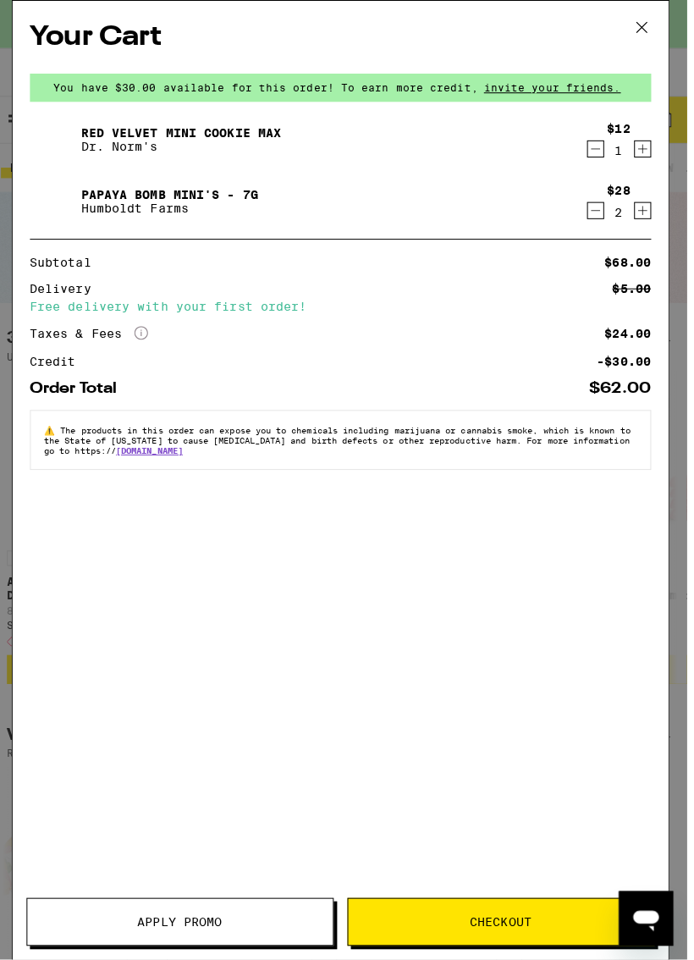
click at [187, 935] on button "Apply Promo" at bounding box center [185, 911] width 304 height 47
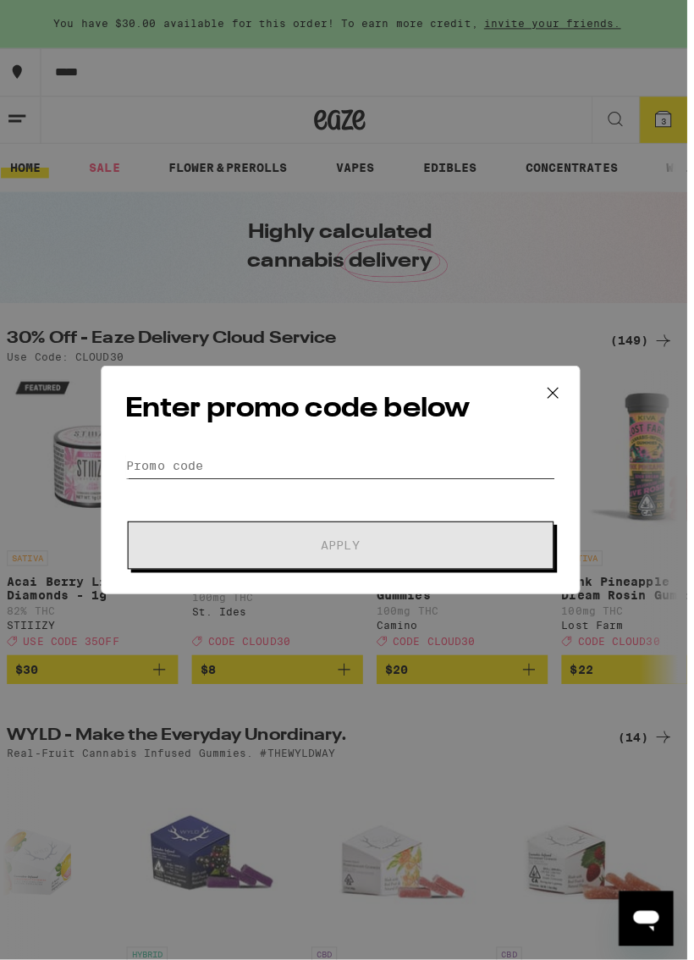
click at [415, 465] on input "Promo Code" at bounding box center [343, 460] width 425 height 25
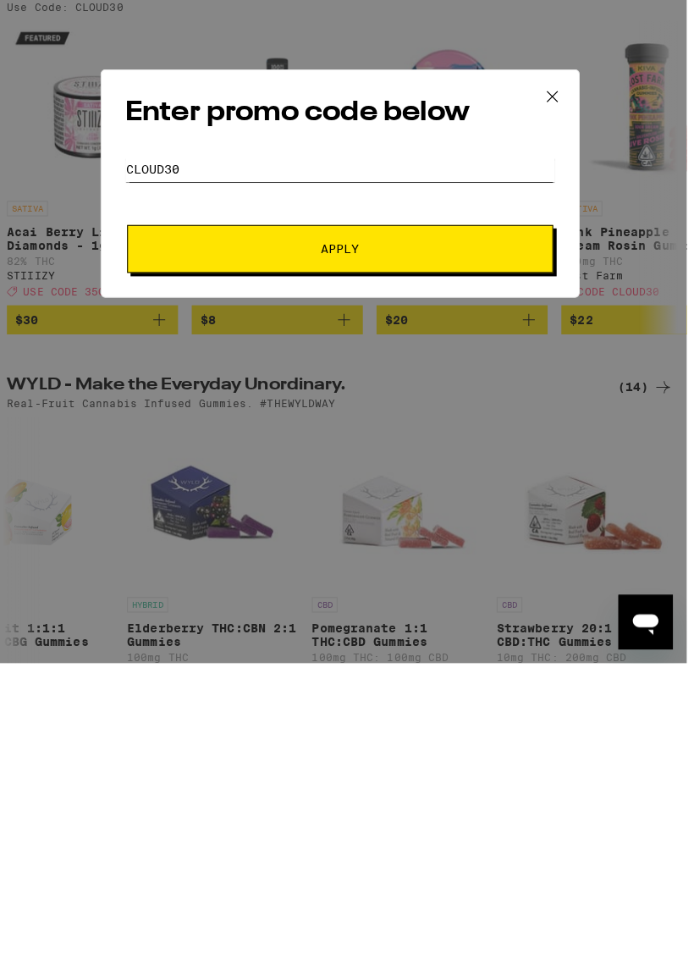
type input "Cloud30"
click at [441, 533] on span "Apply" at bounding box center [343, 539] width 305 height 12
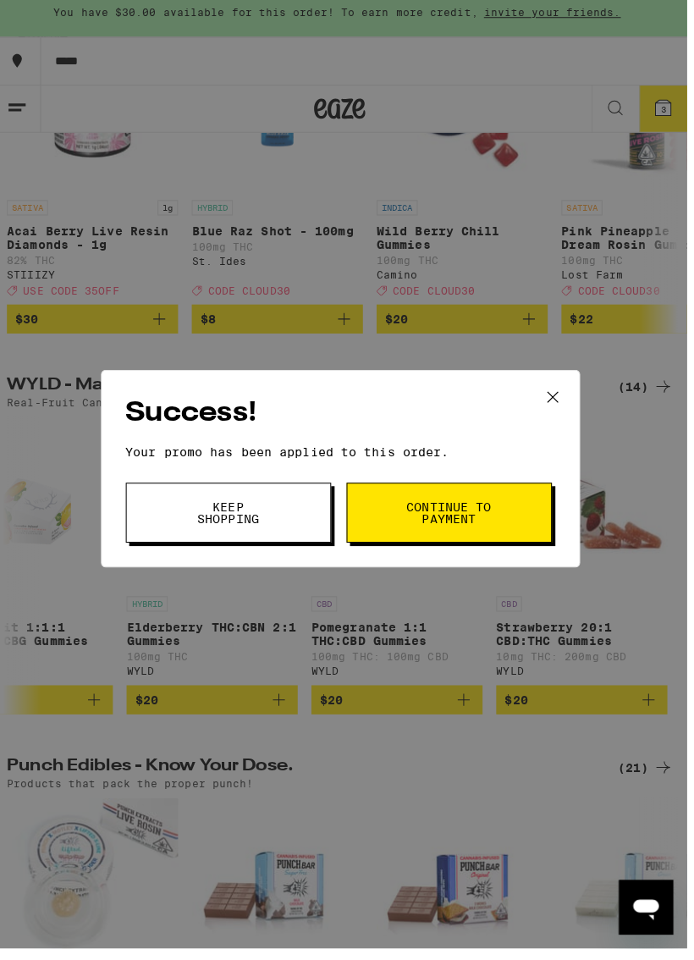
click at [410, 496] on button "Continue to payment" at bounding box center [450, 517] width 203 height 59
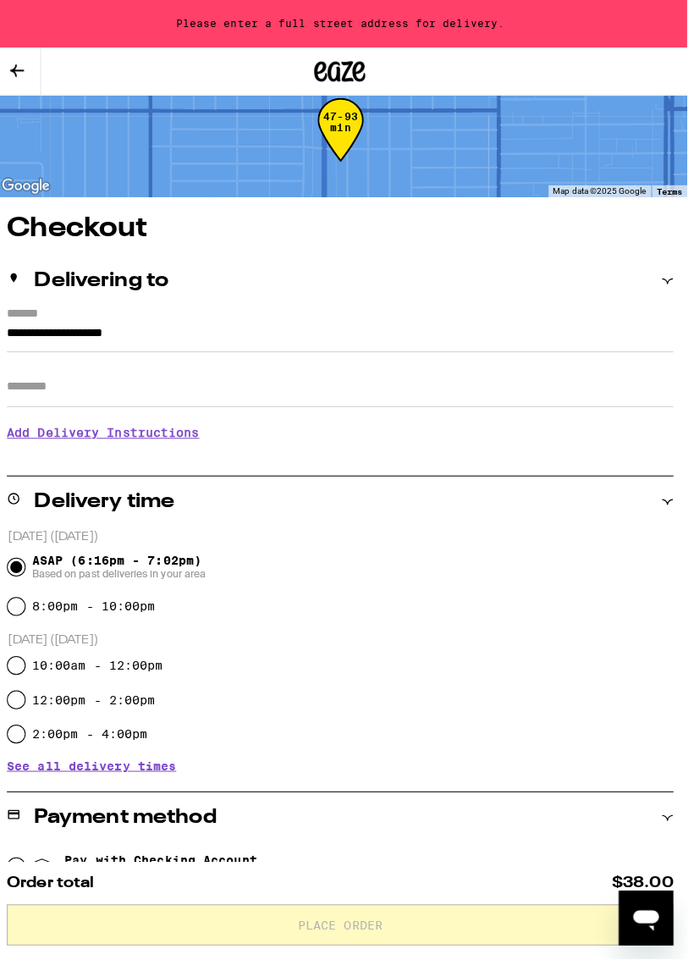
click at [30, 56] on button at bounding box center [23, 71] width 47 height 47
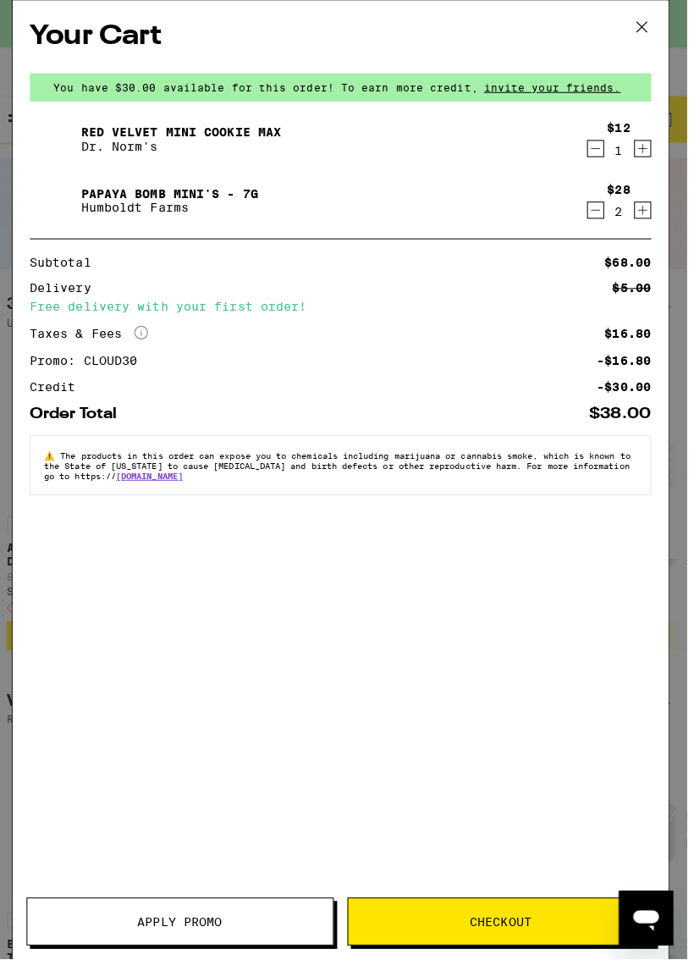
click at [590, 205] on icon "Decrement" at bounding box center [595, 208] width 15 height 20
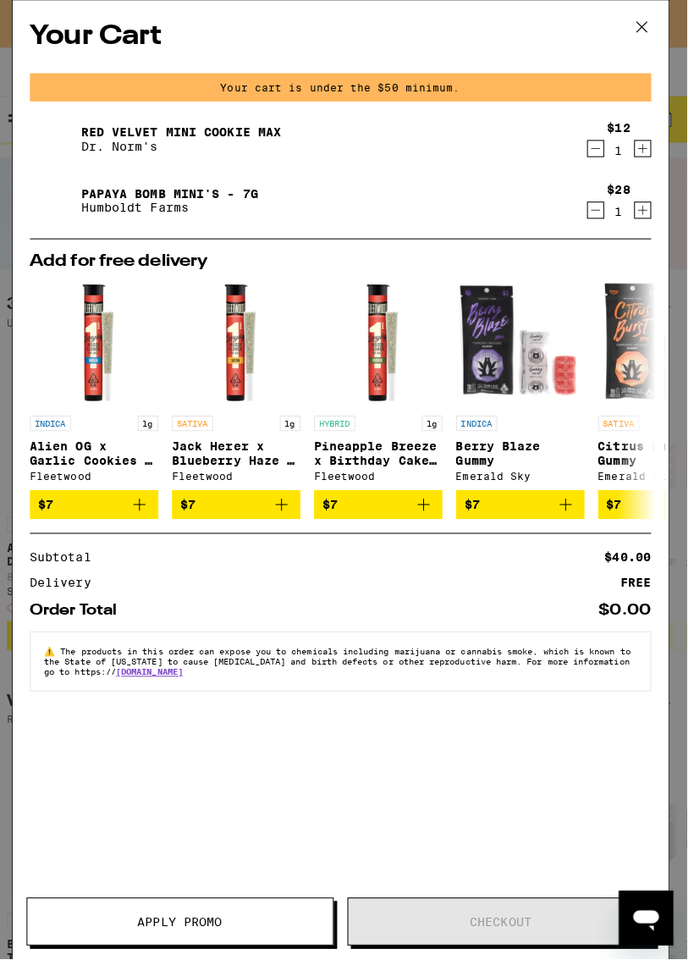
click at [637, 52] on button at bounding box center [641, 28] width 52 height 54
